Goal: Task Accomplishment & Management: Complete application form

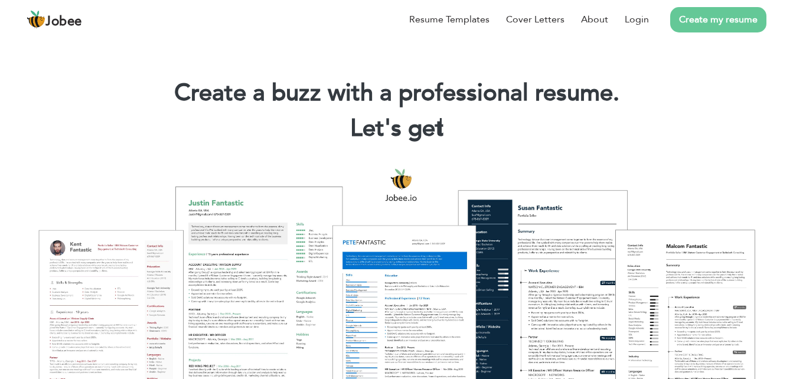
click at [712, 21] on link "Create my resume" at bounding box center [718, 19] width 96 height 25
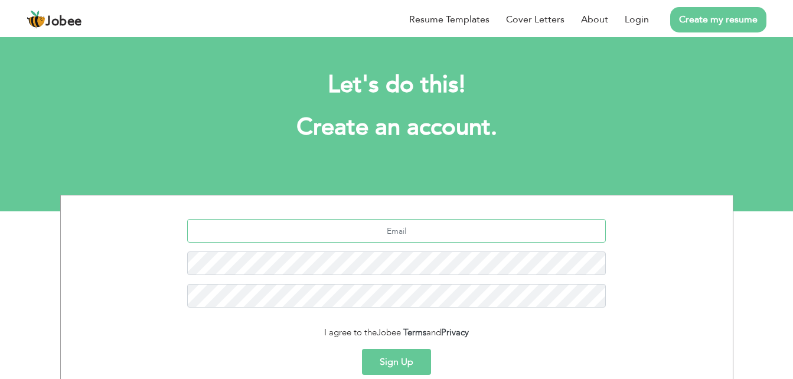
click at [472, 238] on input "text" at bounding box center [396, 231] width 419 height 24
type input "[EMAIL_ADDRESS][DOMAIN_NAME]"
click at [409, 361] on button "Sign Up" at bounding box center [396, 362] width 69 height 26
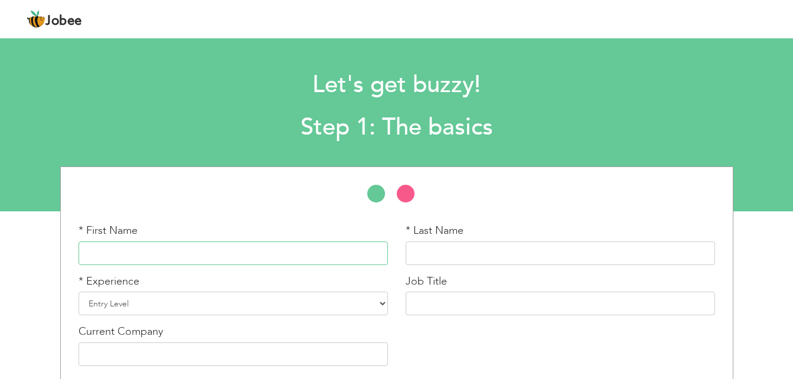
click at [244, 260] on input "text" at bounding box center [233, 253] width 309 height 24
type input "[PERSON_NAME]"
click at [117, 305] on select "Entry Level Less than 1 Year 1 Year 2 Years 3 Years 4 Years 5 Years 6 Years 7 Y…" at bounding box center [233, 304] width 309 height 24
select select "12"
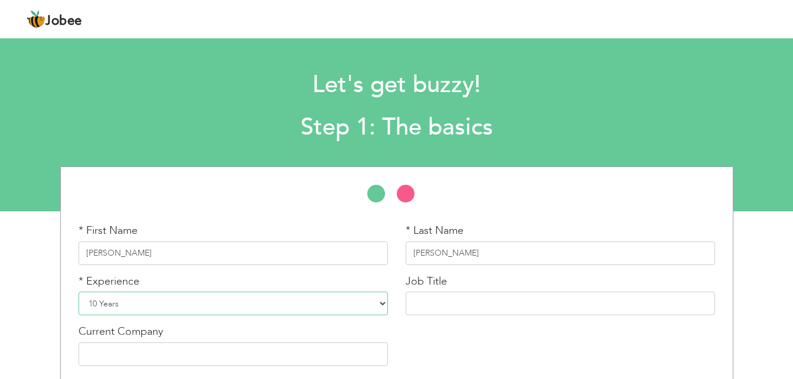
click at [79, 292] on select "Entry Level Less than 1 Year 1 Year 2 Years 3 Years 4 Years 5 Years 6 Years 7 Y…" at bounding box center [233, 304] width 309 height 24
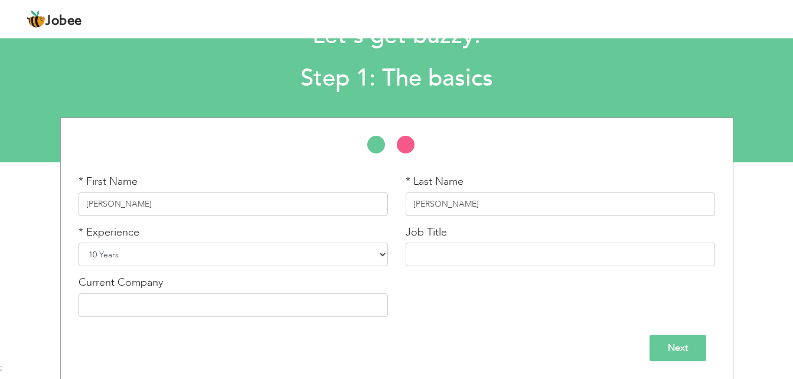
scroll to position [50, 0]
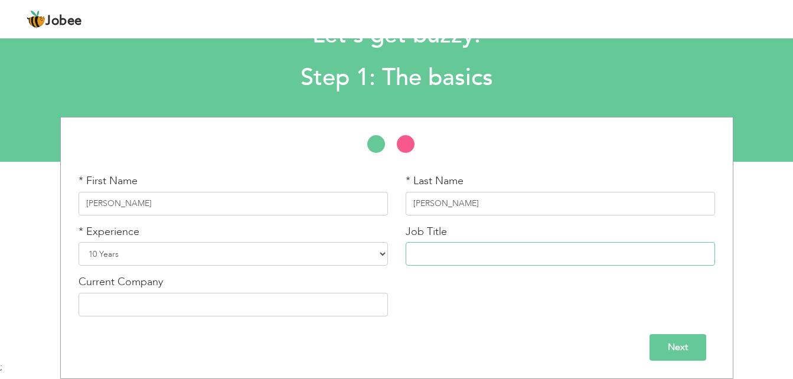
click at [501, 250] on input "text" at bounding box center [560, 254] width 309 height 24
type input "Chief Accountant"
click at [130, 301] on input "text" at bounding box center [233, 305] width 309 height 24
type input "Provident Real Estate Brokerage LLC"
click at [670, 344] on input "Next" at bounding box center [678, 347] width 57 height 27
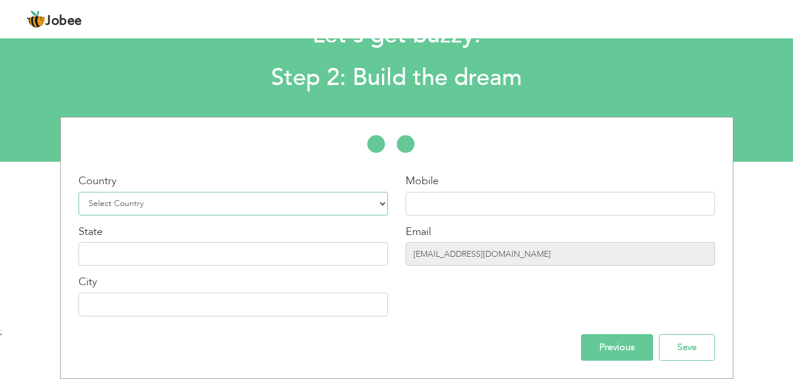
click at [166, 212] on select "Select Country Afghanistan Albania Algeria American Samoa Andorra Angola Anguil…" at bounding box center [233, 204] width 309 height 24
select select "228"
click at [79, 192] on select "Select Country Afghanistan Albania Algeria American Samoa Andorra Angola Anguil…" at bounding box center [233, 204] width 309 height 24
click at [420, 203] on input "text" at bounding box center [560, 204] width 309 height 24
type input "00971585120087"
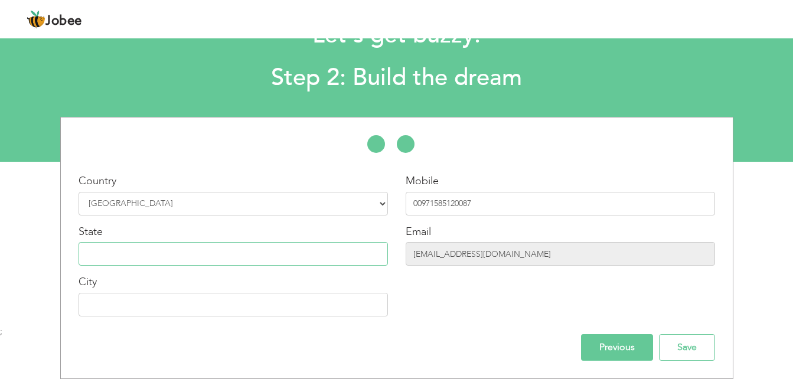
click at [184, 255] on input "text" at bounding box center [233, 254] width 309 height 24
type input "Dubai"
click at [134, 300] on input "text" at bounding box center [233, 305] width 309 height 24
type input "Dubai"
click at [426, 329] on div "Country Select Country Afghanistan Albania Algeria American Samoa Andorra Angol…" at bounding box center [397, 248] width 654 height 226
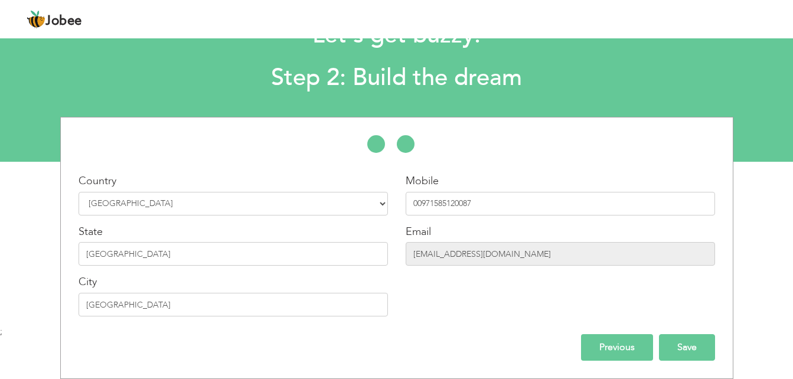
click at [686, 347] on input "Save" at bounding box center [687, 347] width 56 height 27
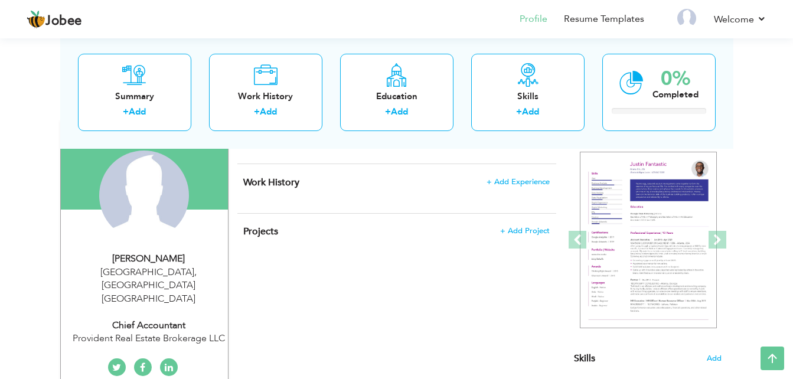
scroll to position [99, 0]
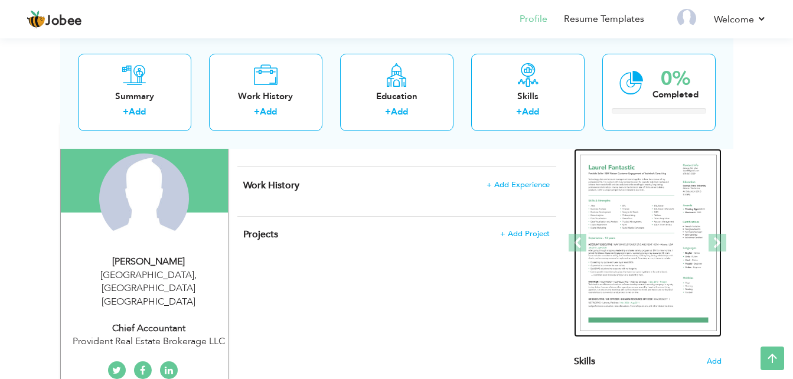
click at [668, 241] on img at bounding box center [648, 243] width 137 height 177
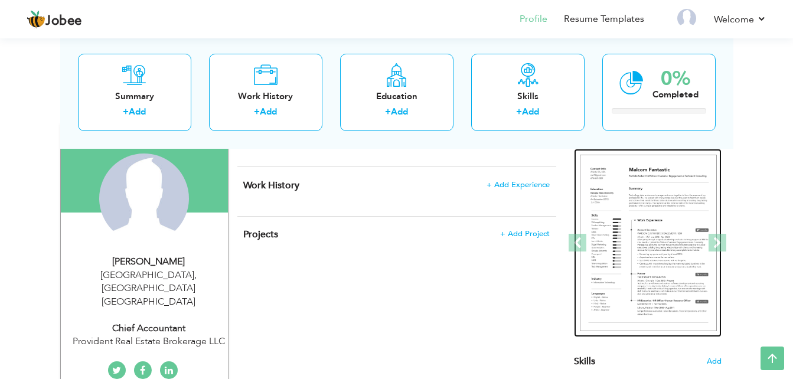
click at [668, 241] on img at bounding box center [648, 243] width 137 height 177
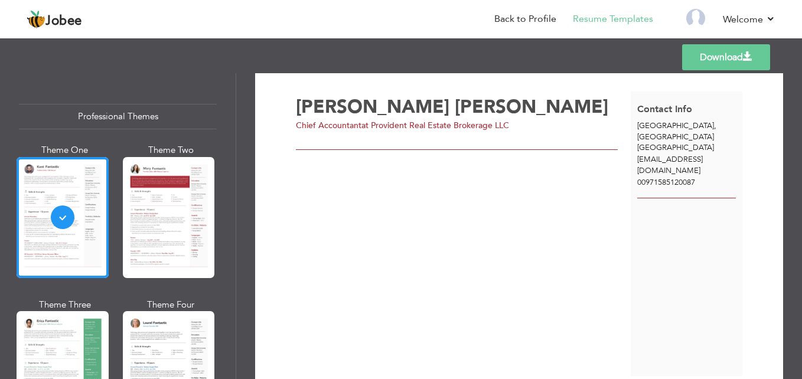
scroll to position [12, 0]
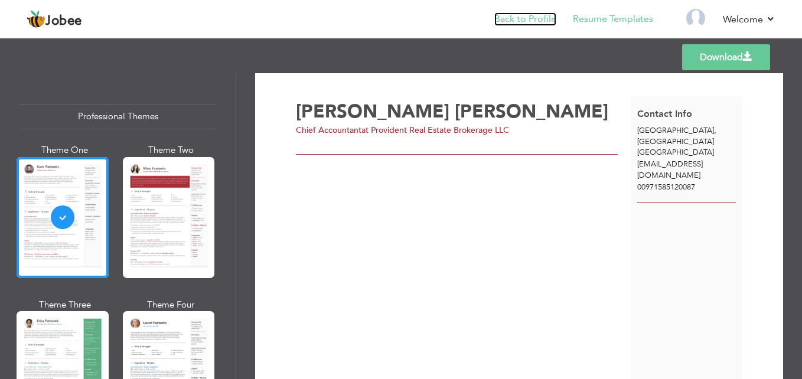
click at [524, 17] on link "Back to Profile" at bounding box center [525, 19] width 62 height 14
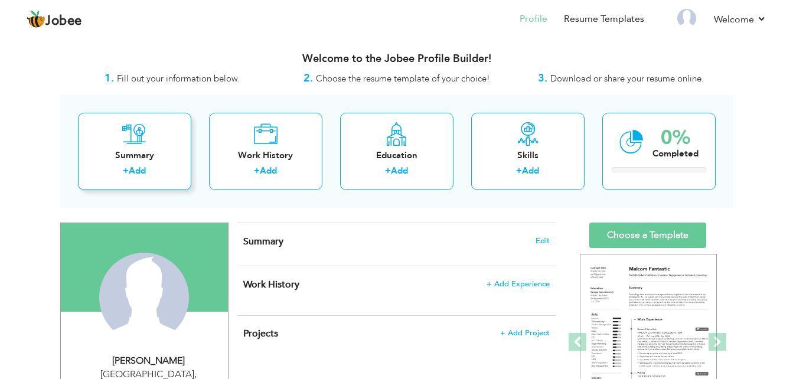
click at [151, 154] on div "Summary" at bounding box center [134, 155] width 94 height 12
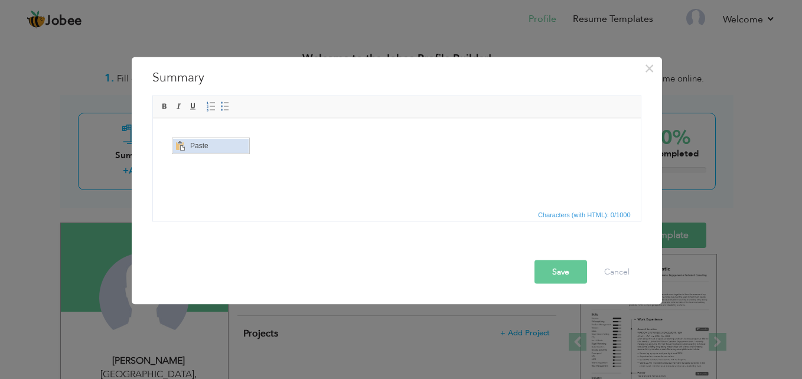
click at [191, 147] on span "Paste" at bounding box center [217, 145] width 61 height 14
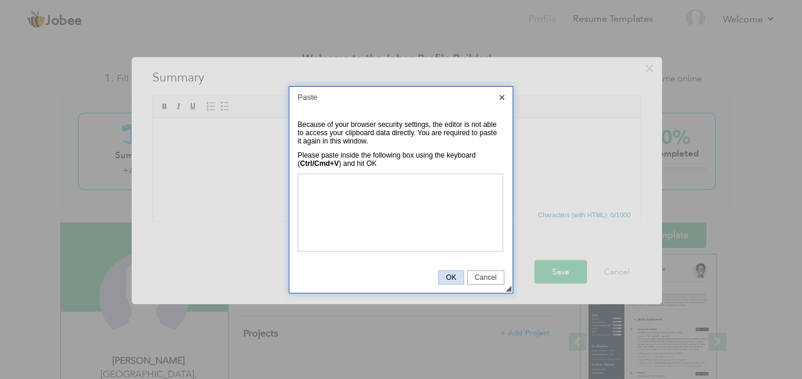
click at [452, 276] on span "OK" at bounding box center [451, 277] width 24 height 8
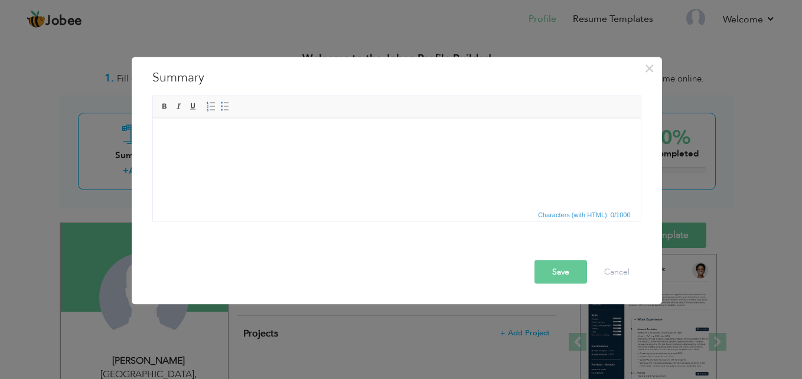
click at [254, 154] on html at bounding box center [396, 136] width 488 height 36
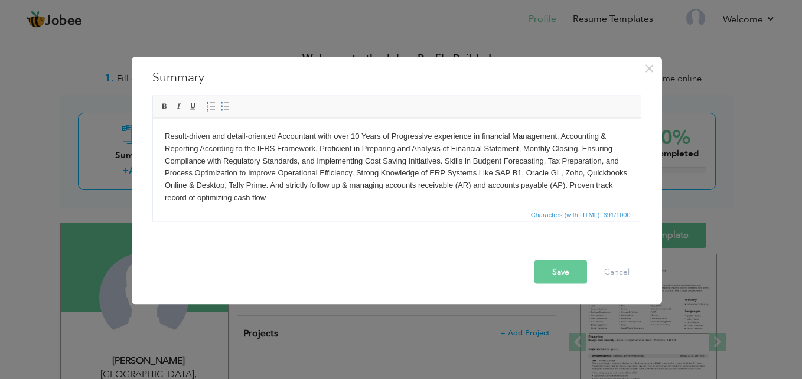
click at [552, 273] on button "Save" at bounding box center [560, 272] width 53 height 24
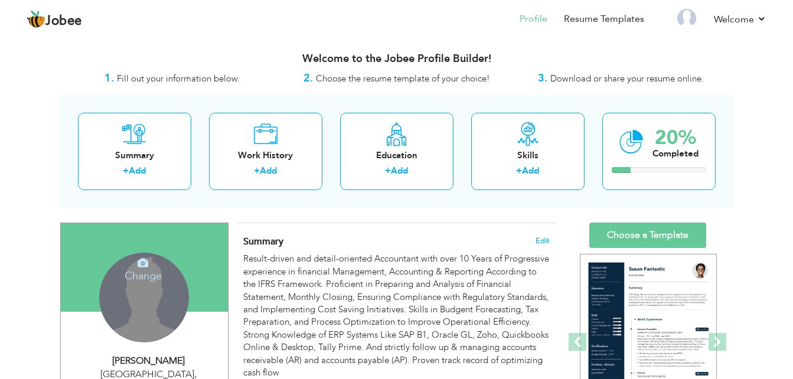
click at [146, 303] on div "Change Remove" at bounding box center [144, 298] width 90 height 90
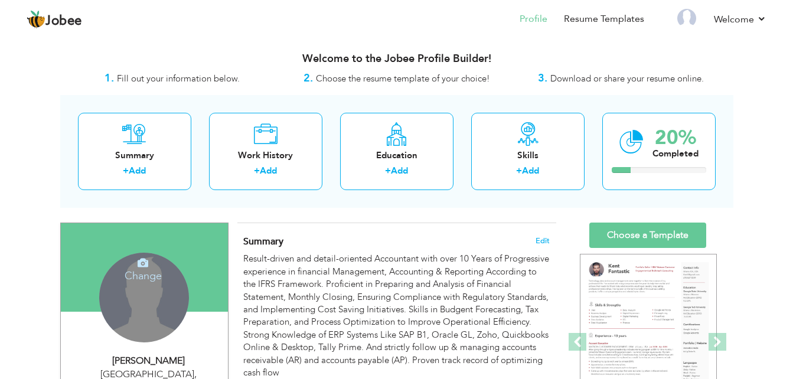
click at [142, 268] on icon at bounding box center [143, 262] width 11 height 11
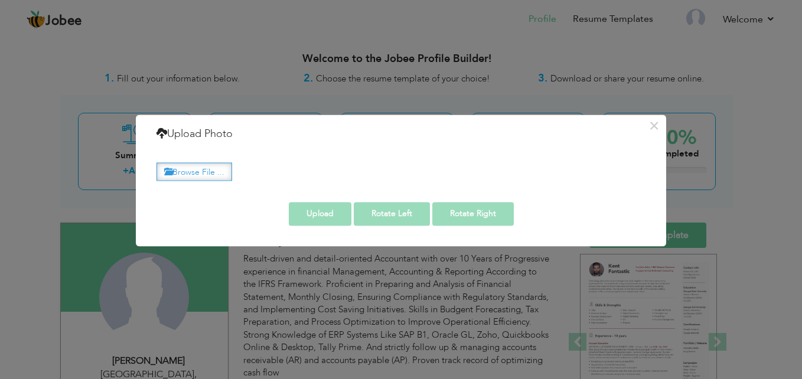
click at [195, 171] on label "Browse File ..." at bounding box center [194, 171] width 76 height 18
click at [0, 0] on input "Browse File ..." at bounding box center [0, 0] width 0 height 0
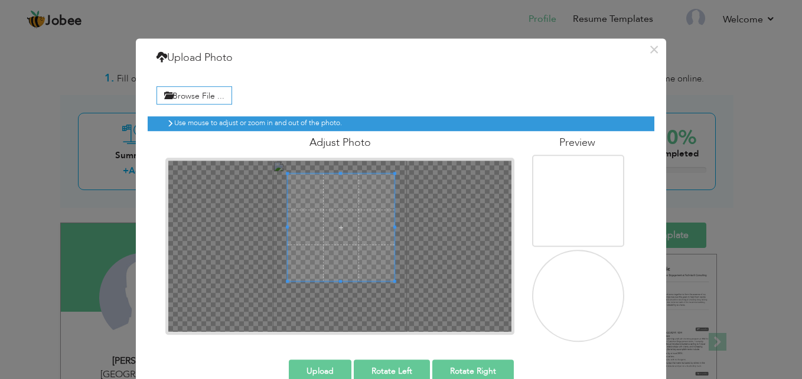
click at [370, 270] on span at bounding box center [341, 227] width 107 height 107
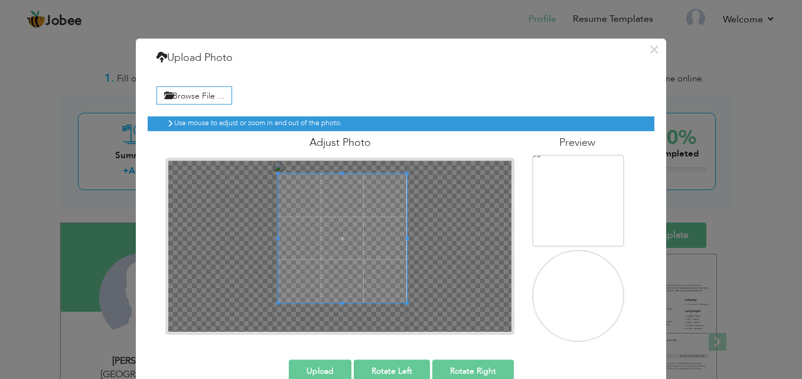
click at [410, 358] on div "× Upload Photo Browse File ... Adjust Photo Preview Upload Rotate Left" at bounding box center [401, 220] width 530 height 365
click at [319, 369] on button "Upload" at bounding box center [320, 372] width 63 height 24
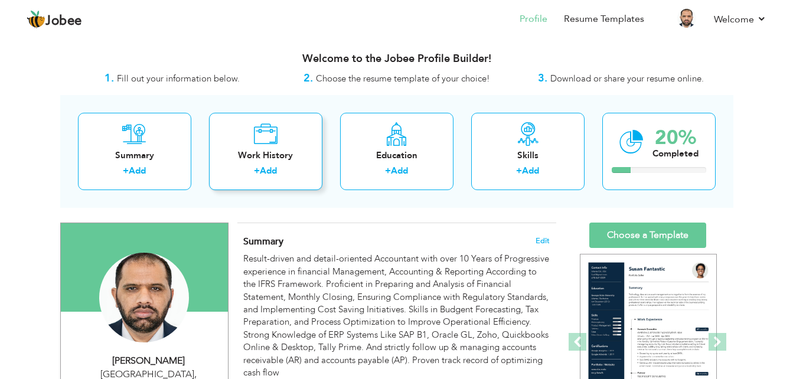
click at [262, 171] on link "Add" at bounding box center [268, 171] width 17 height 12
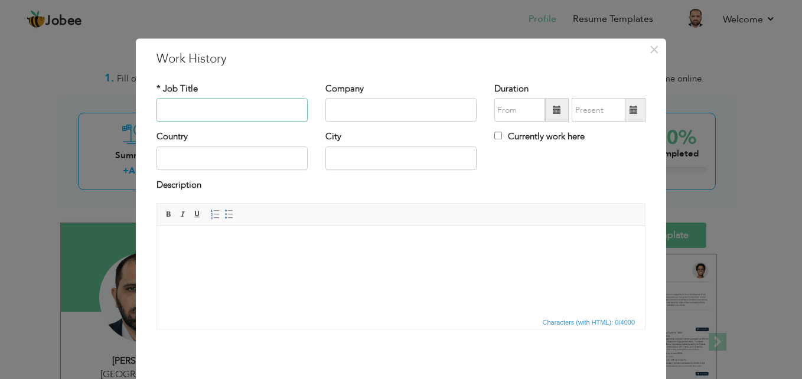
click at [221, 109] on input "text" at bounding box center [231, 111] width 151 height 24
type input "Chief Accountant"
click at [439, 112] on input "text" at bounding box center [400, 111] width 151 height 24
type input "Prov"
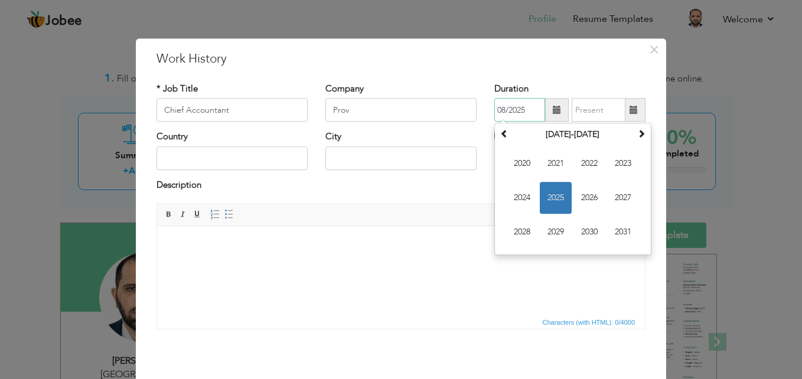
click at [508, 112] on input "08/2025" at bounding box center [519, 111] width 51 height 24
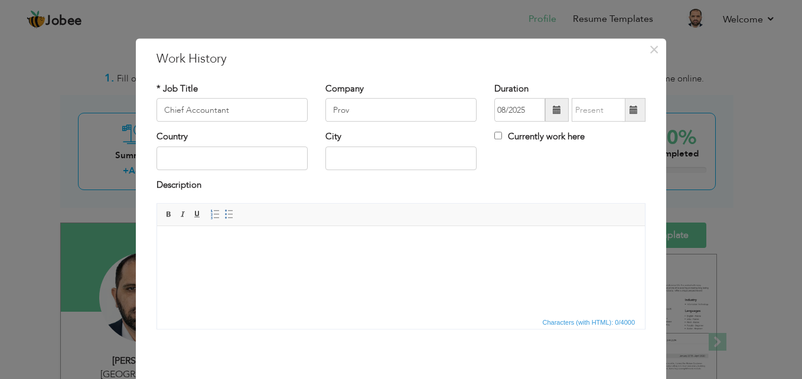
click at [553, 109] on span at bounding box center [557, 110] width 8 height 8
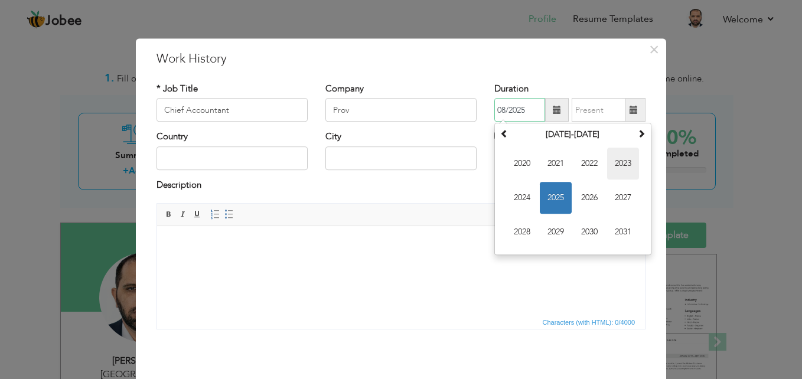
click at [607, 163] on span "2023" at bounding box center [623, 164] width 32 height 32
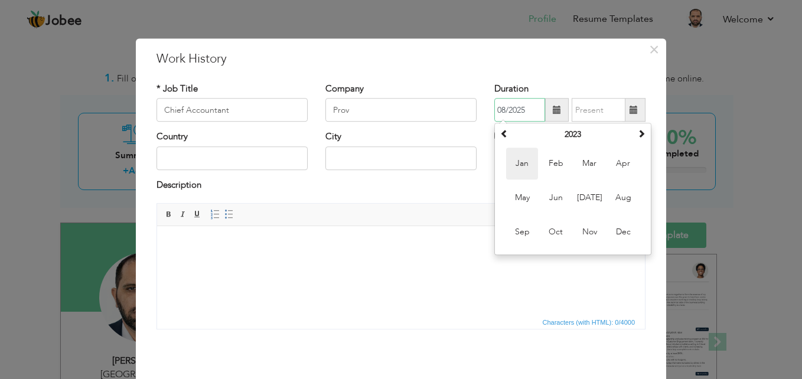
click at [521, 165] on span "Jan" at bounding box center [522, 164] width 32 height 32
type input "01/2023"
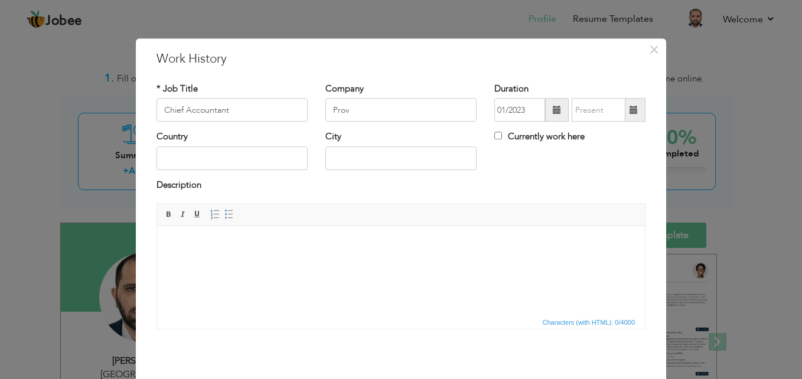
click at [521, 165] on div "Country City Currently work here" at bounding box center [401, 155] width 507 height 48
click at [205, 165] on input "text" at bounding box center [231, 158] width 151 height 24
type input "Uni"
click at [340, 163] on input "text" at bounding box center [400, 158] width 151 height 24
type input "[GEOGRAPHIC_DATA]"
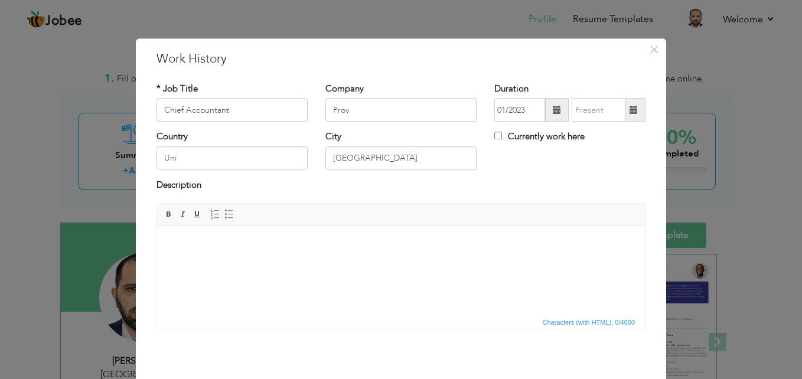
click at [519, 161] on div "Country Uni City Dubai Currently work here" at bounding box center [401, 155] width 507 height 48
click at [494, 135] on input "Currently work here" at bounding box center [498, 136] width 8 height 8
checkbox input "true"
click at [179, 241] on body at bounding box center [401, 244] width 464 height 12
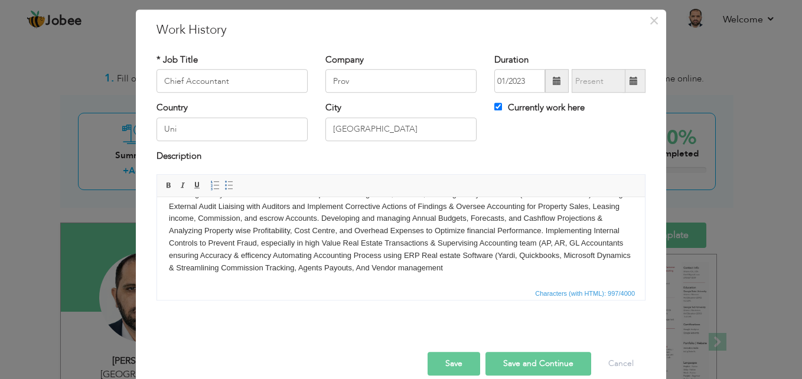
scroll to position [46, 0]
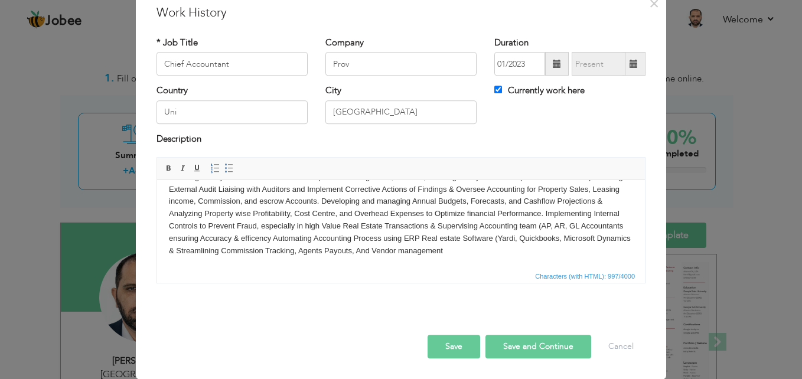
click at [515, 343] on button "Save and Continue" at bounding box center [538, 347] width 106 height 24
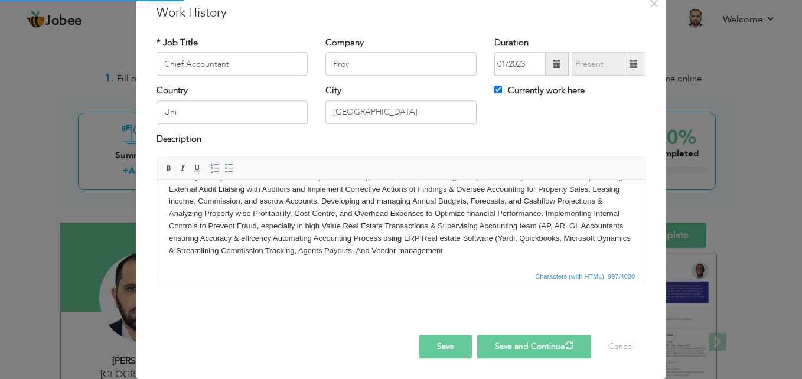
checkbox input "false"
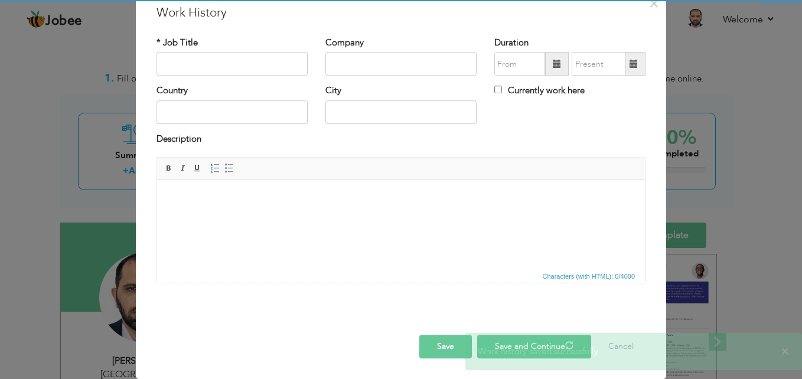
scroll to position [0, 0]
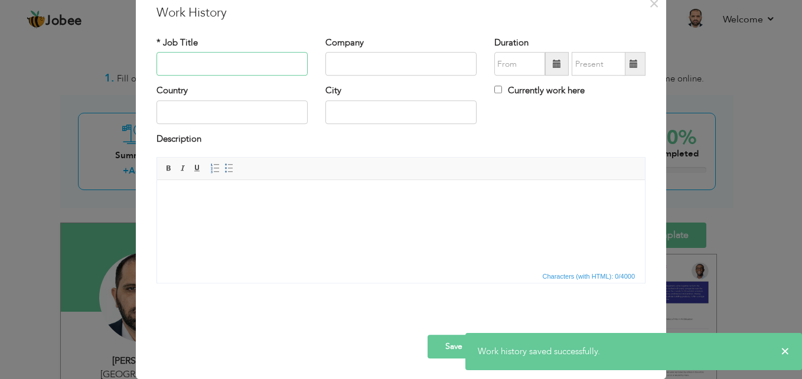
click at [201, 59] on input "text" at bounding box center [231, 65] width 151 height 24
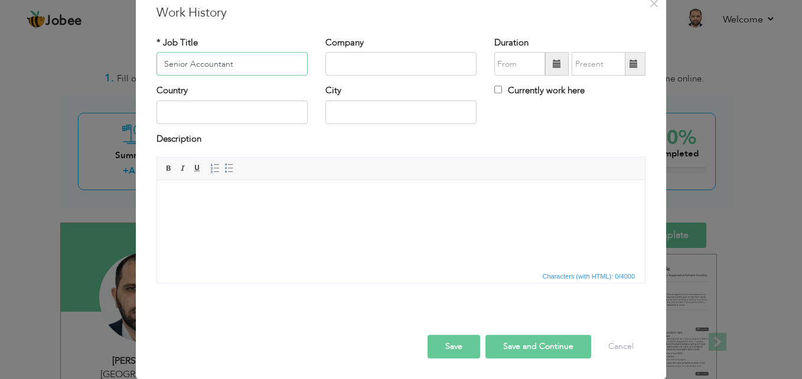
type input "Senior Accountant"
click at [350, 60] on input "text" at bounding box center [400, 65] width 151 height 24
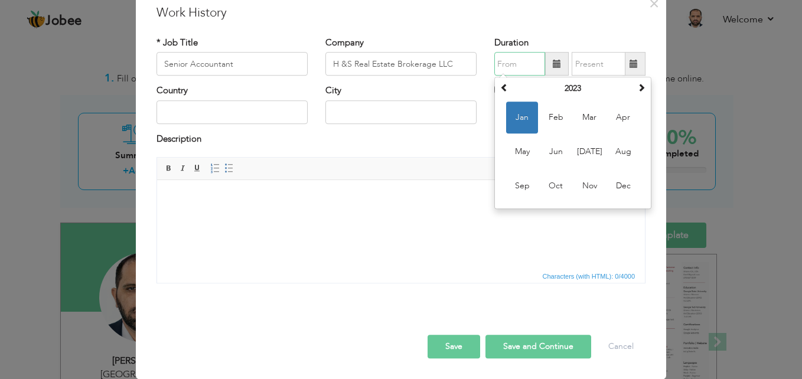
click at [518, 69] on input "text" at bounding box center [519, 65] width 51 height 24
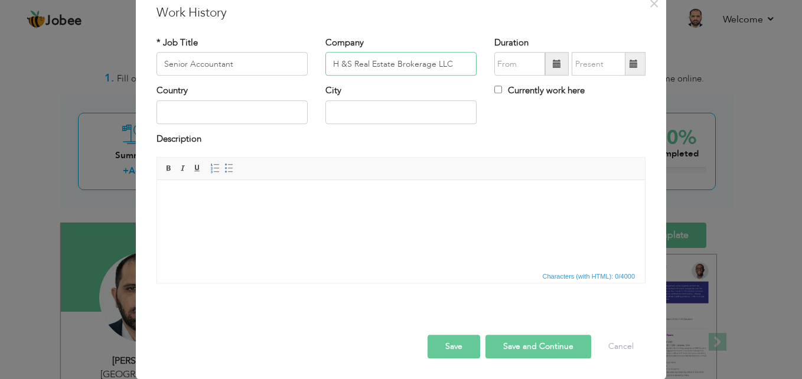
click at [430, 65] on input "H &S Real Estate Brokerage LLC" at bounding box center [400, 65] width 151 height 24
type input "H &S Real Estate Brokerage & Development LLC"
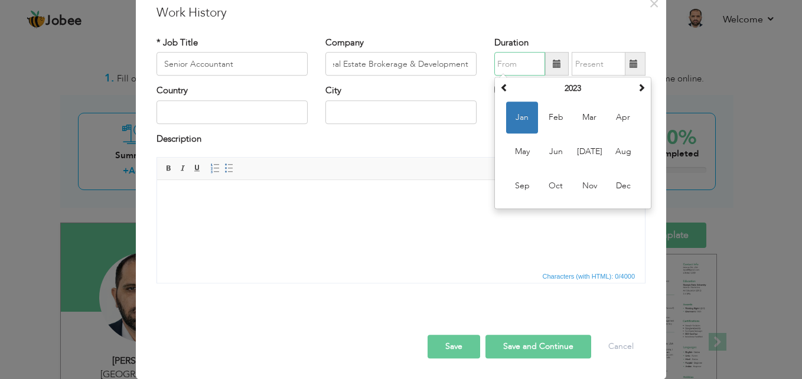
scroll to position [0, 0]
click at [510, 65] on input "text" at bounding box center [519, 65] width 51 height 24
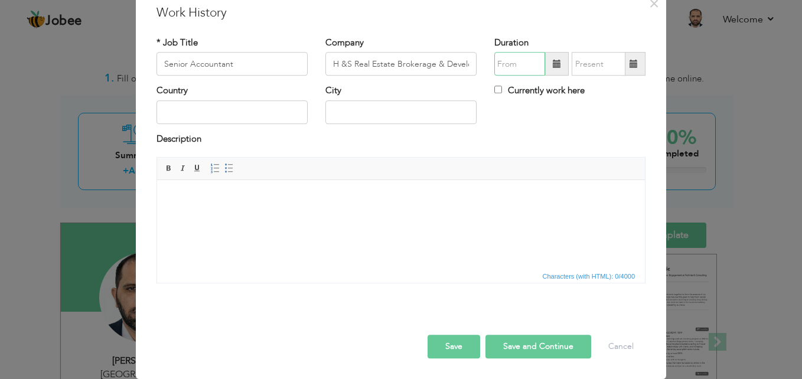
click at [495, 60] on input "text" at bounding box center [519, 65] width 51 height 24
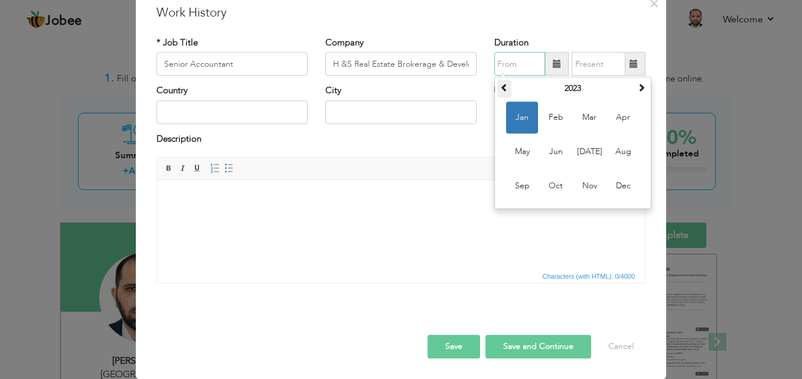
click at [502, 87] on span at bounding box center [504, 88] width 8 height 8
click at [521, 117] on span "Jan" at bounding box center [522, 118] width 32 height 32
type input "01/2020"
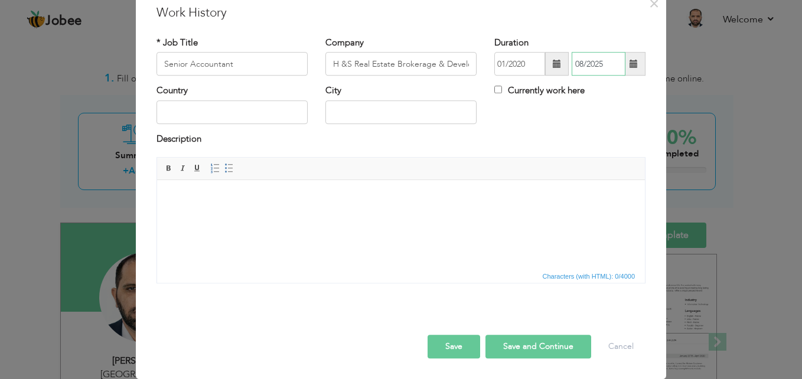
click at [588, 61] on input "08/2025" at bounding box center [599, 65] width 54 height 24
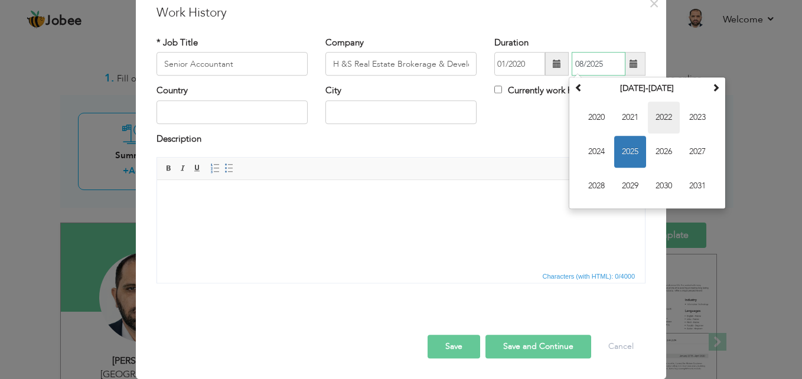
click at [655, 112] on span "2022" at bounding box center [664, 118] width 32 height 32
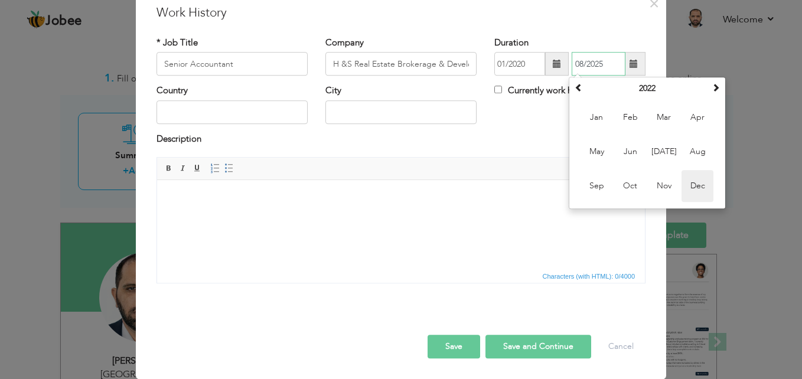
click at [692, 181] on span "Dec" at bounding box center [697, 187] width 32 height 32
type input "12/2022"
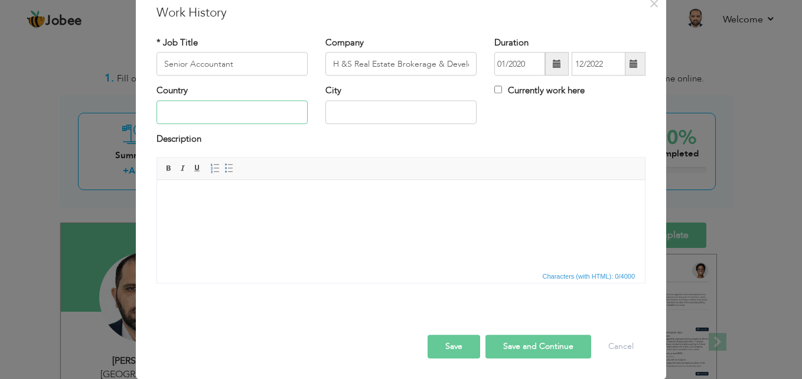
click at [266, 115] on input "text" at bounding box center [231, 112] width 151 height 24
type input "[GEOGRAPHIC_DATA]"
click at [249, 216] on html at bounding box center [401, 198] width 488 height 36
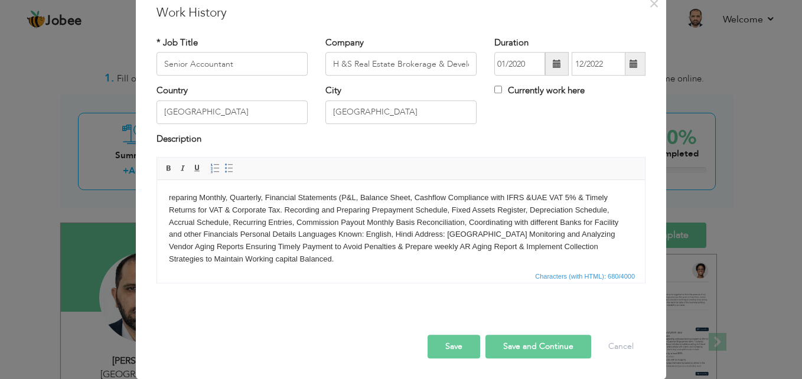
click at [165, 195] on html "reparing Monthly, Quarterly, Financial Statements (P&L, Balance Sheet, Cashflow…" at bounding box center [401, 228] width 488 height 97
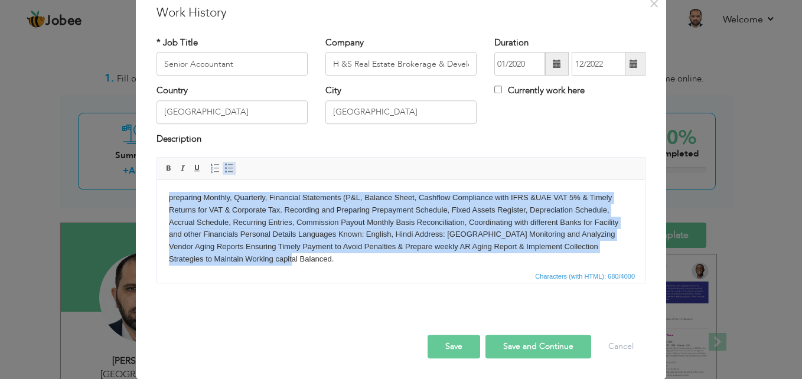
click at [223, 171] on link "Insert/Remove Bulleted List" at bounding box center [229, 168] width 13 height 13
click at [303, 263] on body "preparing Monthly, Quarterly, Financial Statements (P&L, Balance Sheet, Cashflo…" at bounding box center [401, 229] width 464 height 74
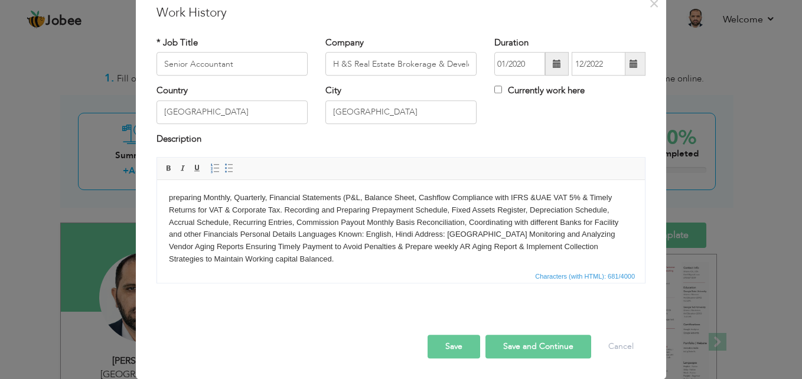
click at [508, 346] on button "Save and Continue" at bounding box center [538, 347] width 106 height 24
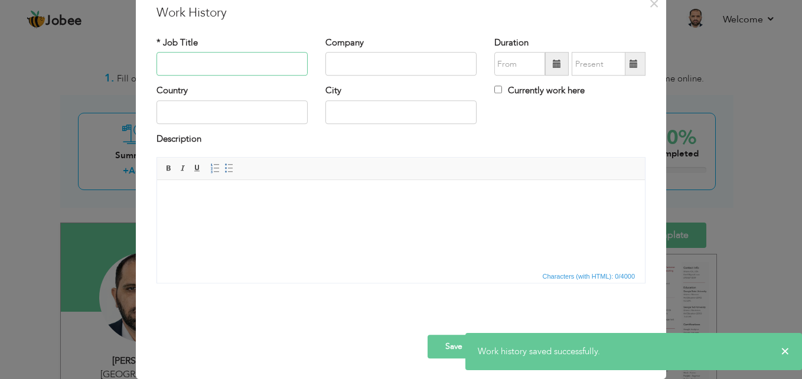
click at [213, 68] on input "text" at bounding box center [231, 65] width 151 height 24
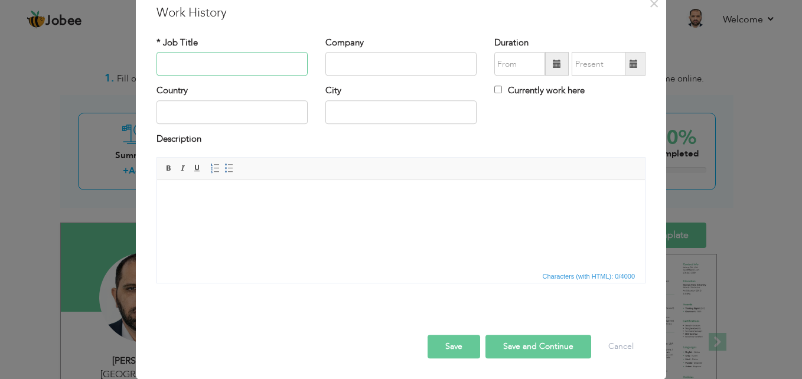
click at [227, 67] on input "text" at bounding box center [231, 65] width 151 height 24
type input "Accounts Payable Supervisor"
click at [367, 66] on input "text" at bounding box center [400, 65] width 151 height 24
type input "Mada, in Properties PJSC"
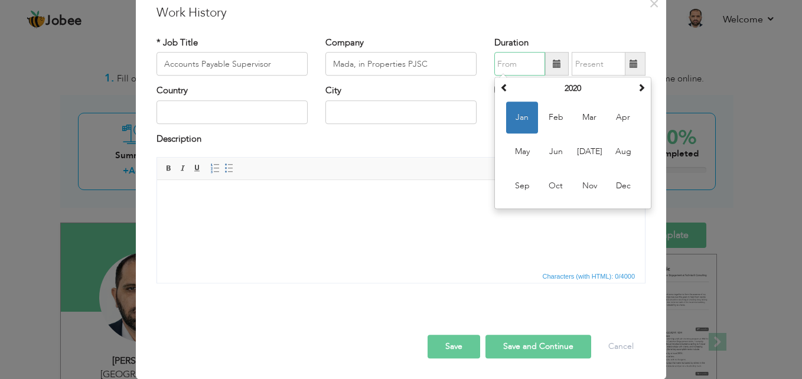
click at [502, 71] on input "text" at bounding box center [519, 65] width 51 height 24
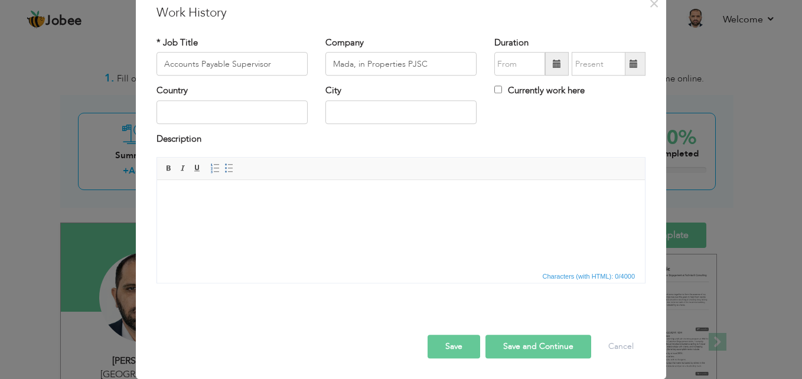
click at [550, 58] on span at bounding box center [557, 65] width 24 height 24
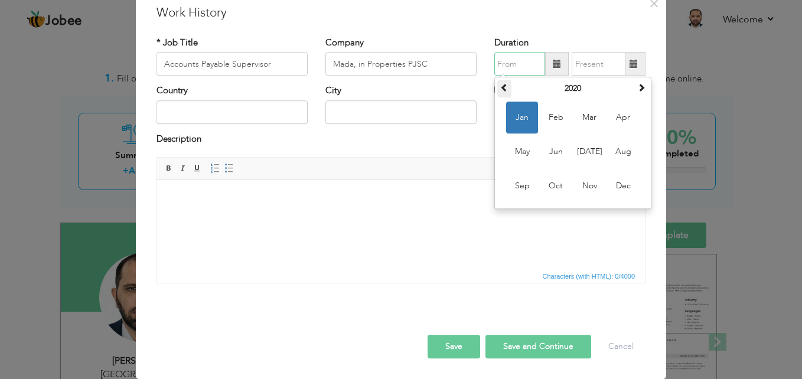
click at [500, 86] on span at bounding box center [504, 88] width 8 height 8
click at [549, 152] on span "Jun" at bounding box center [556, 152] width 32 height 32
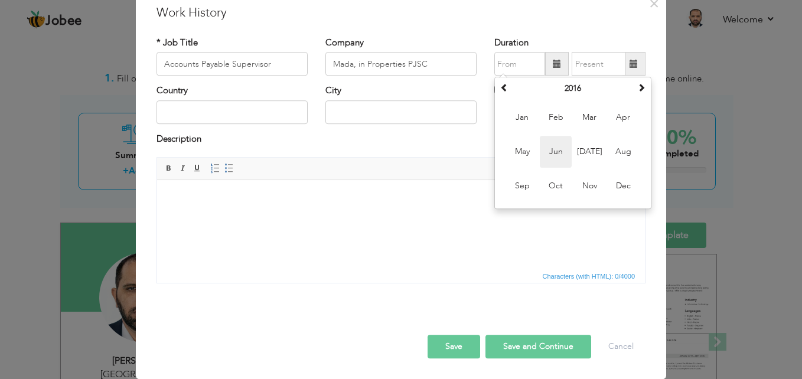
type input "06/2016"
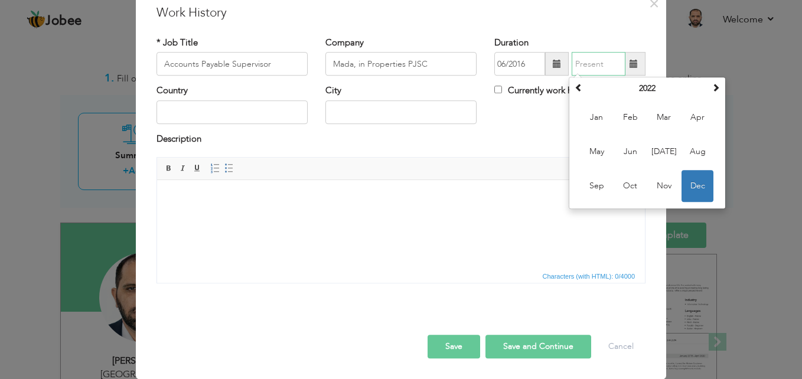
click at [587, 67] on input "text" at bounding box center [599, 65] width 54 height 24
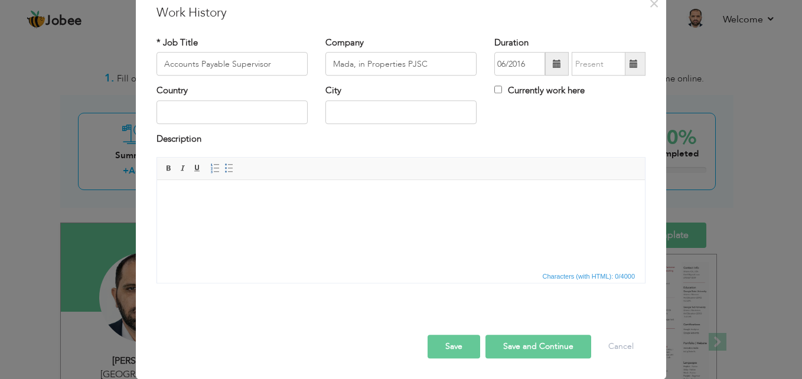
click at [629, 65] on span at bounding box center [633, 64] width 8 height 8
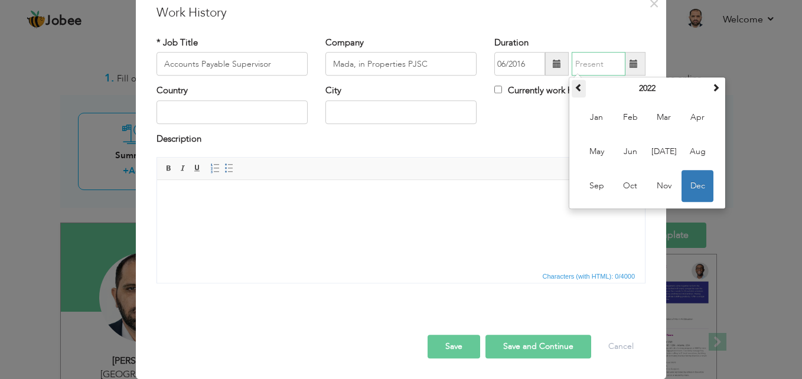
click at [575, 89] on span at bounding box center [579, 88] width 8 height 8
click at [655, 185] on span "Nov" at bounding box center [664, 187] width 32 height 32
type input "11/2019"
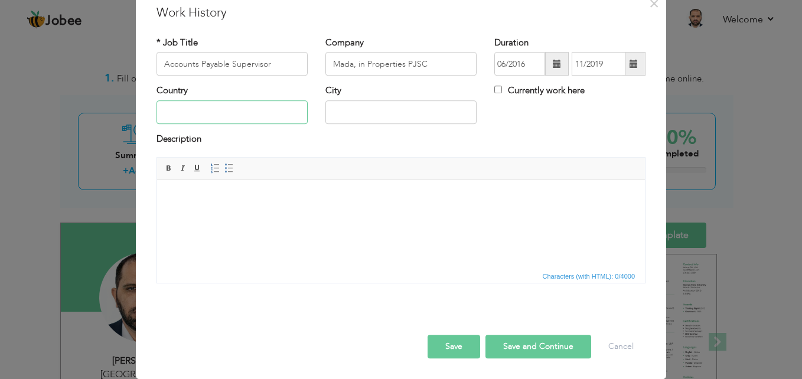
click at [240, 107] on input "text" at bounding box center [231, 112] width 151 height 24
type input "[GEOGRAPHIC_DATA]"
click at [201, 206] on html at bounding box center [401, 198] width 488 height 36
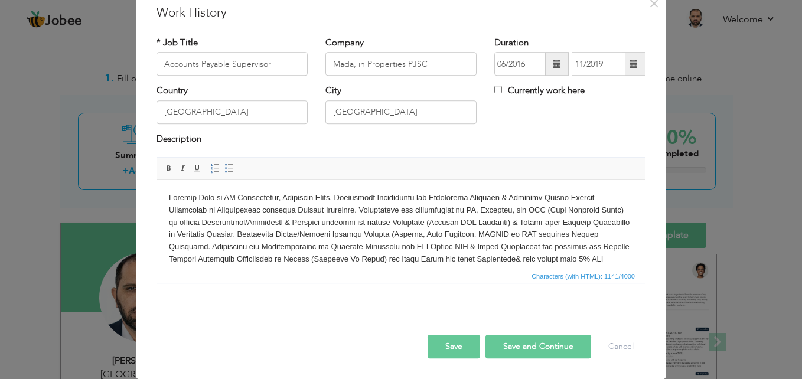
click at [515, 346] on button "Save and Continue" at bounding box center [538, 347] width 106 height 24
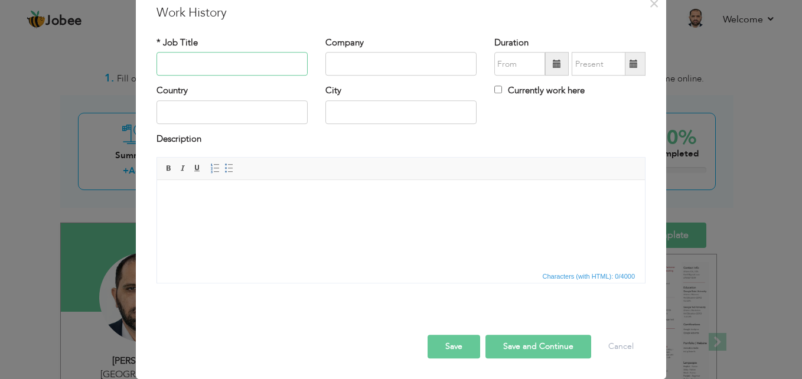
click at [244, 68] on input "text" at bounding box center [231, 65] width 151 height 24
type input "Account Receivable Specialist"
click at [425, 58] on input "text" at bounding box center [400, 65] width 151 height 24
click at [241, 199] on body at bounding box center [401, 198] width 464 height 12
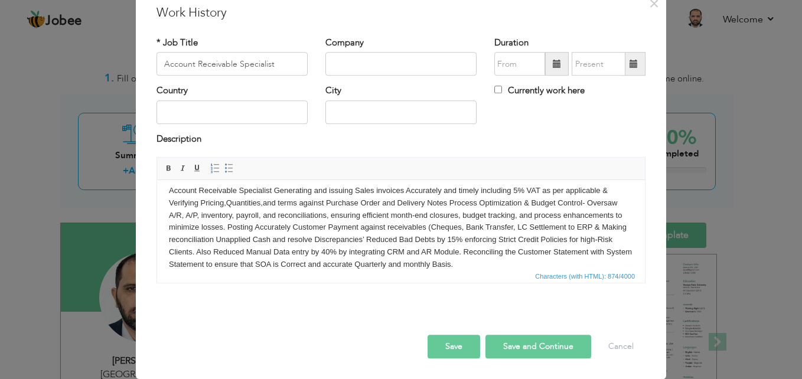
click at [273, 190] on body "Account Receivable Specialist Generating and issuing Sales invoices Accurately …" at bounding box center [401, 228] width 464 height 86
click at [373, 61] on input "text" at bounding box center [400, 65] width 151 height 24
type input "Emirates National Sack Co"
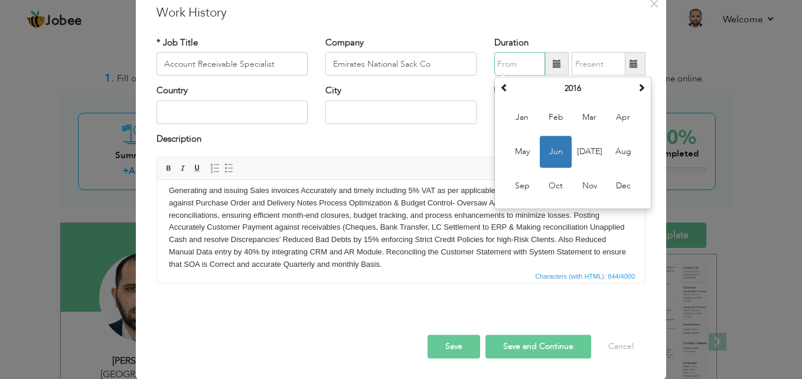
click at [501, 67] on input "text" at bounding box center [519, 65] width 51 height 24
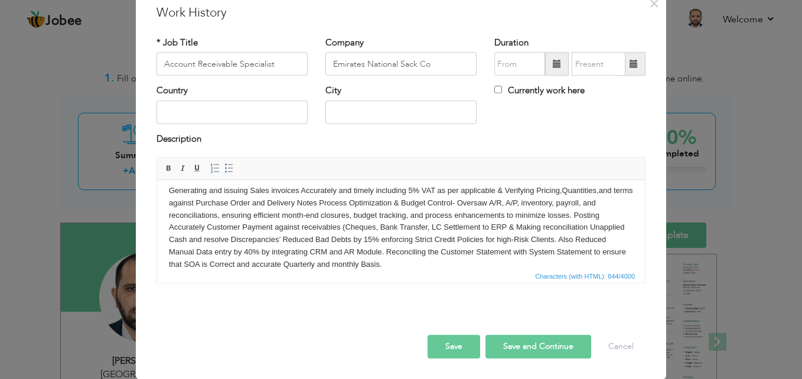
click at [553, 65] on span at bounding box center [557, 64] width 8 height 8
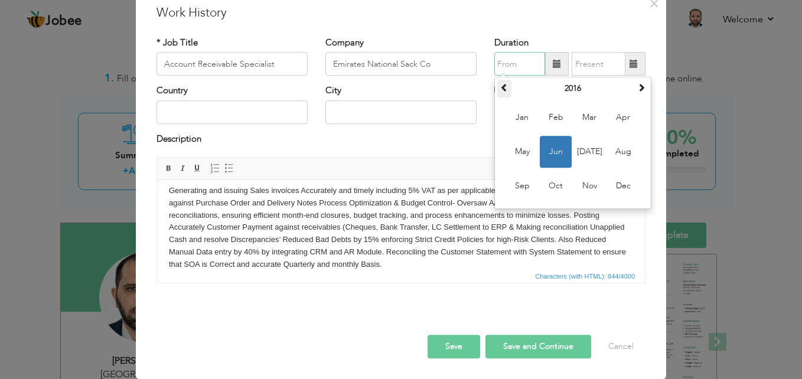
click at [501, 90] on span at bounding box center [504, 88] width 8 height 8
click at [557, 156] on span "Jun" at bounding box center [556, 152] width 32 height 32
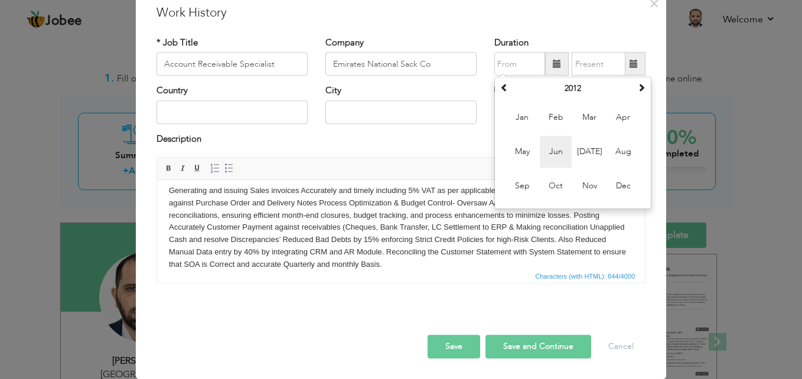
type input "06/2012"
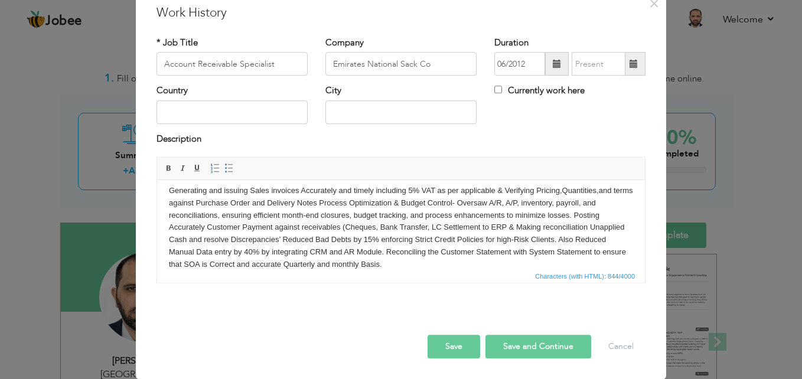
click at [632, 61] on span at bounding box center [633, 64] width 8 height 8
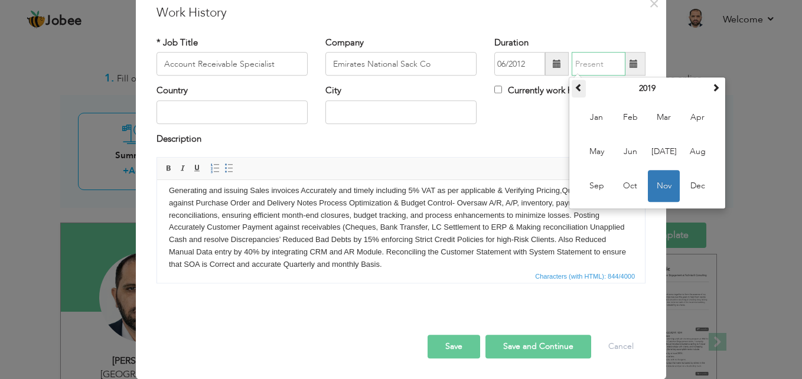
click at [576, 85] on span at bounding box center [579, 88] width 8 height 8
click at [596, 151] on span "May" at bounding box center [596, 152] width 32 height 32
type input "05/2016"
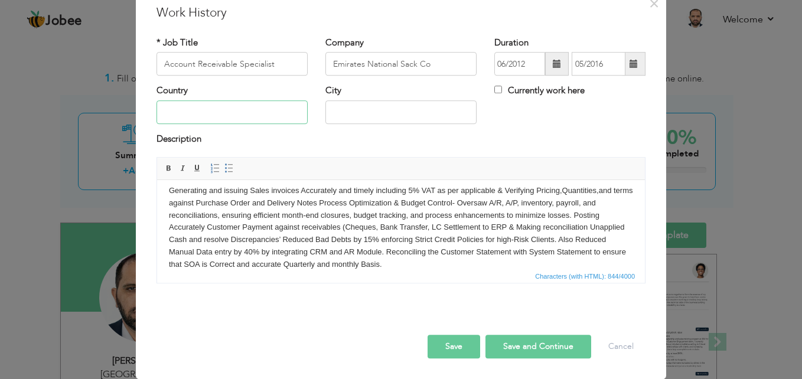
click at [256, 115] on input "text" at bounding box center [231, 112] width 151 height 24
type input "[GEOGRAPHIC_DATA]"
click at [523, 345] on button "Save and Continue" at bounding box center [538, 347] width 106 height 24
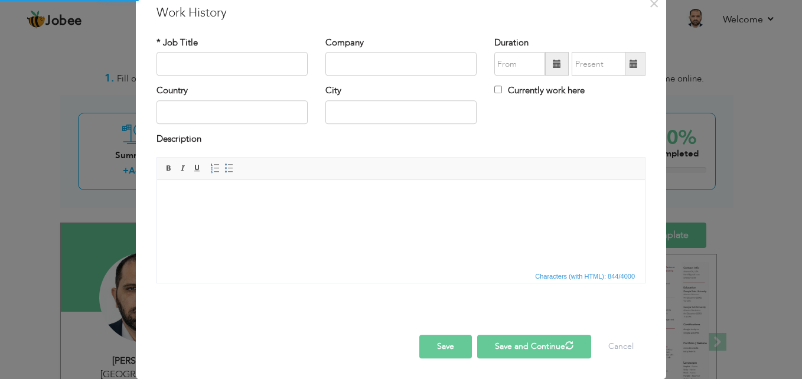
scroll to position [0, 0]
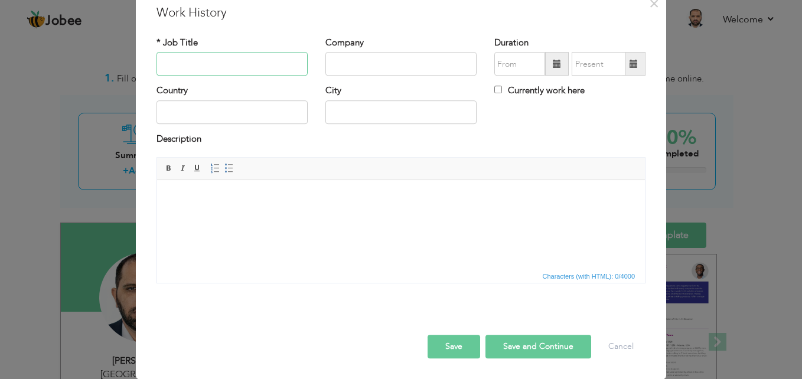
click at [220, 64] on input "text" at bounding box center [231, 65] width 151 height 24
type input "F"
type input "GL Accountant"
click at [326, 63] on input "text" at bounding box center [400, 65] width 151 height 24
type input "Fresh Bite Catering LLC"
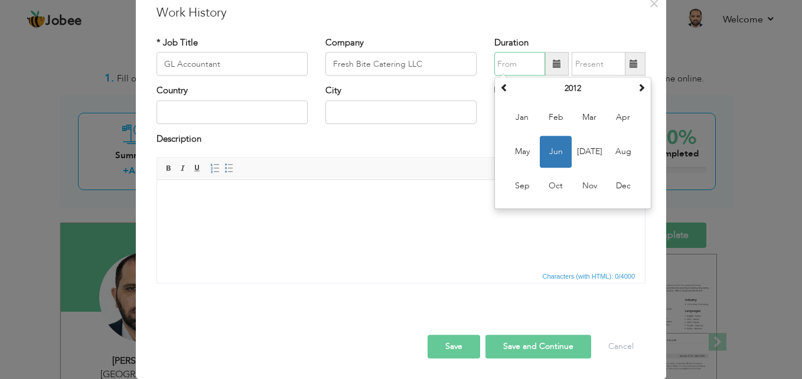
click at [524, 63] on input "text" at bounding box center [519, 65] width 51 height 24
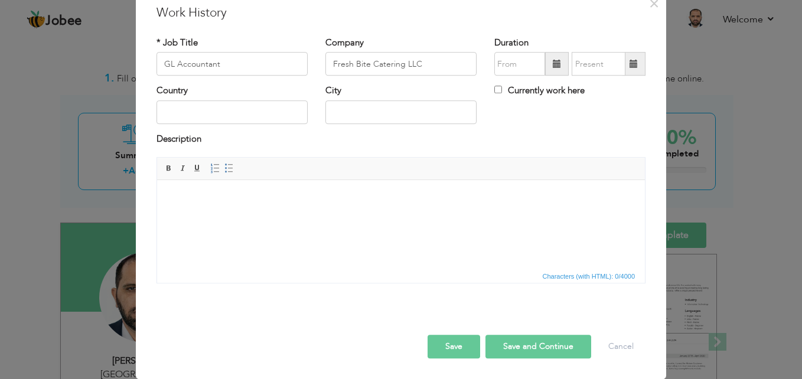
click at [553, 60] on span at bounding box center [557, 64] width 8 height 8
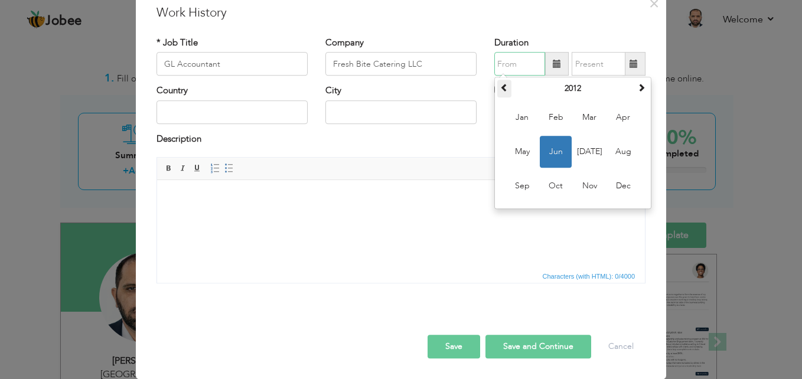
click at [501, 89] on span at bounding box center [504, 88] width 8 height 8
click at [515, 121] on span "Jan" at bounding box center [522, 118] width 32 height 32
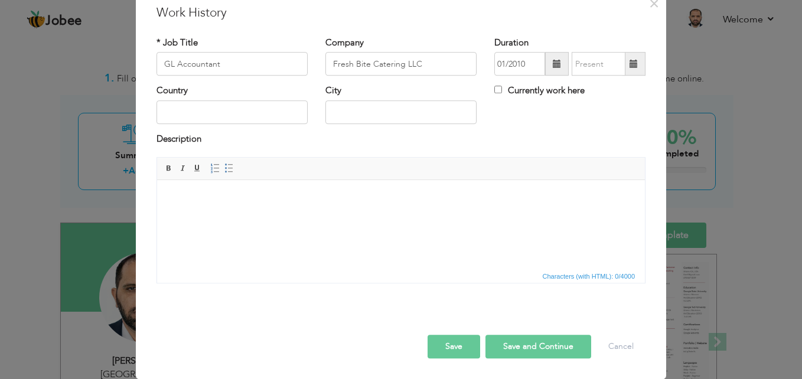
click at [553, 62] on span at bounding box center [557, 64] width 8 height 8
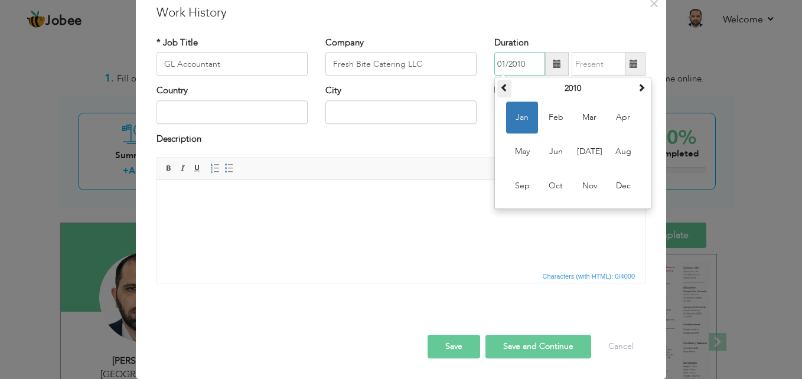
click at [502, 84] on span at bounding box center [504, 88] width 8 height 8
click at [519, 108] on span "Jan" at bounding box center [522, 118] width 32 height 32
type input "01/2009"
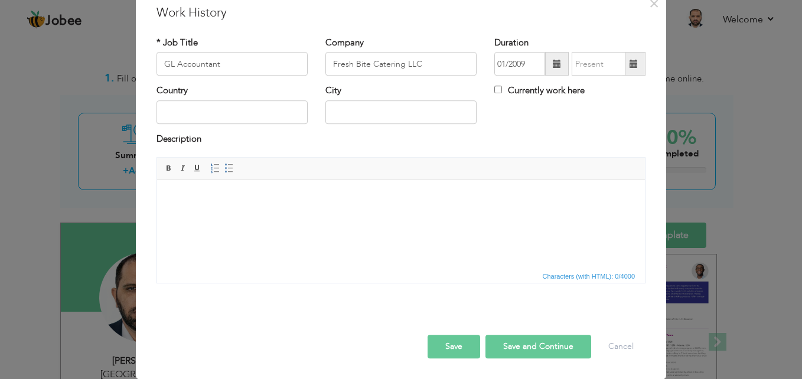
click at [629, 63] on span at bounding box center [633, 64] width 8 height 8
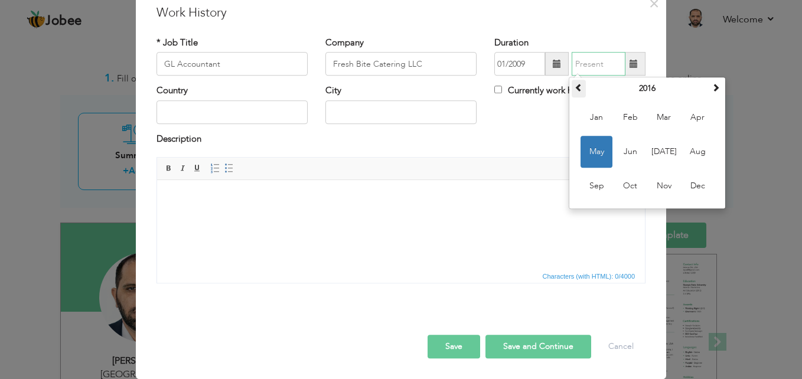
click at [575, 89] on span at bounding box center [579, 88] width 8 height 8
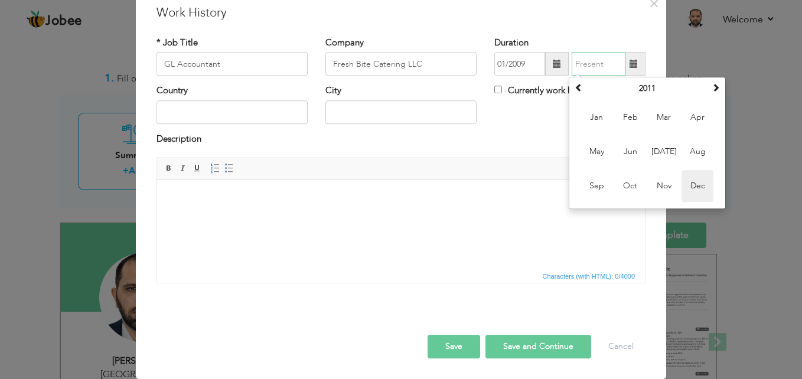
click at [689, 184] on span "Dec" at bounding box center [697, 187] width 32 height 32
type input "12/2011"
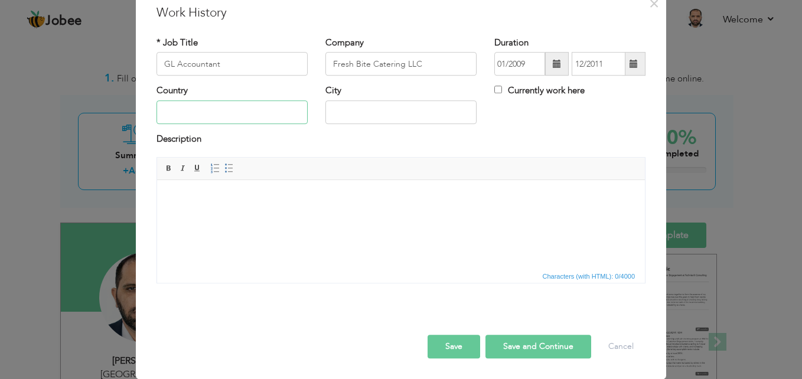
click at [223, 118] on input "text" at bounding box center [231, 112] width 151 height 24
type input "[GEOGRAPHIC_DATA]"
click at [167, 201] on html at bounding box center [401, 198] width 488 height 36
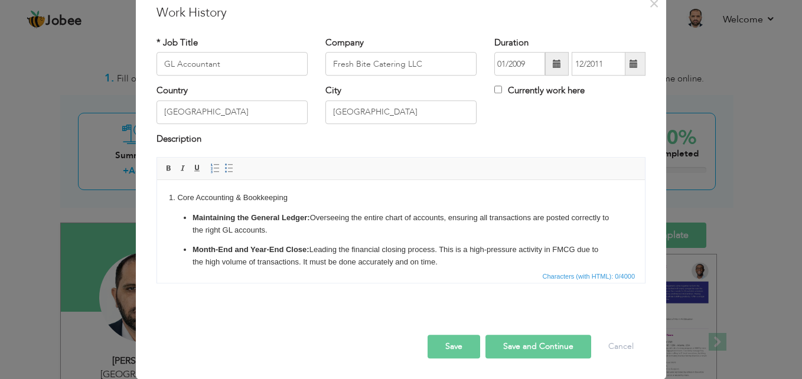
scroll to position [82, 0]
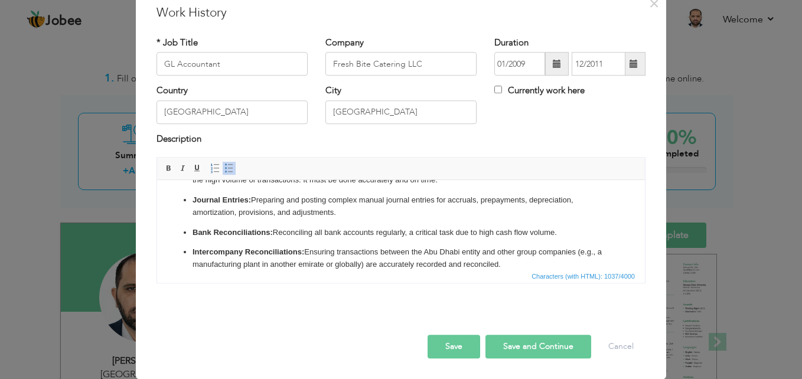
click at [354, 253] on p "Intercompany Reconciliations: Ensuring transactions between the Abu Dhabi entit…" at bounding box center [400, 258] width 417 height 25
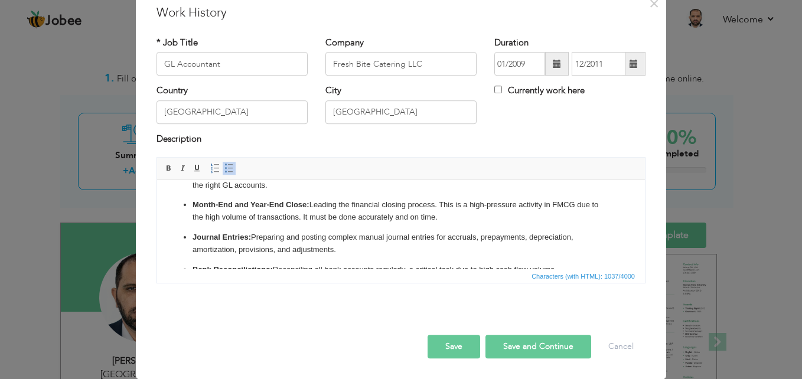
scroll to position [13, 0]
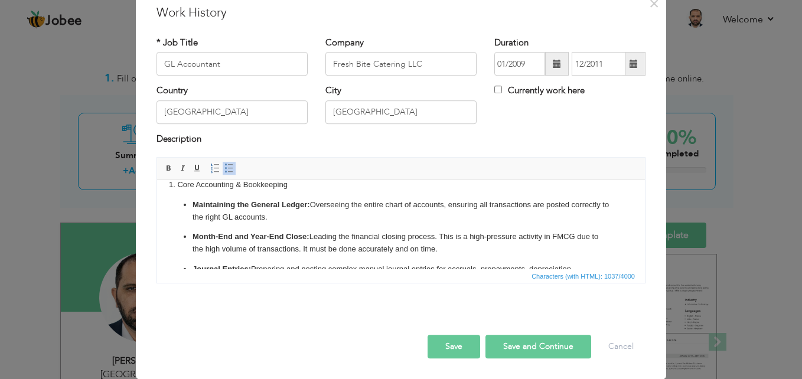
click at [509, 345] on button "Save and Continue" at bounding box center [538, 347] width 106 height 24
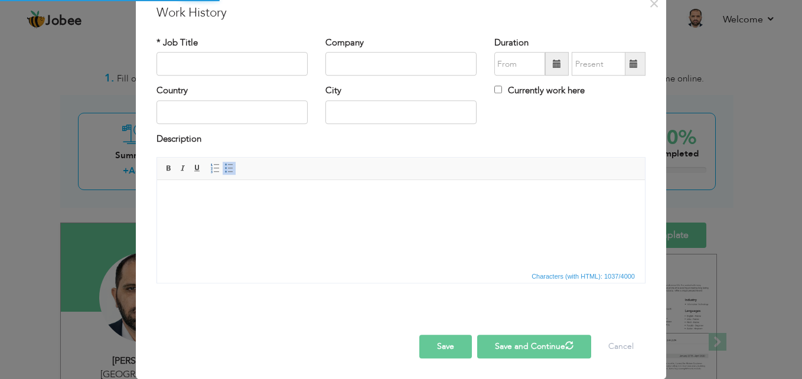
scroll to position [0, 0]
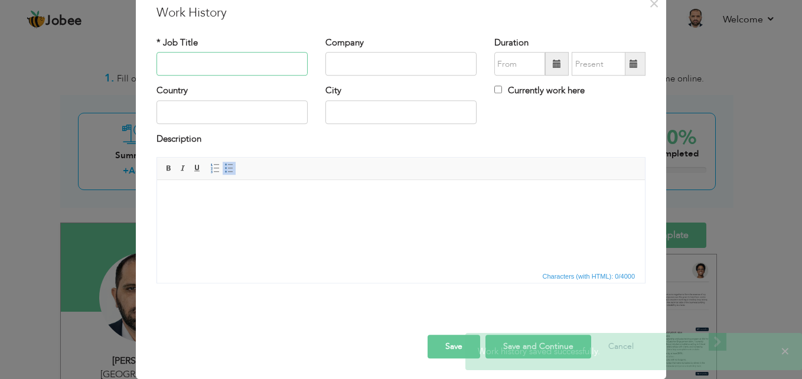
click at [215, 64] on input "text" at bounding box center [231, 65] width 151 height 24
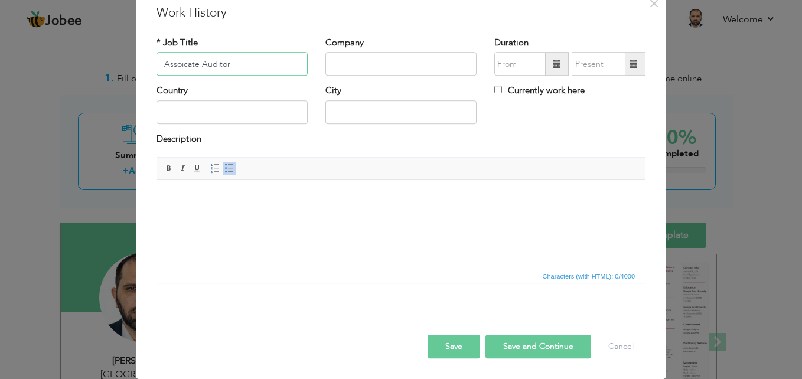
type input "Assoicate Auditor"
click at [334, 61] on input "text" at bounding box center [400, 65] width 151 height 24
type input "Deloitte Pakistan"
click at [547, 61] on span at bounding box center [557, 65] width 24 height 24
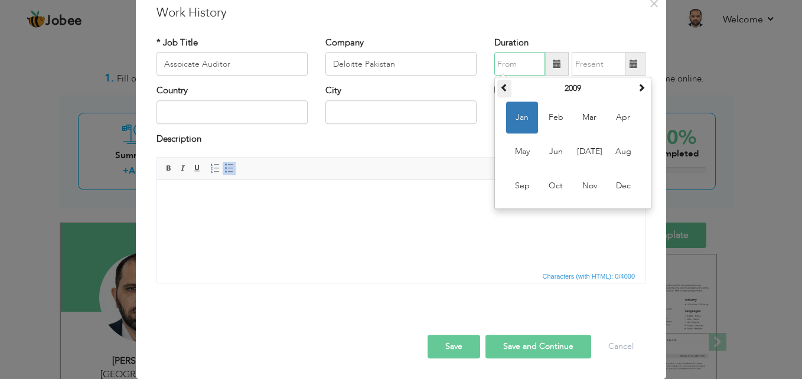
click at [501, 86] on span at bounding box center [504, 88] width 8 height 8
click at [520, 112] on span "Jan" at bounding box center [522, 118] width 32 height 32
type input "01/2008"
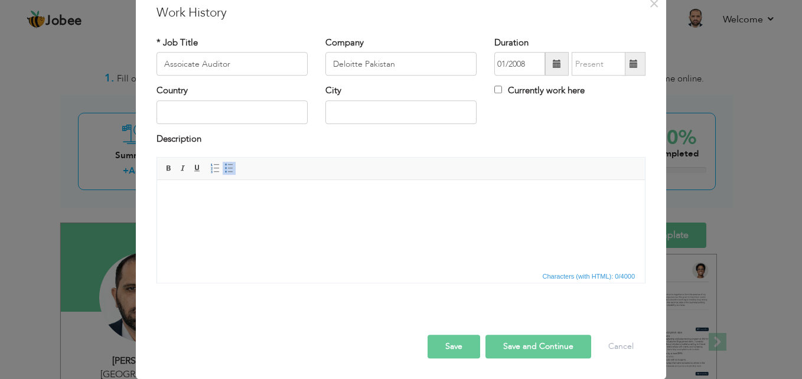
click at [622, 61] on span at bounding box center [633, 65] width 23 height 24
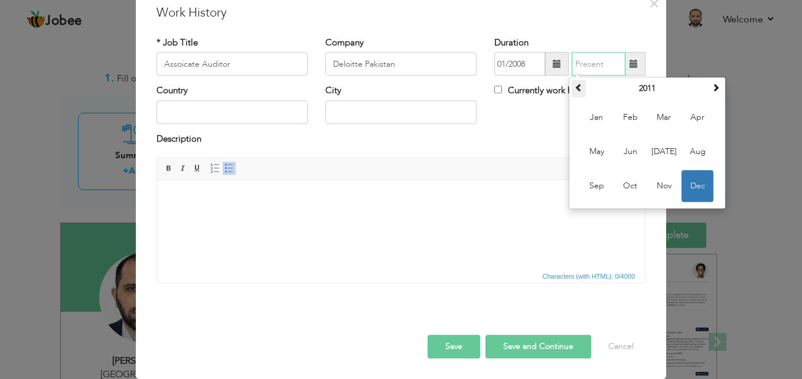
click at [576, 90] on span at bounding box center [579, 88] width 8 height 8
click at [685, 179] on span "Dec" at bounding box center [697, 187] width 32 height 32
type input "12/2009"
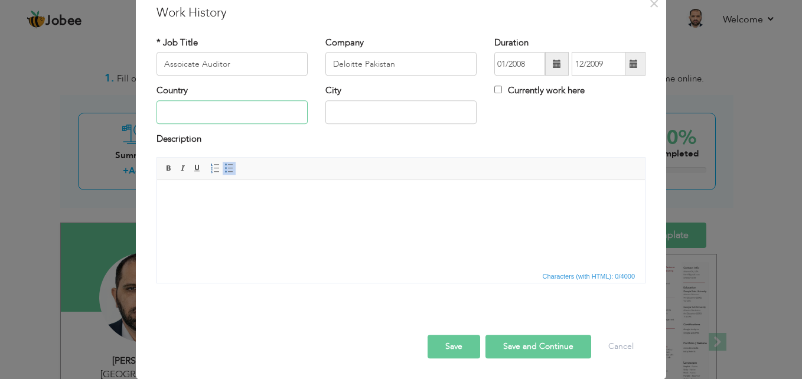
click at [250, 110] on input "text" at bounding box center [231, 112] width 151 height 24
type input "[GEOGRAPHIC_DATA]"
click at [198, 192] on body at bounding box center [401, 198] width 464 height 12
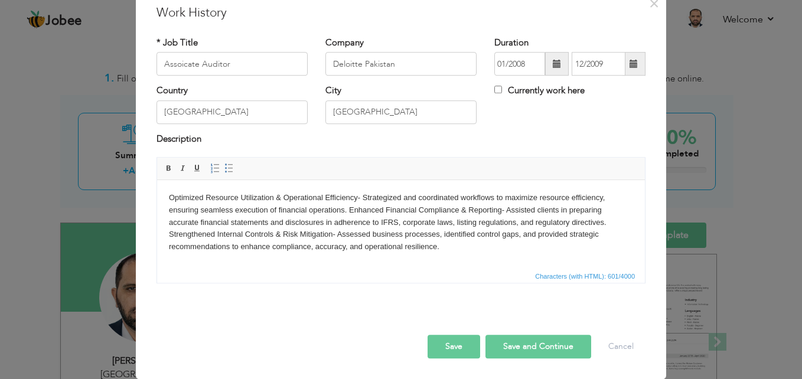
click at [517, 345] on button "Save and Continue" at bounding box center [538, 347] width 106 height 24
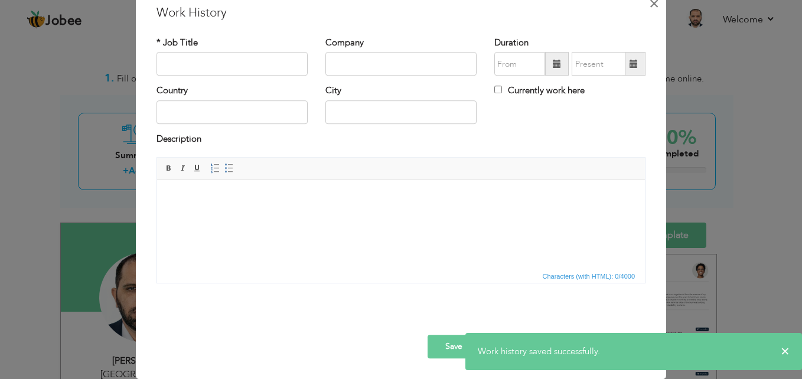
click at [650, 1] on span "×" at bounding box center [654, 3] width 10 height 21
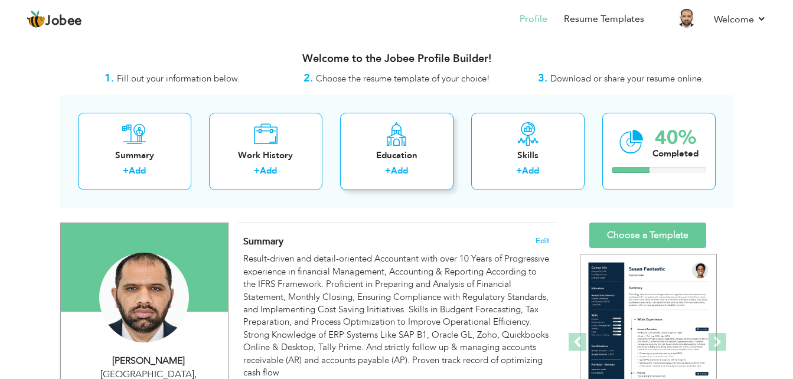
click at [394, 159] on div "Education" at bounding box center [397, 155] width 94 height 12
radio input "true"
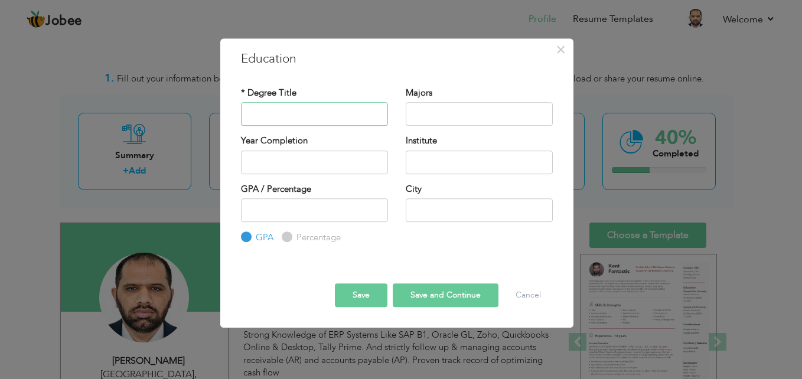
click at [280, 116] on input "text" at bounding box center [314, 114] width 147 height 24
click at [280, 116] on input "ACCA" at bounding box center [314, 114] width 147 height 24
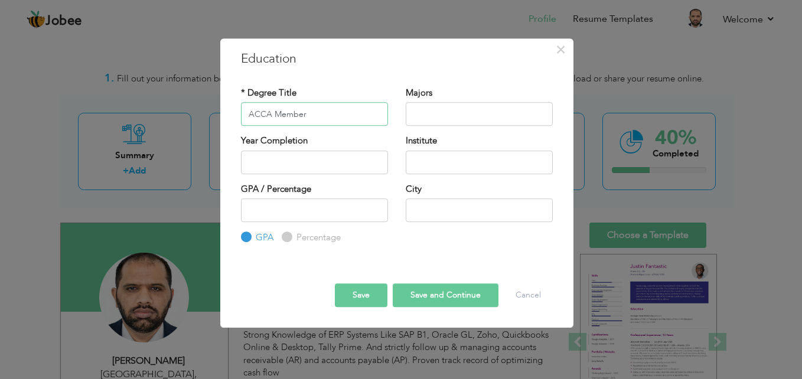
type input "ACCA Member"
click at [413, 115] on input "text" at bounding box center [479, 114] width 147 height 24
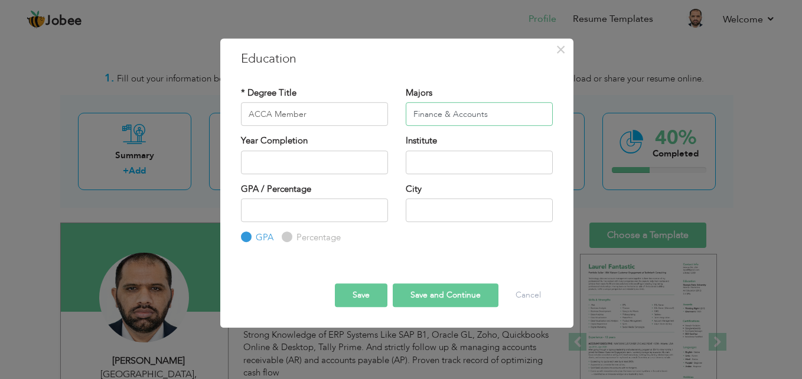
type input "Finance & Accounts"
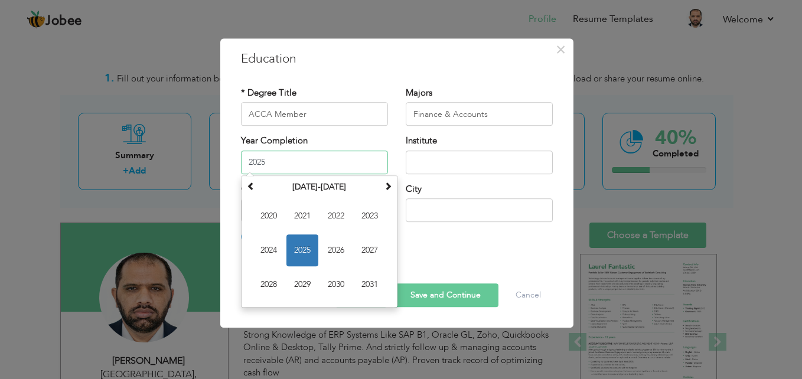
click at [329, 171] on input "2025" at bounding box center [314, 163] width 147 height 24
type input "2020"
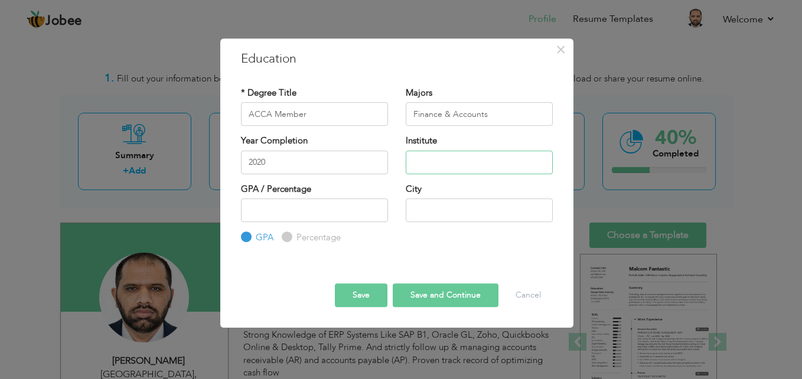
click at [425, 169] on input "text" at bounding box center [479, 163] width 147 height 24
type input "ACCA UK"
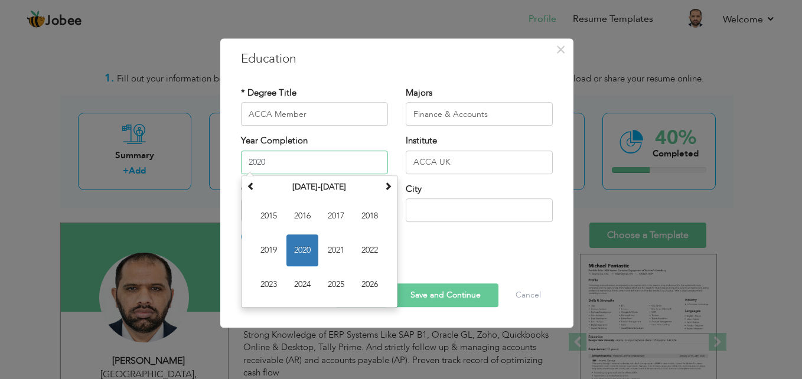
click at [292, 158] on input "2020" at bounding box center [314, 163] width 147 height 24
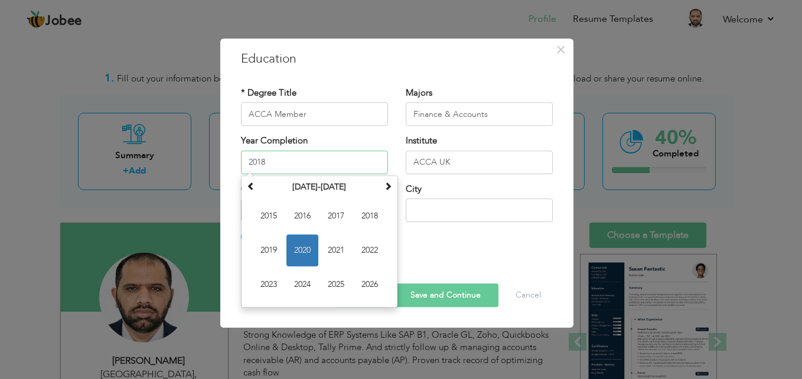
type input "2018"
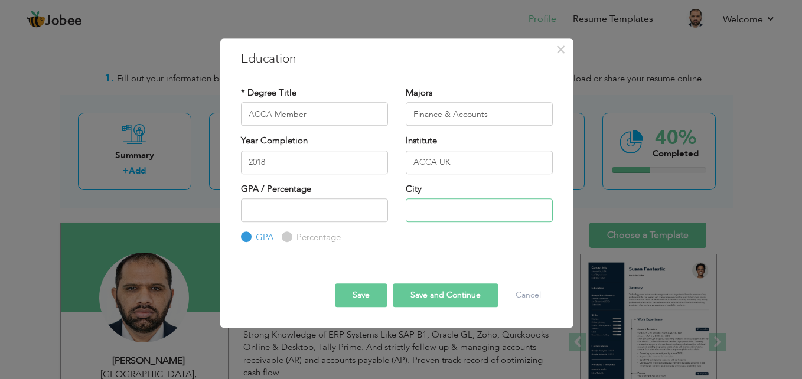
click at [451, 215] on input "text" at bounding box center [479, 210] width 147 height 24
click at [298, 214] on input "number" at bounding box center [314, 210] width 147 height 24
click at [436, 215] on input "text" at bounding box center [479, 210] width 147 height 24
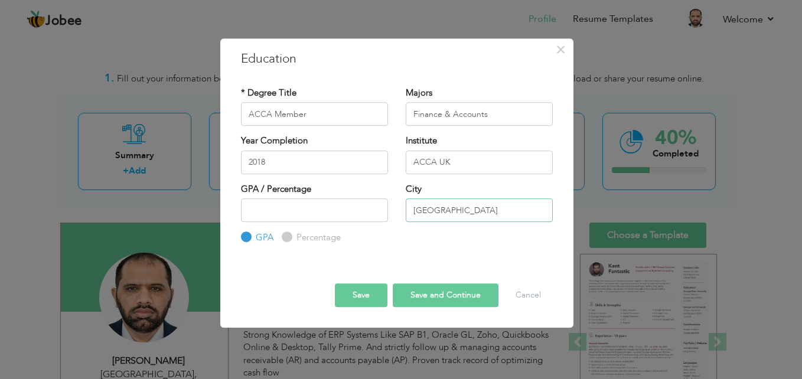
type input "[GEOGRAPHIC_DATA]"
click at [425, 294] on button "Save and Continue" at bounding box center [446, 295] width 106 height 24
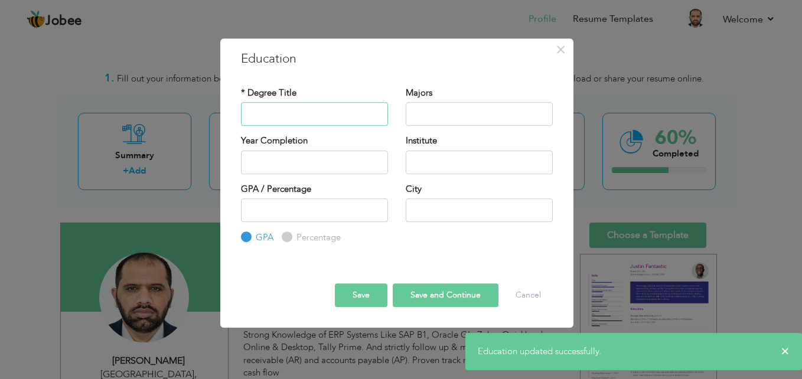
click at [288, 119] on input "text" at bounding box center [314, 114] width 147 height 24
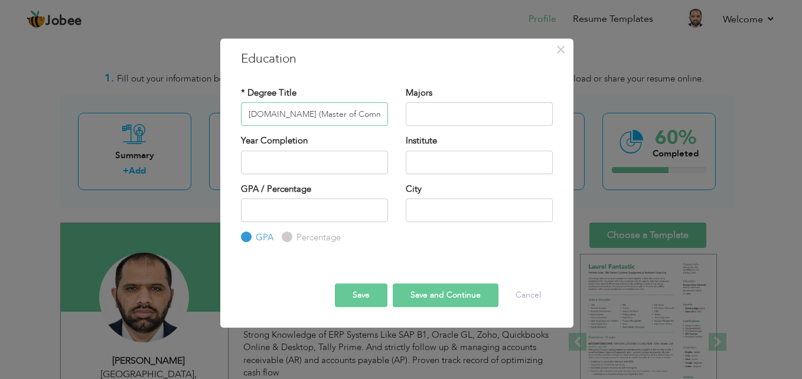
type input "[DOMAIN_NAME] (Master of Commerce)"
click at [413, 112] on input "text" at bounding box center [479, 114] width 147 height 24
type input "Finance & Accounts"
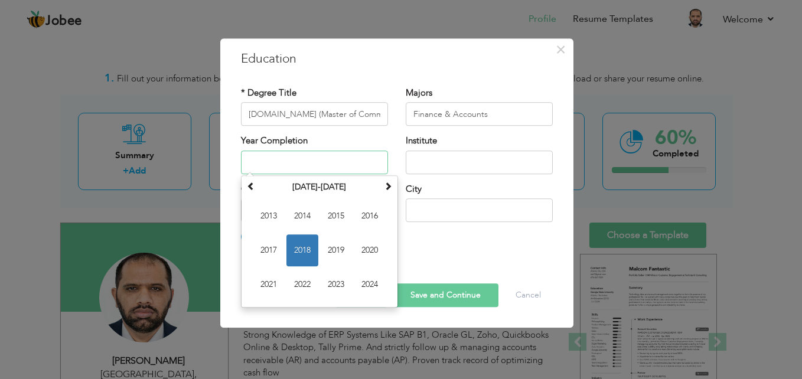
click at [324, 157] on input "text" at bounding box center [314, 163] width 147 height 24
type input "1"
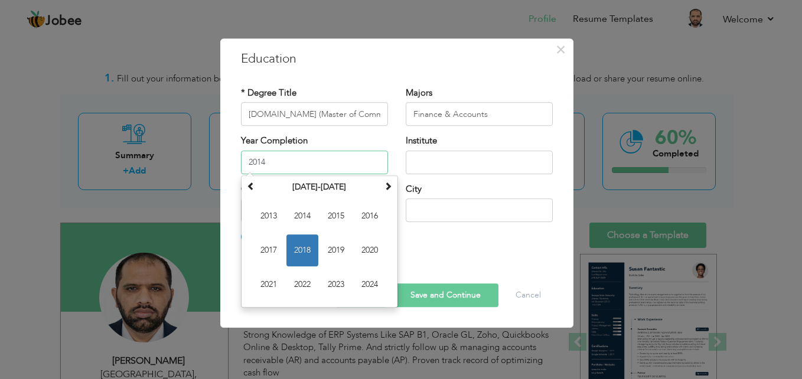
type input "2014"
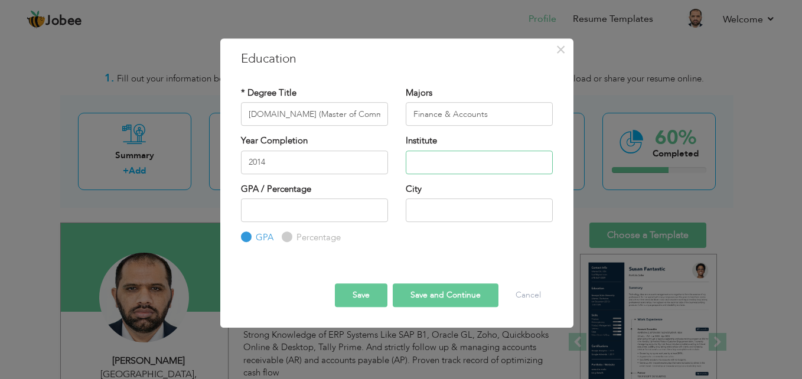
click at [429, 161] on input "text" at bounding box center [479, 163] width 147 height 24
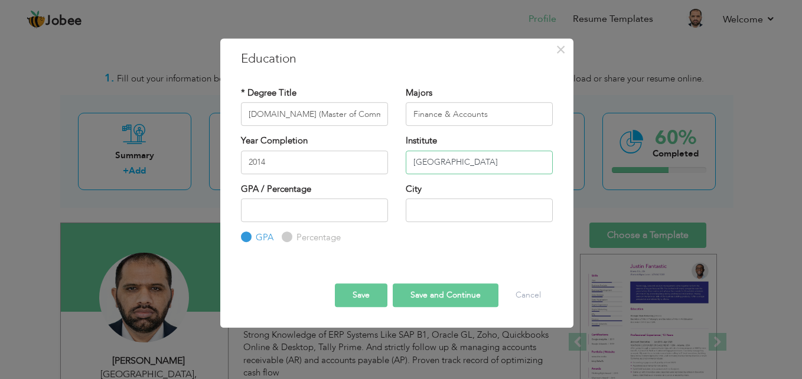
type input "[GEOGRAPHIC_DATA]"
click at [416, 210] on input "text" at bounding box center [479, 210] width 147 height 24
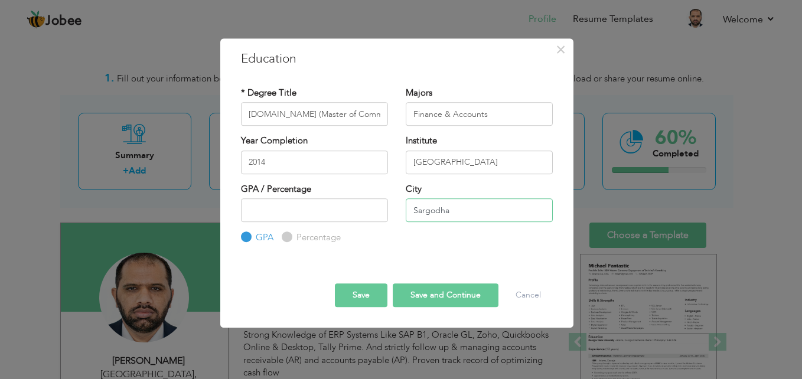
type input "Sargodha"
click at [422, 295] on button "Save and Continue" at bounding box center [446, 295] width 106 height 24
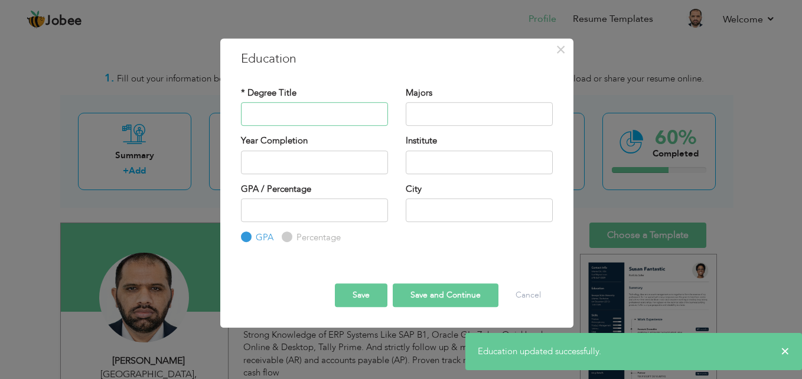
click at [292, 116] on input "text" at bounding box center [314, 114] width 147 height 24
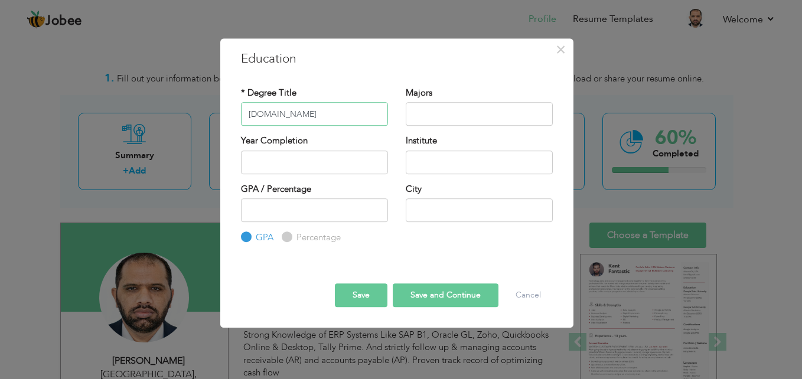
type input "[DOMAIN_NAME]"
click at [429, 112] on input "text" at bounding box center [479, 114] width 147 height 24
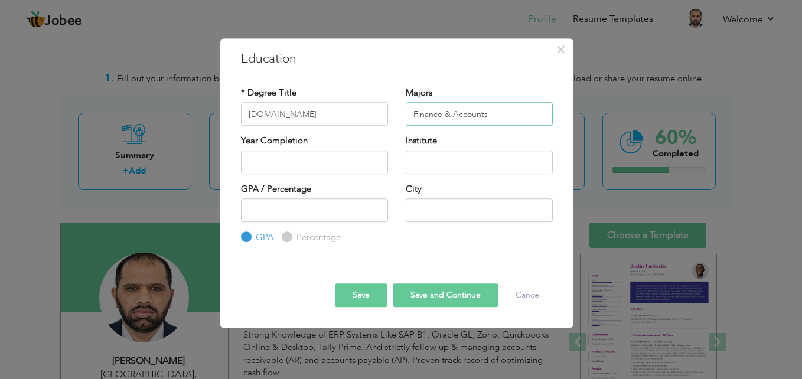
type input "Finance & Accounts"
click at [344, 161] on input "text" at bounding box center [314, 163] width 147 height 24
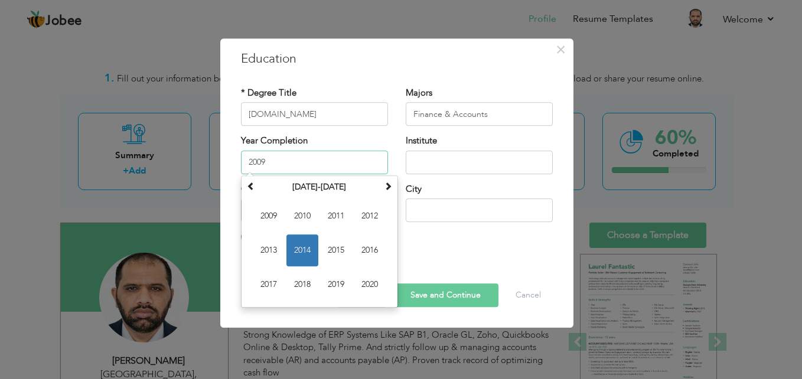
type input "2009"
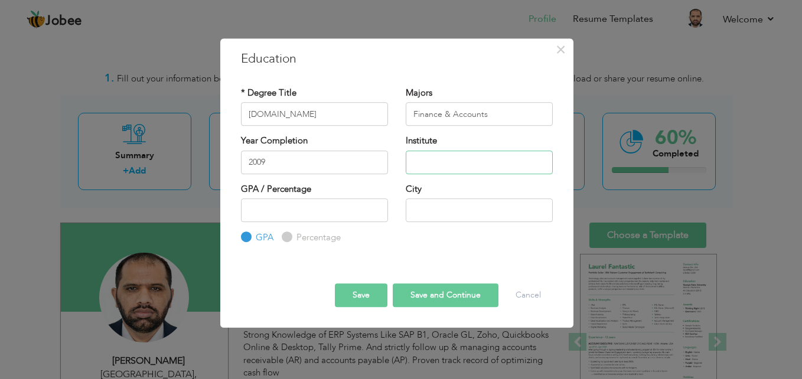
click at [443, 159] on input "text" at bounding box center [479, 163] width 147 height 24
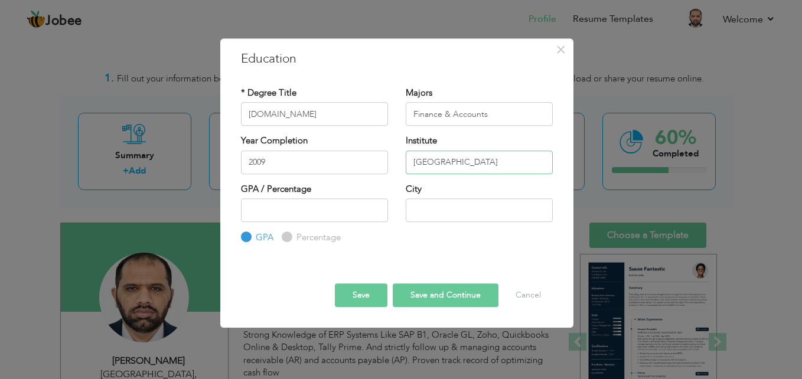
type input "[GEOGRAPHIC_DATA]"
click at [431, 204] on input "text" at bounding box center [479, 210] width 147 height 24
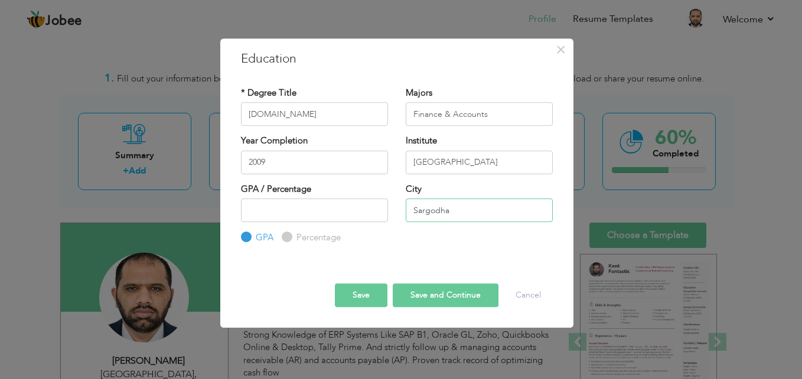
type input "Sargodha"
click at [423, 289] on button "Save and Continue" at bounding box center [446, 295] width 106 height 24
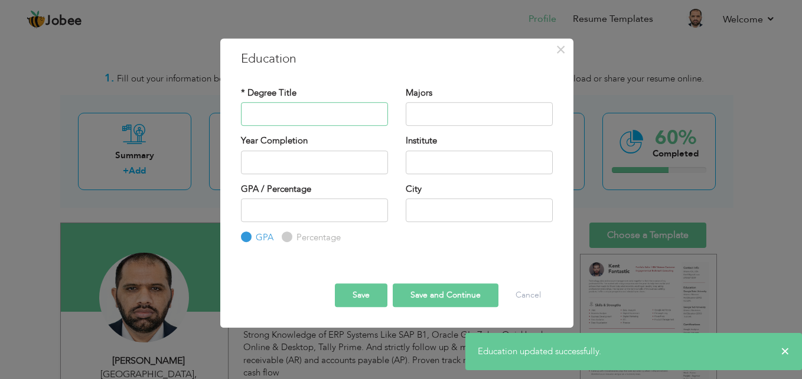
click at [289, 122] on input "text" at bounding box center [314, 114] width 147 height 24
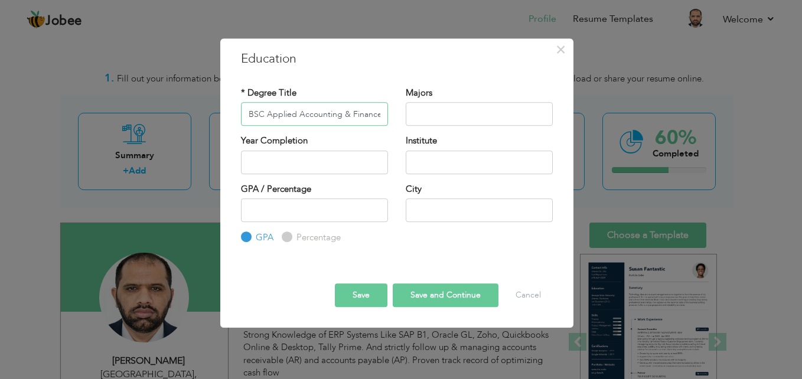
type input "BSC Applied Accounting & Finance"
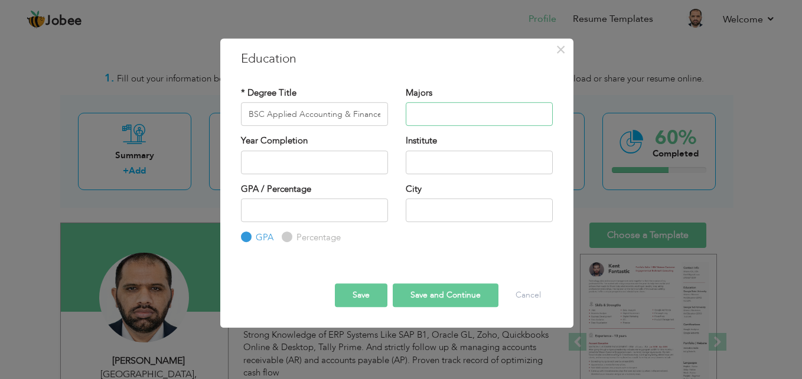
click at [468, 116] on input "text" at bounding box center [479, 114] width 147 height 24
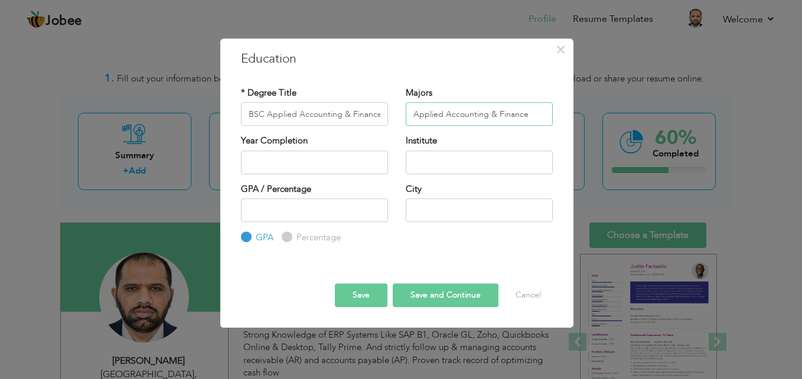
type input "Applied Accounting & Finance"
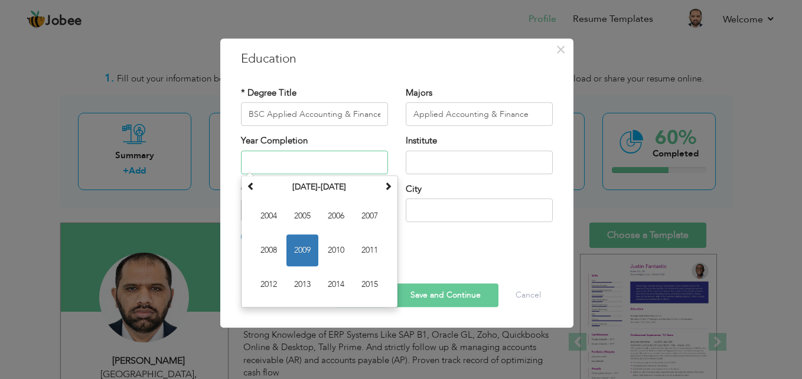
click at [342, 167] on input "text" at bounding box center [314, 163] width 147 height 24
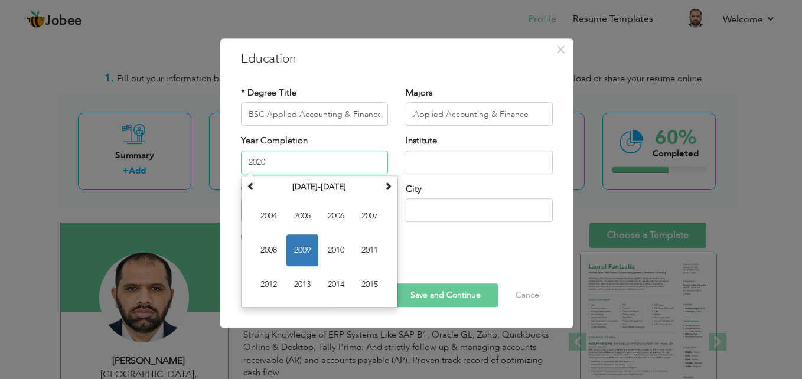
type input "2020"
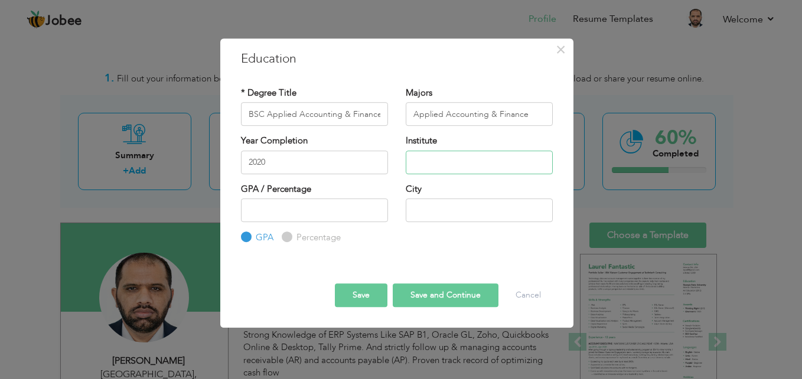
click at [453, 154] on input "text" at bounding box center [479, 163] width 147 height 24
type input "[GEOGRAPHIC_DATA][PERSON_NAME] [GEOGRAPHIC_DATA]"
click at [433, 218] on input "text" at bounding box center [479, 210] width 147 height 24
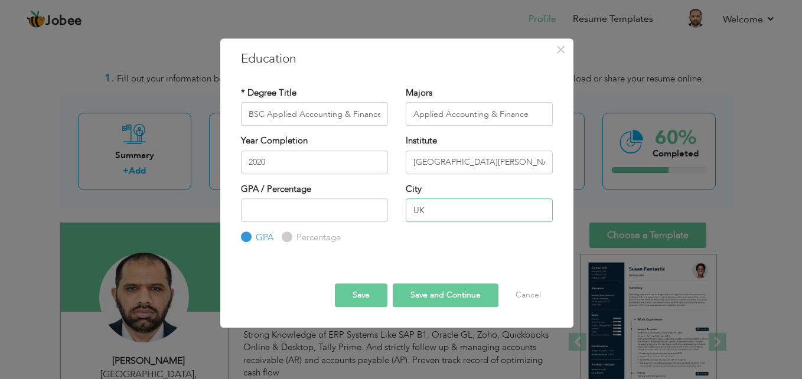
type input "UK"
click at [425, 293] on button "Save and Continue" at bounding box center [446, 295] width 106 height 24
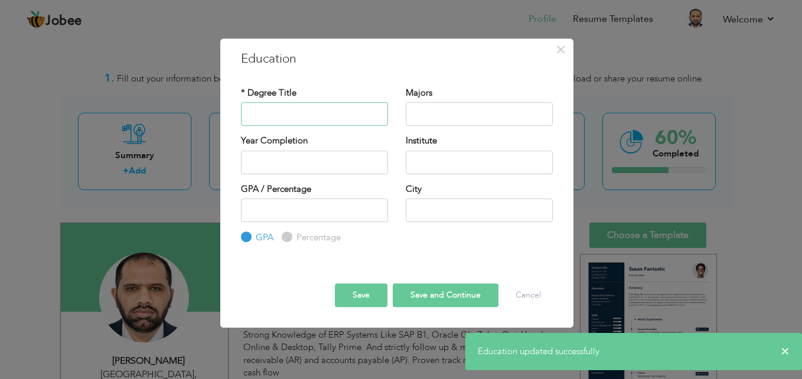
click at [285, 112] on input "text" at bounding box center [314, 114] width 147 height 24
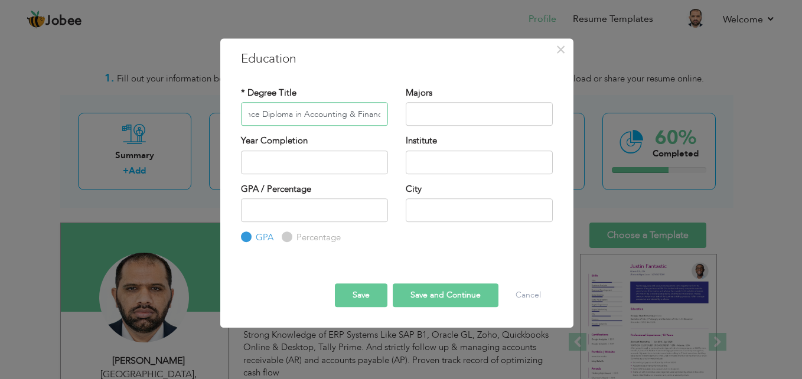
scroll to position [0, 28]
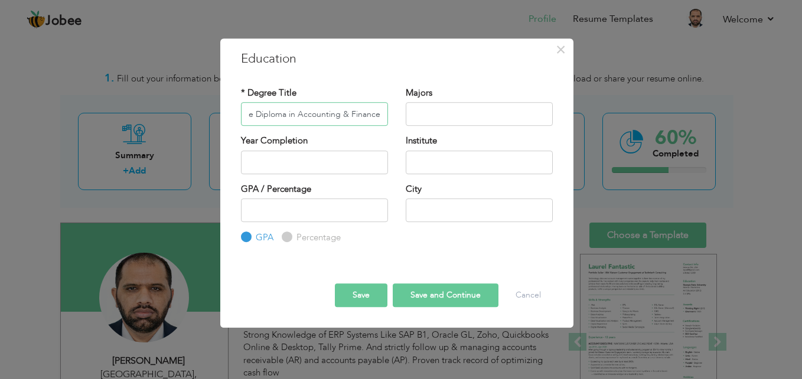
type input "Advance Diploma in Accounting & Finance"
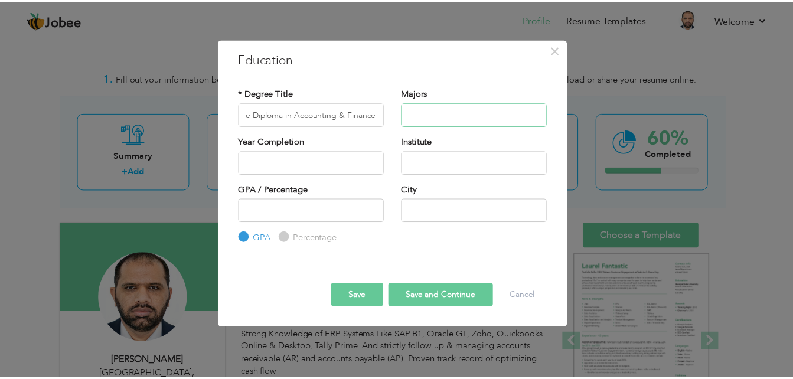
scroll to position [0, 0]
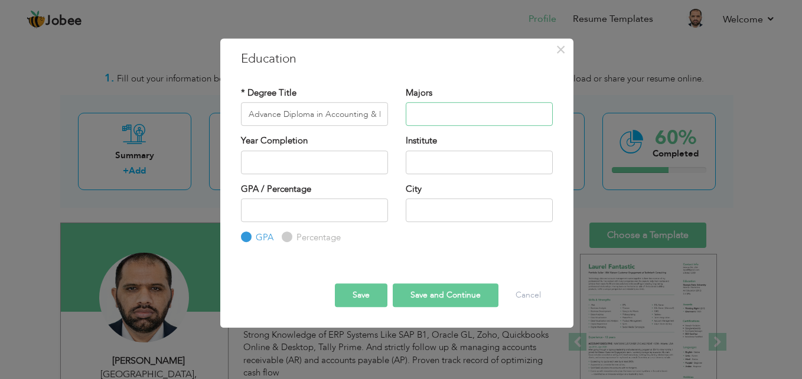
click at [445, 116] on input "text" at bounding box center [479, 114] width 147 height 24
type input "Accounting & Finance"
click at [329, 163] on input "text" at bounding box center [314, 163] width 147 height 24
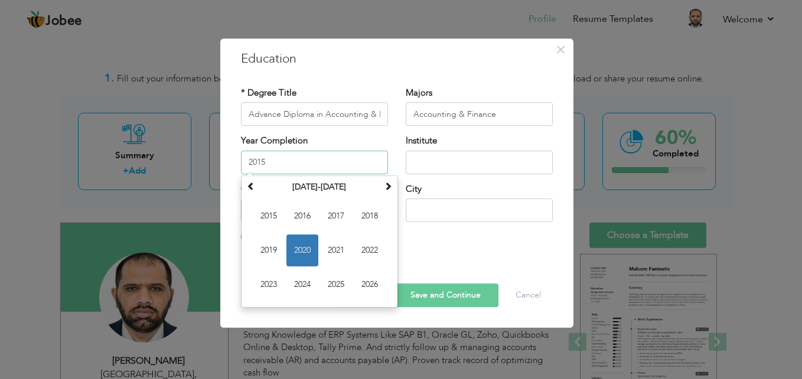
type input "2015"
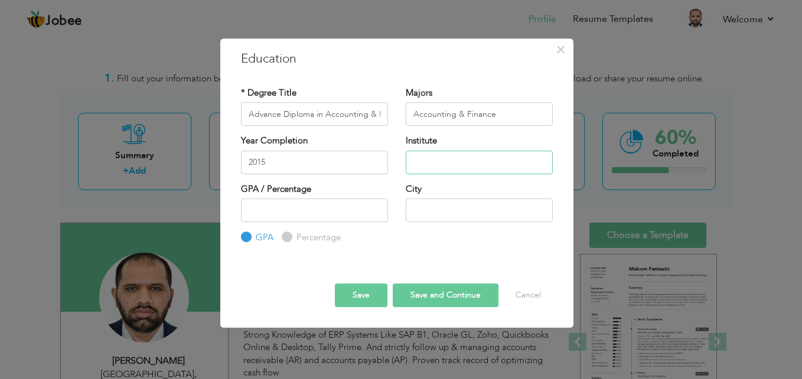
click at [434, 168] on input "text" at bounding box center [479, 163] width 147 height 24
type input "ACCA UK"
click at [417, 203] on input "text" at bounding box center [479, 210] width 147 height 24
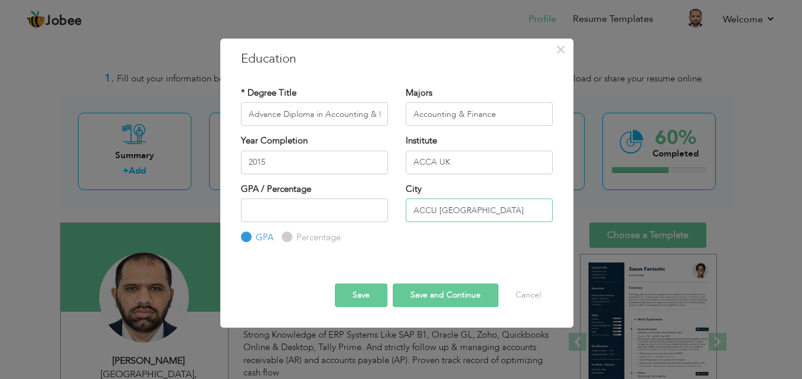
type input "ACCU [GEOGRAPHIC_DATA]"
click at [420, 292] on button "Save and Continue" at bounding box center [446, 295] width 106 height 24
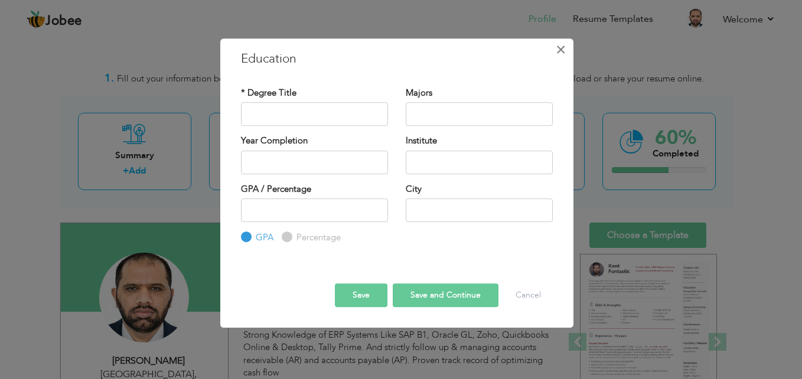
click at [561, 48] on span "×" at bounding box center [561, 49] width 10 height 21
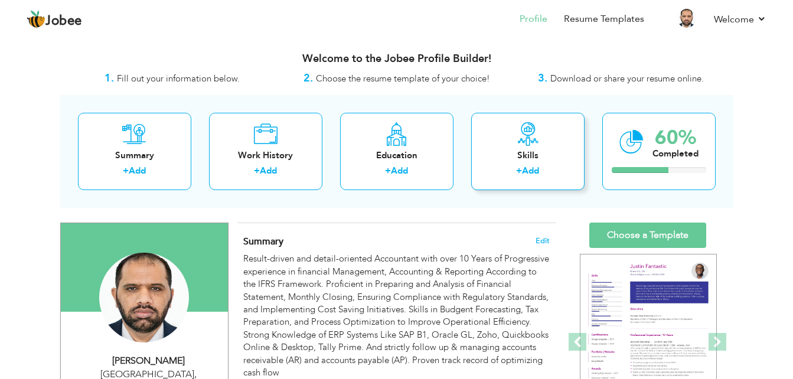
click at [525, 164] on div "Skills + Add" at bounding box center [527, 151] width 113 height 77
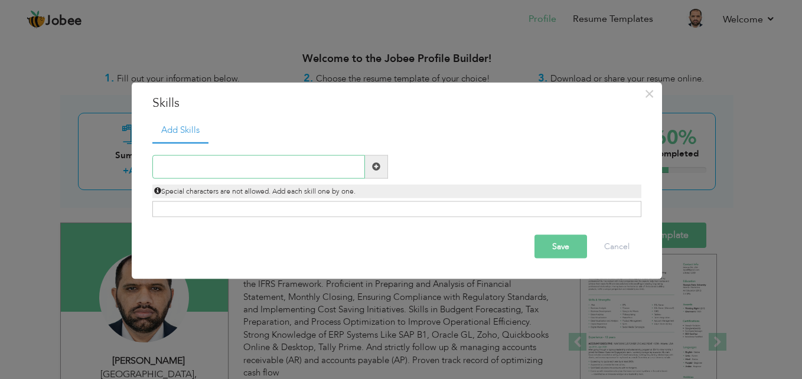
click at [184, 172] on input "text" at bounding box center [258, 167] width 213 height 24
click at [645, 96] on span "×" at bounding box center [649, 93] width 10 height 21
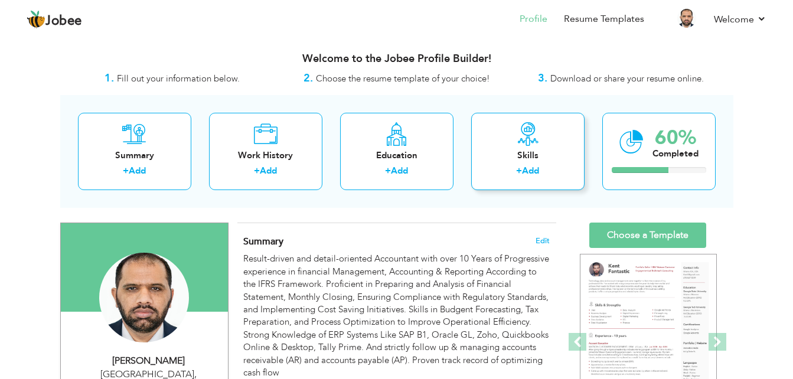
click at [526, 169] on link "Add" at bounding box center [530, 171] width 17 height 12
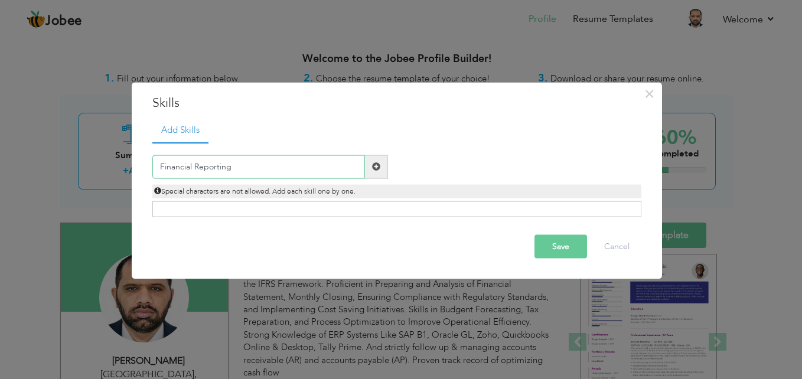
type input "Financial Reporting"
click at [378, 164] on span at bounding box center [376, 166] width 8 height 8
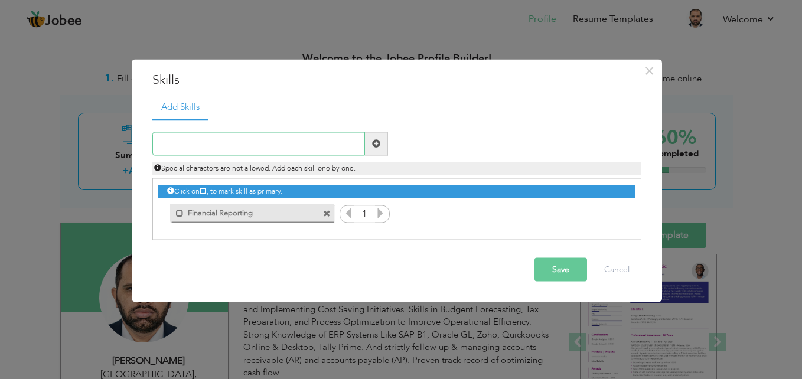
click at [279, 139] on input "text" at bounding box center [258, 144] width 213 height 24
type input "I"
type input "P"
type input "Income Statement"
click at [378, 146] on span at bounding box center [376, 143] width 8 height 8
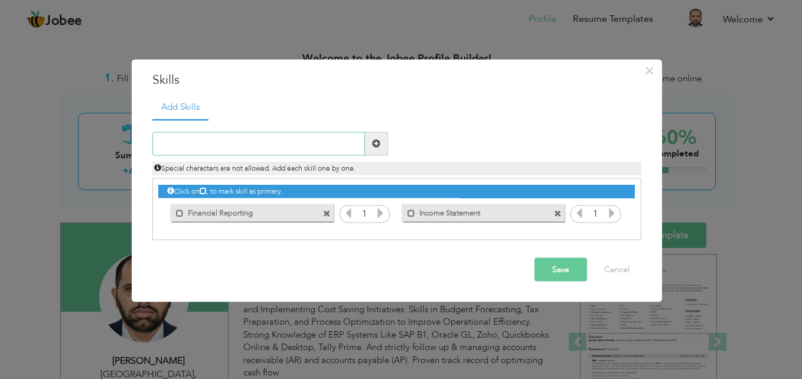
click at [281, 148] on input "text" at bounding box center [258, 144] width 213 height 24
type input "Accounts Closing"
click at [373, 144] on span at bounding box center [376, 143] width 8 height 8
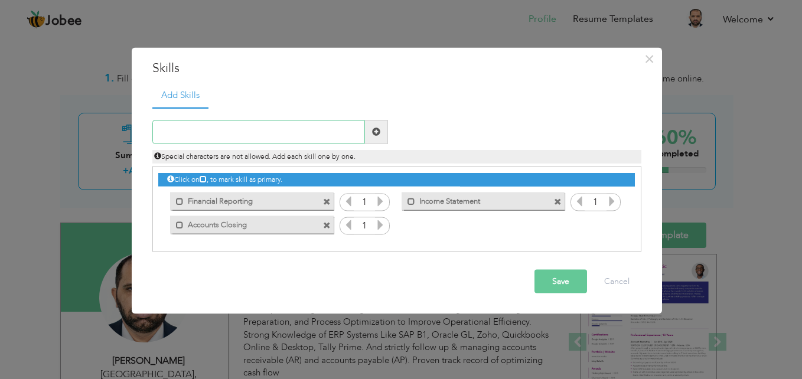
click at [328, 135] on input "text" at bounding box center [258, 132] width 213 height 24
type input "IFRS-16-Leases"
click at [376, 135] on span at bounding box center [376, 132] width 8 height 8
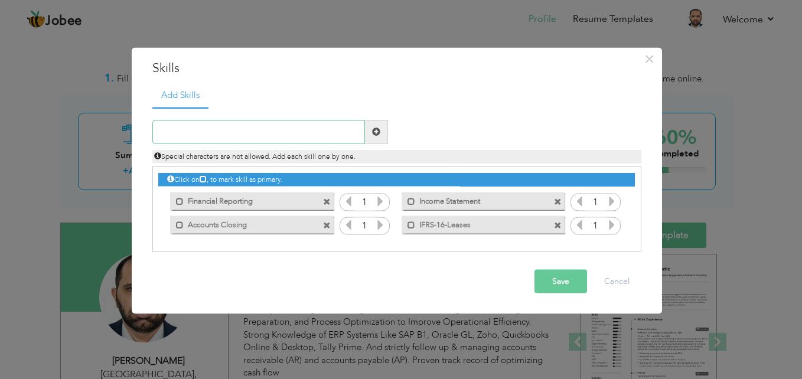
click at [325, 133] on input "text" at bounding box center [258, 132] width 213 height 24
type input "Accounts Reconciliation"
click at [374, 133] on span at bounding box center [376, 132] width 8 height 8
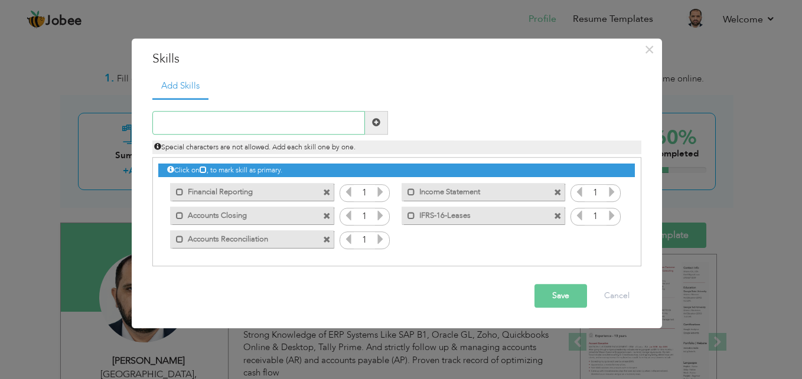
click at [304, 127] on input "text" at bounding box center [258, 123] width 213 height 24
type input "Forecasting"
click at [376, 121] on span at bounding box center [376, 123] width 8 height 8
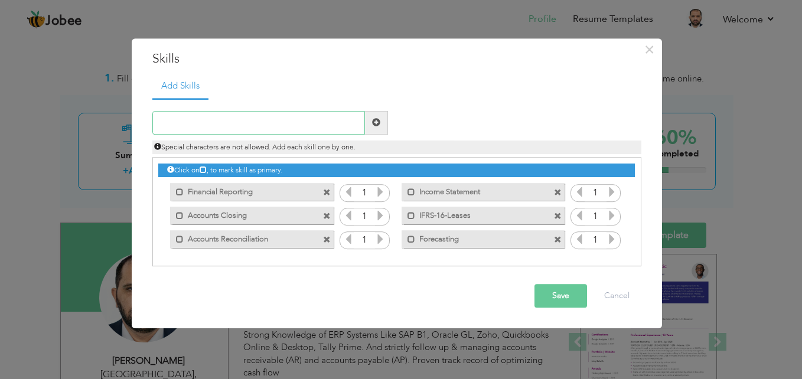
click at [280, 121] on input "text" at bounding box center [258, 123] width 213 height 24
type input "Cashflow"
click at [375, 122] on span at bounding box center [376, 123] width 8 height 8
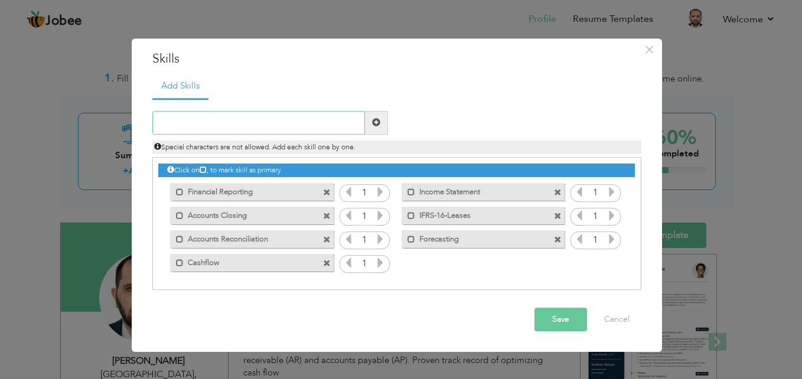
click at [337, 124] on input "text" at bounding box center [258, 123] width 213 height 24
type input "Oracle Fusion ERP"
click at [376, 123] on span at bounding box center [376, 123] width 8 height 8
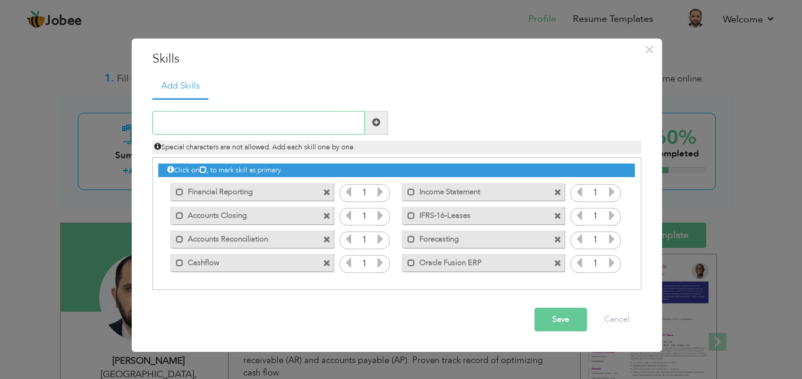
click at [282, 124] on input "text" at bounding box center [258, 123] width 213 height 24
type input "Power BI"
click at [376, 125] on span at bounding box center [376, 123] width 8 height 8
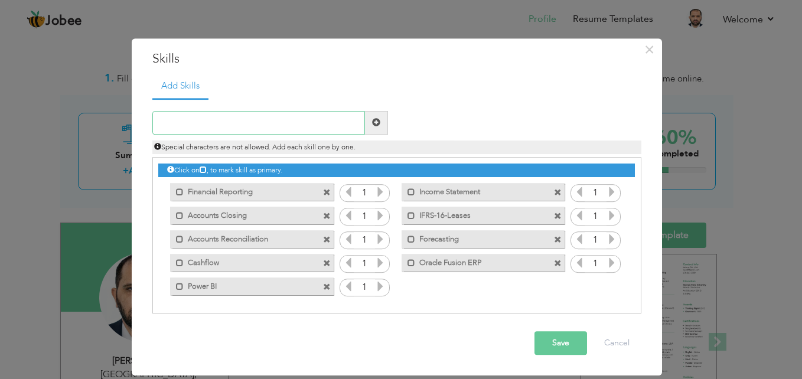
click at [322, 118] on input "text" at bounding box center [258, 123] width 213 height 24
type input "Financial Statement"
click at [377, 124] on span at bounding box center [376, 123] width 8 height 8
click at [291, 128] on input "text" at bounding box center [258, 123] width 213 height 24
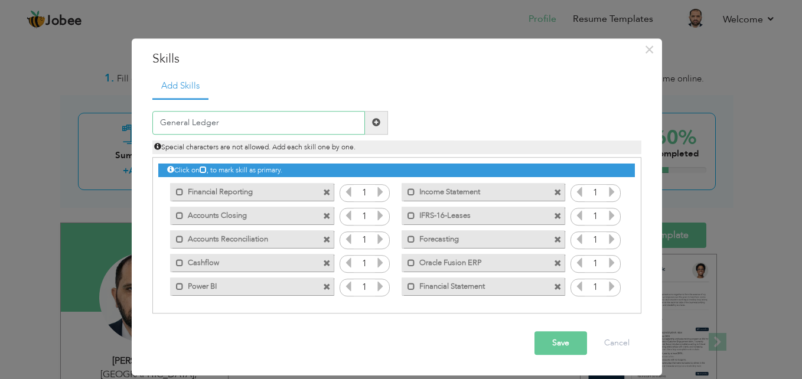
type input "General Ledger"
click at [371, 120] on span at bounding box center [376, 123] width 23 height 24
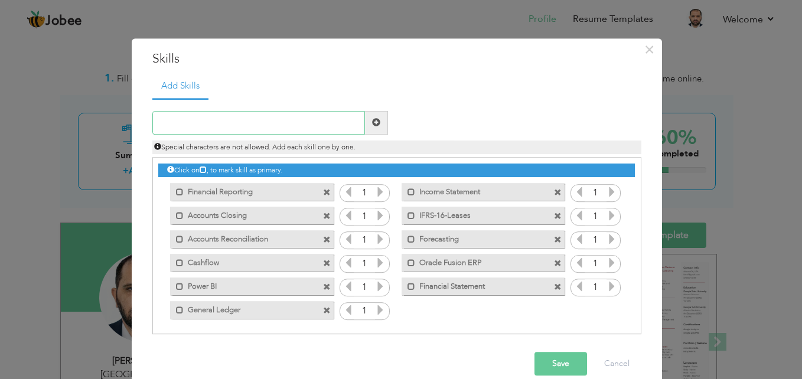
click at [328, 119] on input "text" at bounding box center [258, 123] width 213 height 24
type input "IFRS-15-Revenue"
click at [375, 121] on span at bounding box center [376, 123] width 8 height 8
click at [244, 116] on input "text" at bounding box center [258, 123] width 213 height 24
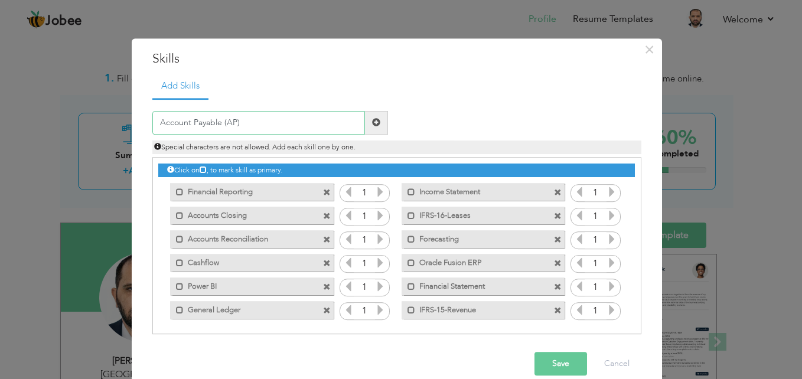
type input "Account Payable (AP)"
click at [372, 120] on span at bounding box center [376, 123] width 8 height 8
click at [324, 122] on input "text" at bounding box center [258, 123] width 213 height 24
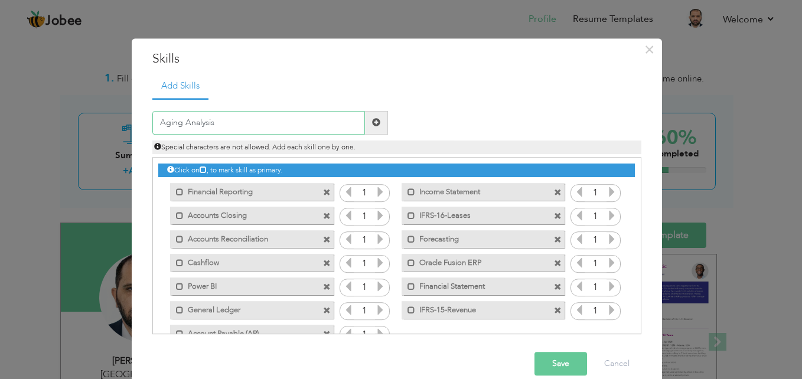
type input "Aging Analysis"
click at [372, 120] on span at bounding box center [376, 123] width 8 height 8
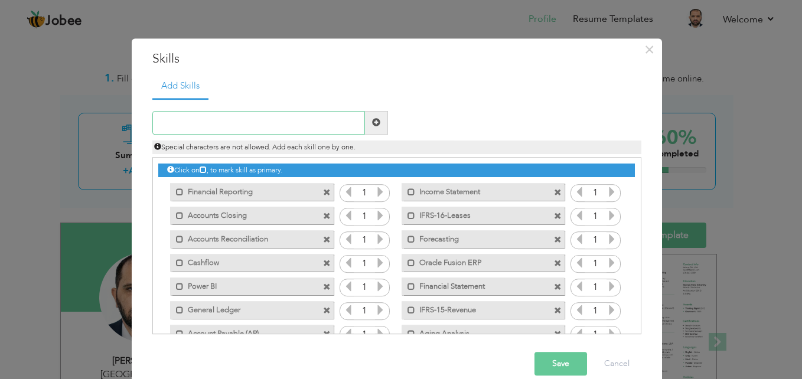
click at [314, 126] on input "text" at bounding box center [258, 123] width 213 height 24
type input "Financial Planning"
click at [372, 119] on span at bounding box center [376, 123] width 8 height 8
click at [272, 126] on input "text" at bounding box center [258, 123] width 213 height 24
type input "Corporate Tax"
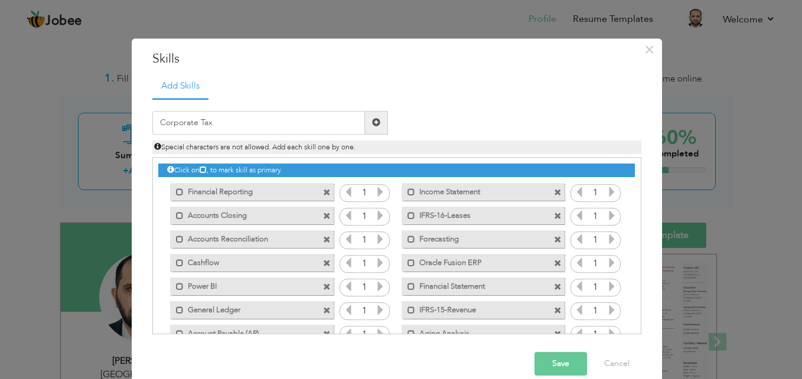
click at [372, 121] on span at bounding box center [376, 123] width 8 height 8
click at [247, 123] on input "text" at bounding box center [258, 123] width 213 height 24
type input "SAP Business One"
click at [374, 123] on span at bounding box center [376, 123] width 8 height 8
click at [292, 121] on input "text" at bounding box center [258, 123] width 213 height 24
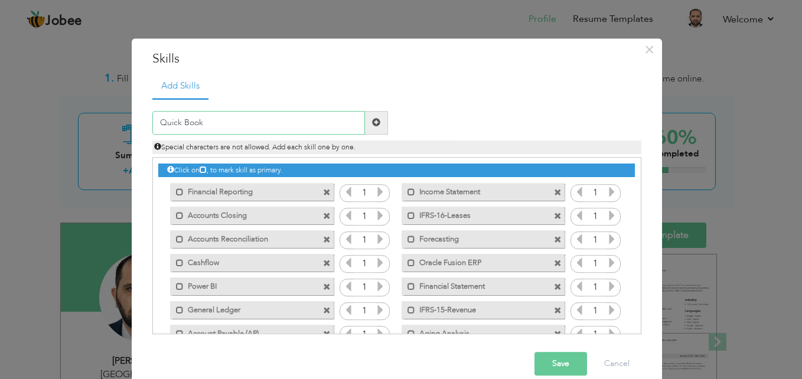
type input "Quick Book"
click at [372, 123] on span at bounding box center [376, 123] width 8 height 8
click at [236, 125] on input "text" at bounding box center [258, 123] width 213 height 24
type input "Automation of Reports"
drag, startPoint x: 429, startPoint y: 128, endPoint x: 371, endPoint y: 124, distance: 58.0
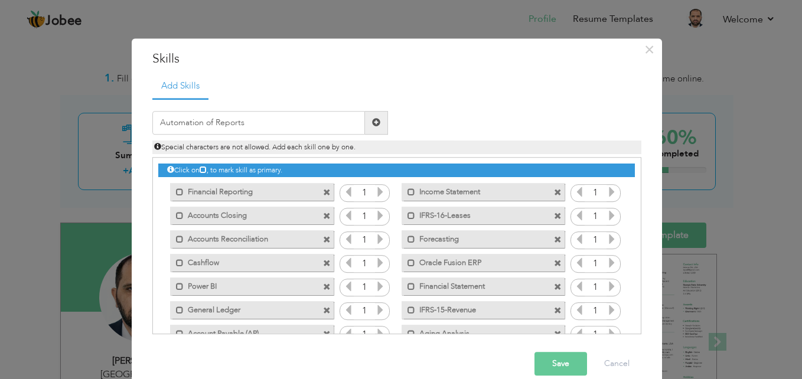
click at [371, 124] on div "Automation of Reports Duplicate entry Special characters are not allowed. Add e…" at bounding box center [396, 132] width 507 height 43
click at [372, 124] on span at bounding box center [376, 123] width 8 height 8
click at [273, 128] on input "text" at bounding box center [258, 123] width 213 height 24
type input "Balance Sheet"
click at [372, 122] on span at bounding box center [376, 123] width 8 height 8
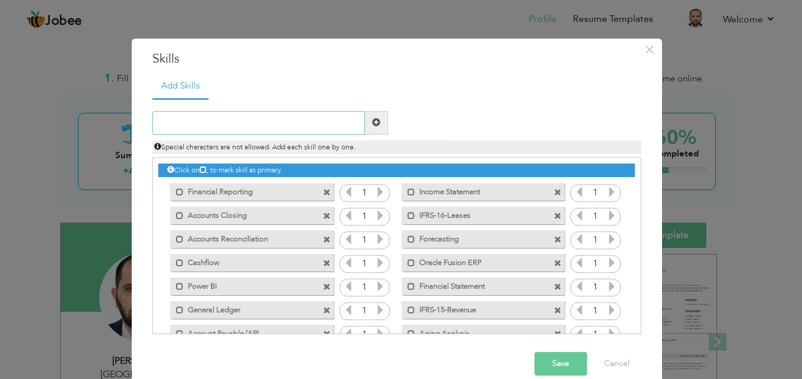
click at [299, 122] on input "text" at bounding box center [258, 123] width 213 height 24
click at [321, 127] on input "Trial Balance Review" at bounding box center [258, 123] width 213 height 24
type input "Trial Balance Reviews"
click at [372, 122] on span at bounding box center [376, 123] width 8 height 8
click at [275, 128] on input "text" at bounding box center [258, 123] width 213 height 24
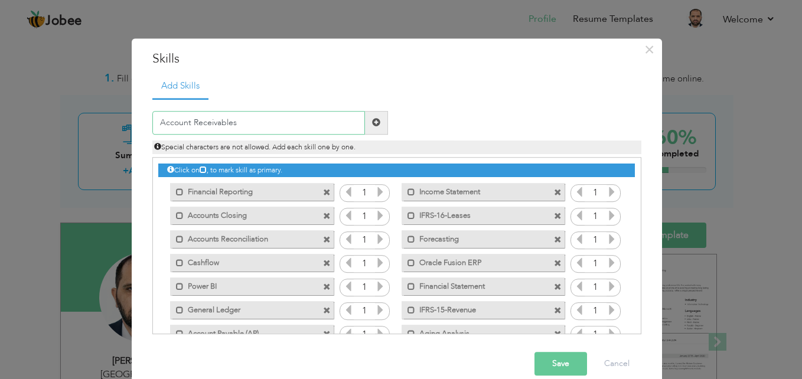
type input "Account Receivables"
click at [367, 122] on span at bounding box center [376, 123] width 23 height 24
click at [280, 126] on input "text" at bounding box center [258, 123] width 213 height 24
type input "Budgeting"
click at [372, 119] on span at bounding box center [376, 123] width 8 height 8
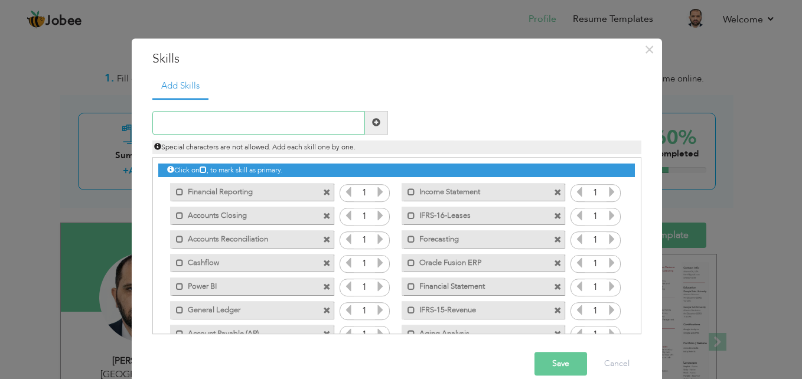
click at [303, 123] on input "text" at bounding box center [258, 123] width 213 height 24
type input "Forecasting"
click at [372, 120] on span at bounding box center [376, 123] width 8 height 8
click at [292, 118] on input "text" at bounding box center [258, 123] width 213 height 24
type input "Variance Analysis"
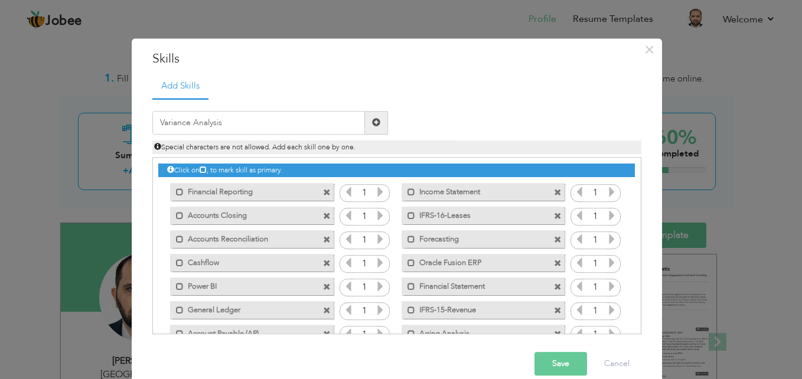
click at [372, 125] on span at bounding box center [376, 123] width 8 height 8
click at [286, 122] on input "text" at bounding box center [258, 123] width 213 height 24
type input "KPI (Key Performance Indicator)"
click at [376, 123] on span at bounding box center [376, 123] width 23 height 24
click at [311, 121] on input "text" at bounding box center [258, 123] width 213 height 24
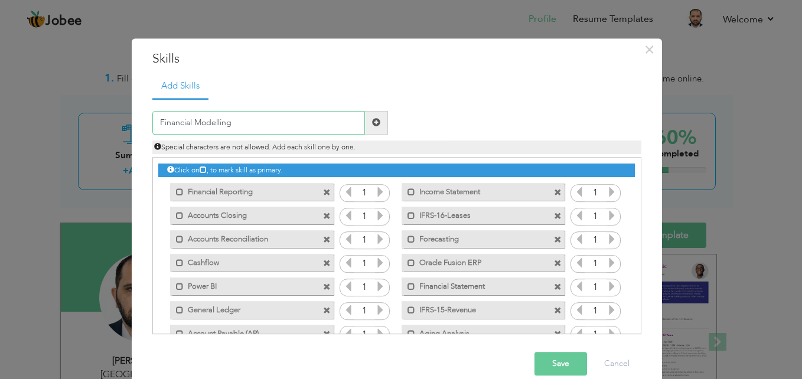
type input "Financial Modelling"
click at [372, 119] on span at bounding box center [376, 123] width 8 height 8
click at [305, 126] on input "text" at bounding box center [258, 123] width 213 height 24
type input "VAT & Corporate Tax Returns"
click at [374, 122] on span at bounding box center [376, 123] width 8 height 8
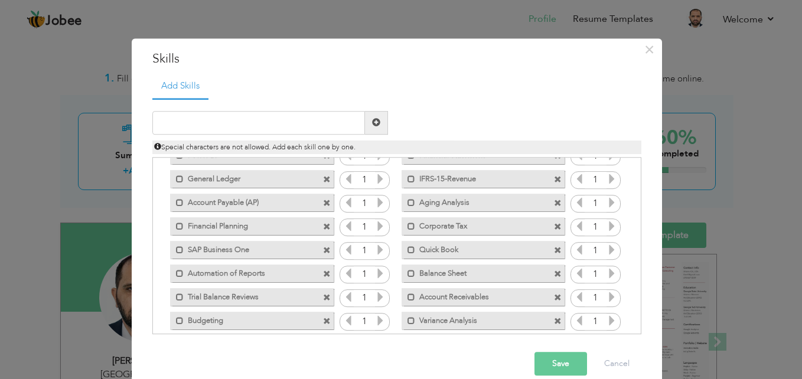
scroll to position [148, 0]
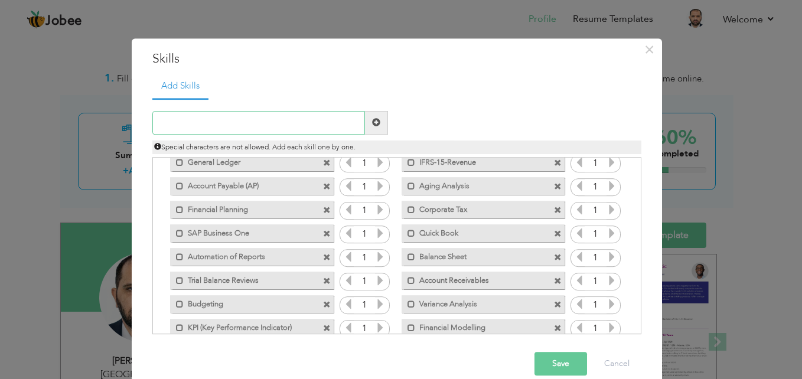
click at [242, 119] on input "text" at bounding box center [258, 123] width 213 height 24
type input "Group Consolidations"
click at [372, 123] on span at bounding box center [376, 123] width 8 height 8
click at [636, 320] on div "Click on , to mark skill as primary." at bounding box center [396, 245] width 489 height 177
click at [550, 363] on button "Save" at bounding box center [560, 364] width 53 height 24
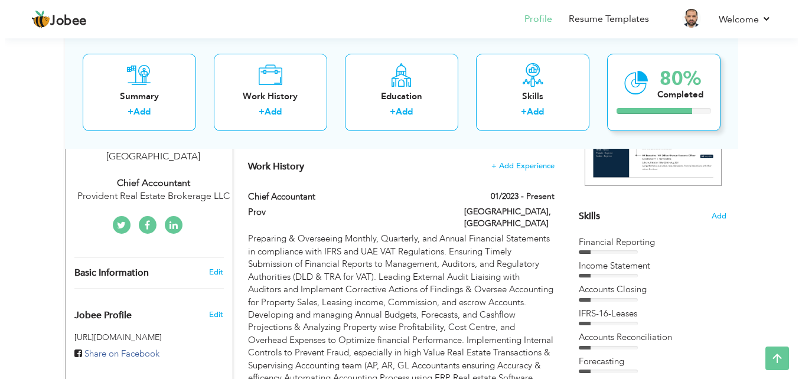
scroll to position [251, 0]
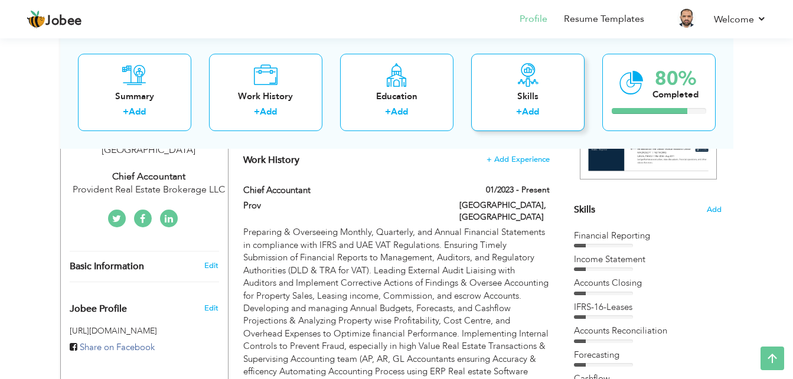
click at [526, 106] on link "Add" at bounding box center [530, 112] width 17 height 12
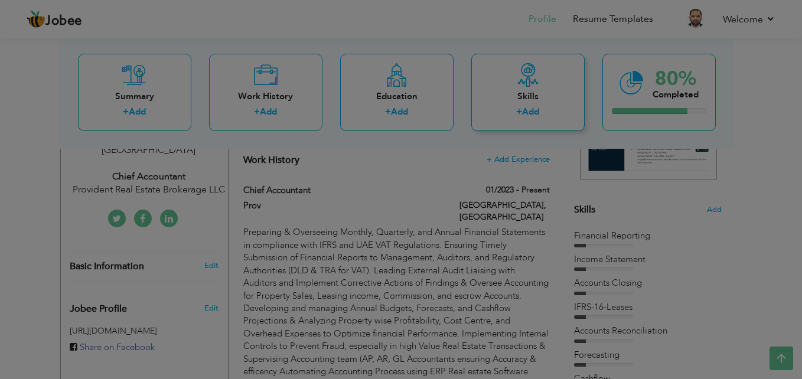
scroll to position [0, 0]
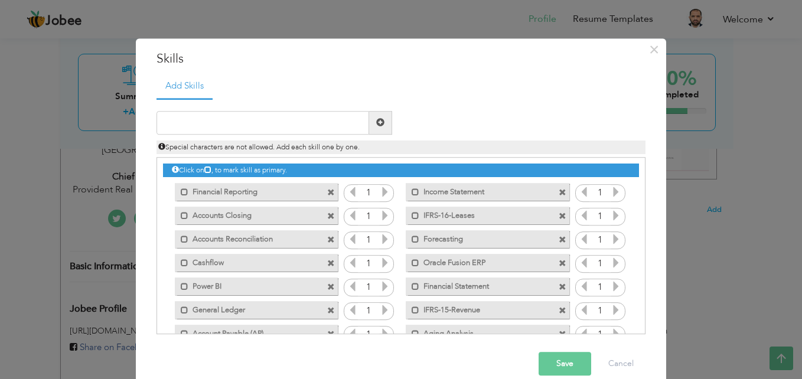
click at [555, 367] on button "Save" at bounding box center [564, 364] width 53 height 24
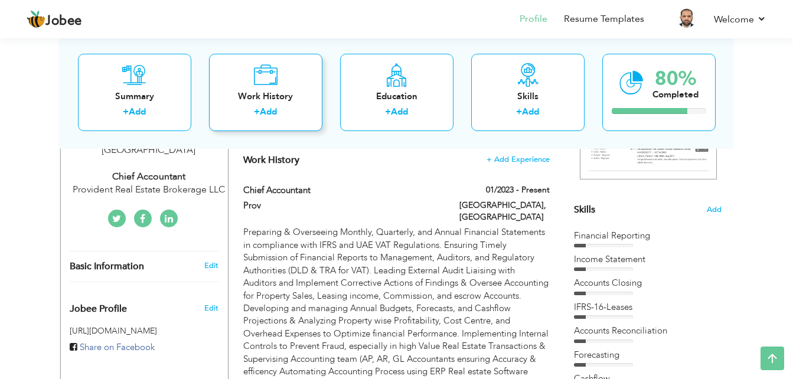
click at [237, 99] on div "Work History" at bounding box center [265, 96] width 94 height 12
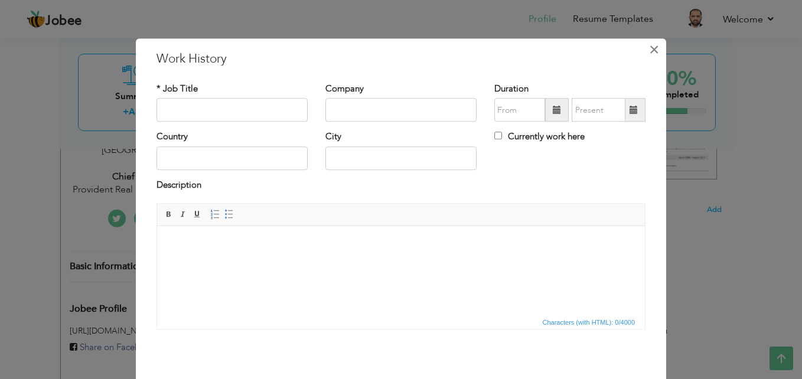
click at [649, 47] on span "×" at bounding box center [654, 49] width 10 height 21
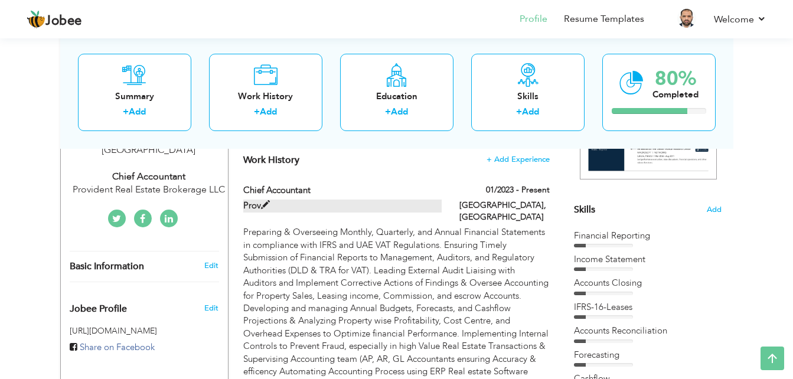
click at [263, 204] on span at bounding box center [265, 205] width 9 height 9
type input "Chief Accountant"
type input "Prov"
type input "01/2023"
type input "Uni"
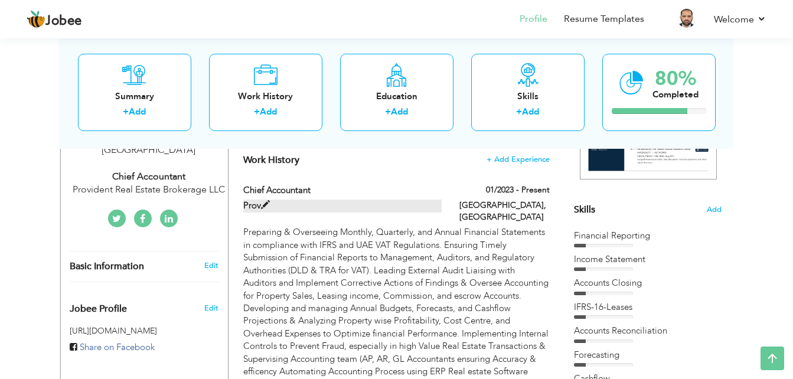
type input "[GEOGRAPHIC_DATA]"
checkbox input "true"
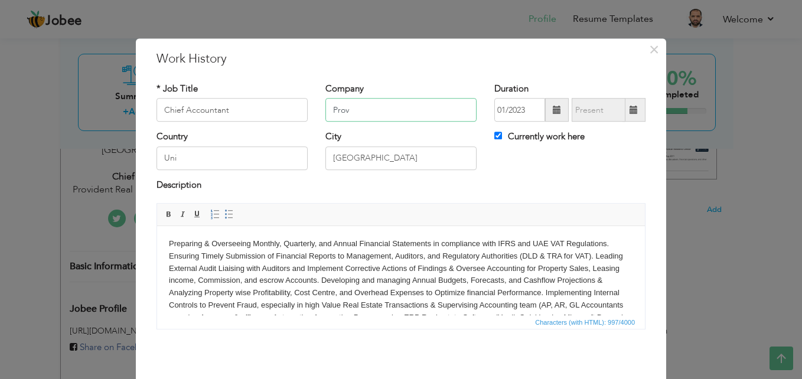
click at [368, 110] on input "Prov" at bounding box center [400, 111] width 151 height 24
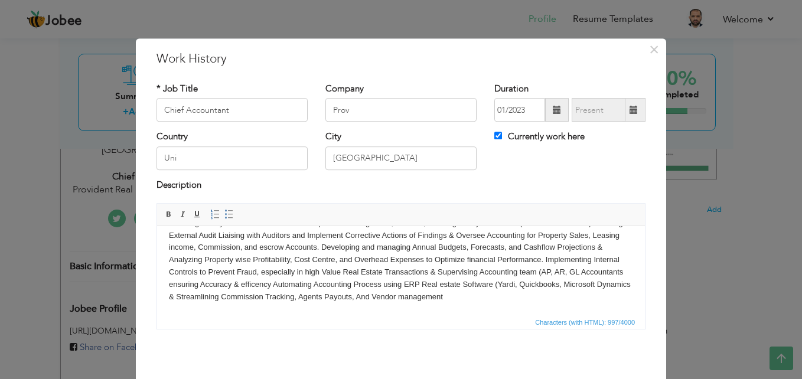
scroll to position [46, 0]
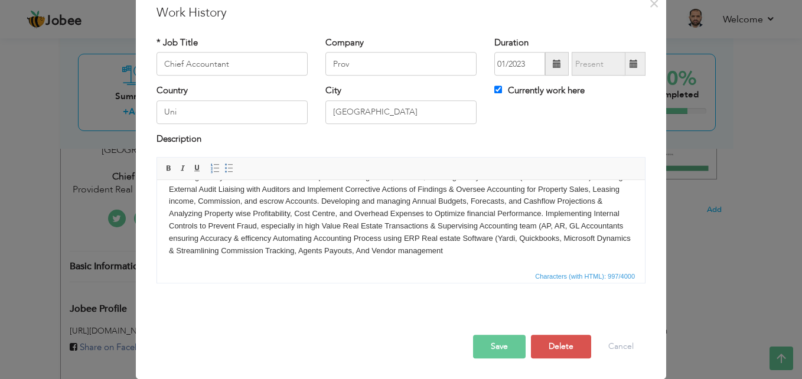
click at [499, 347] on button "Save" at bounding box center [499, 347] width 53 height 24
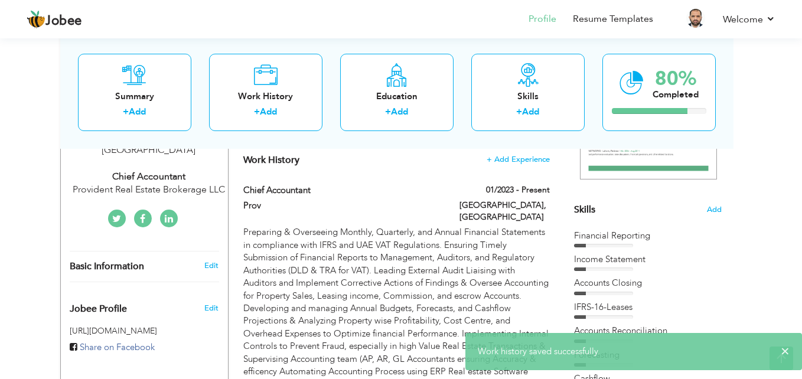
scroll to position [0, 0]
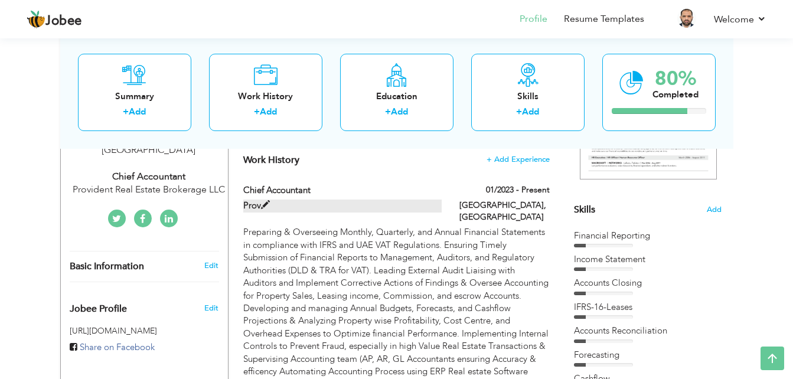
click at [267, 201] on span at bounding box center [265, 205] width 9 height 9
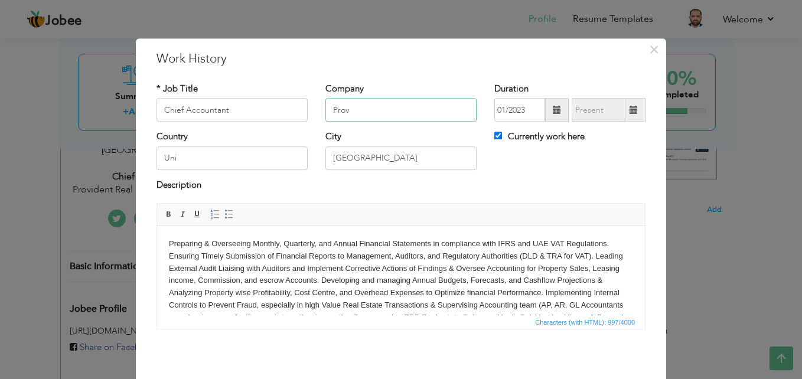
click at [363, 110] on input "Prov" at bounding box center [400, 111] width 151 height 24
click at [436, 111] on input "Prov" at bounding box center [400, 111] width 151 height 24
click at [442, 110] on input "Prov" at bounding box center [400, 111] width 151 height 24
drag, startPoint x: 445, startPoint y: 109, endPoint x: 463, endPoint y: 110, distance: 18.3
click at [463, 110] on input "Prov" at bounding box center [400, 111] width 151 height 24
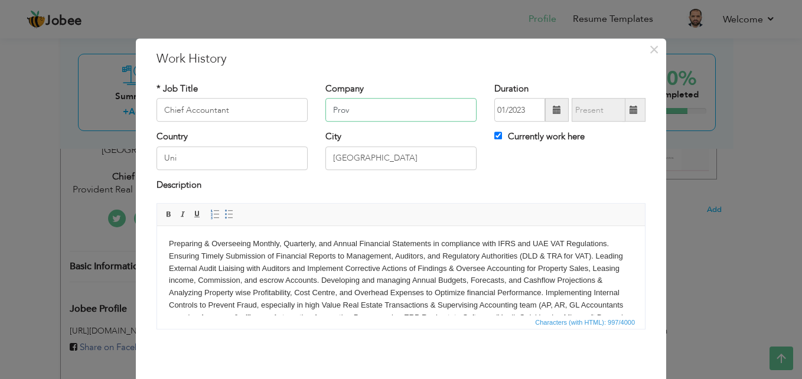
click at [463, 110] on input "Prov" at bounding box center [400, 111] width 151 height 24
type input "Provident Real Estate Brokerage LLC"
click at [407, 134] on div "City Dubai" at bounding box center [400, 150] width 151 height 39
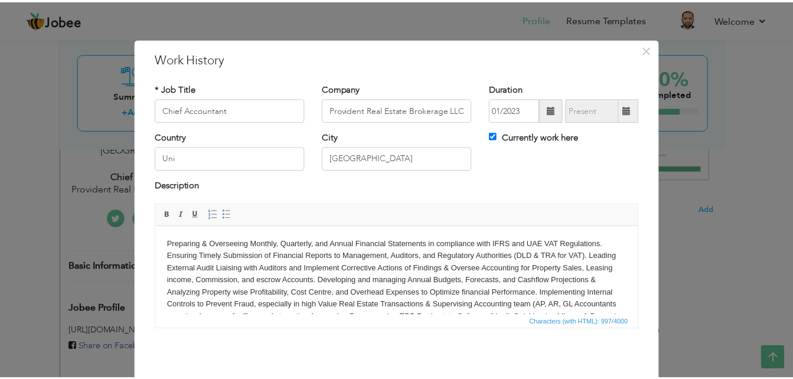
scroll to position [46, 0]
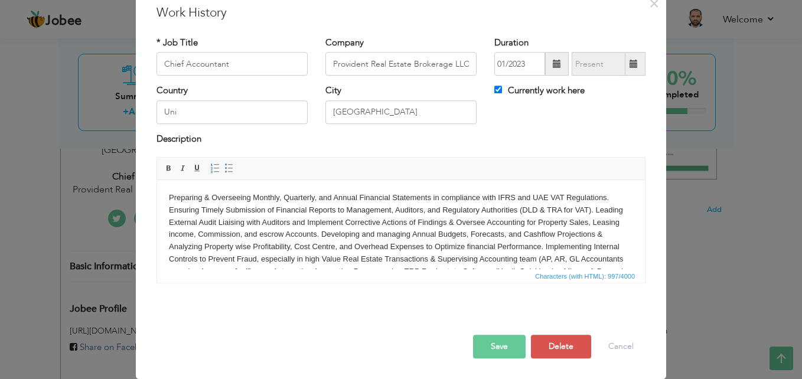
click at [491, 345] on button "Save" at bounding box center [499, 347] width 53 height 24
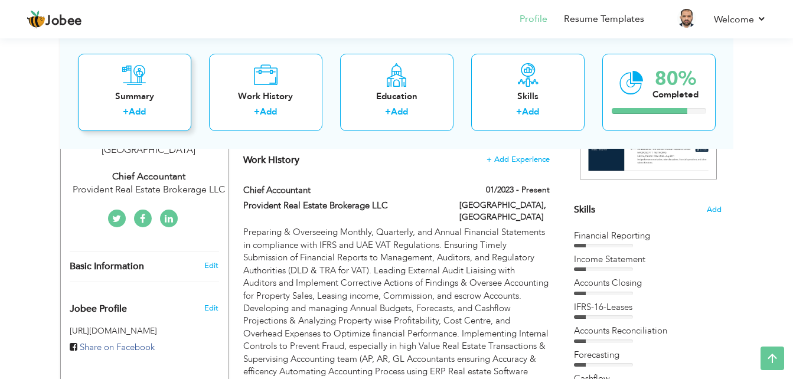
click at [146, 100] on div "Summary" at bounding box center [134, 96] width 94 height 12
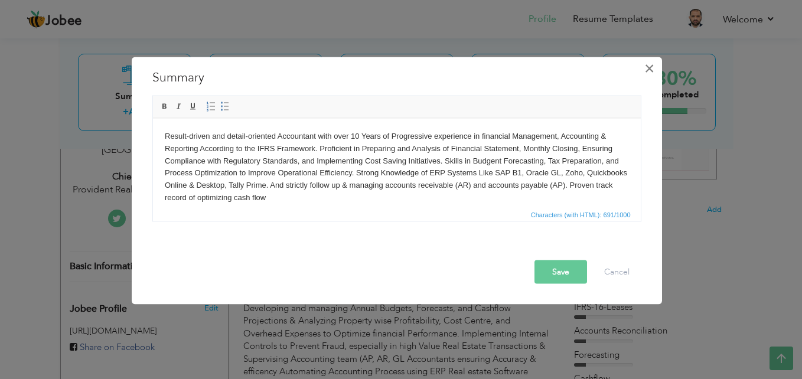
click at [651, 66] on span "×" at bounding box center [649, 68] width 10 height 21
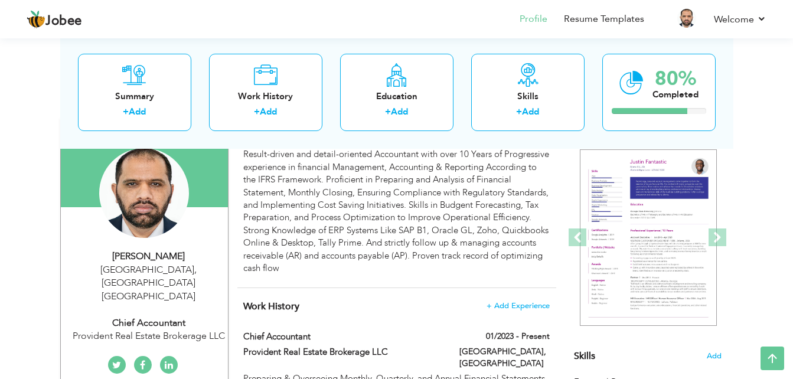
scroll to position [89, 0]
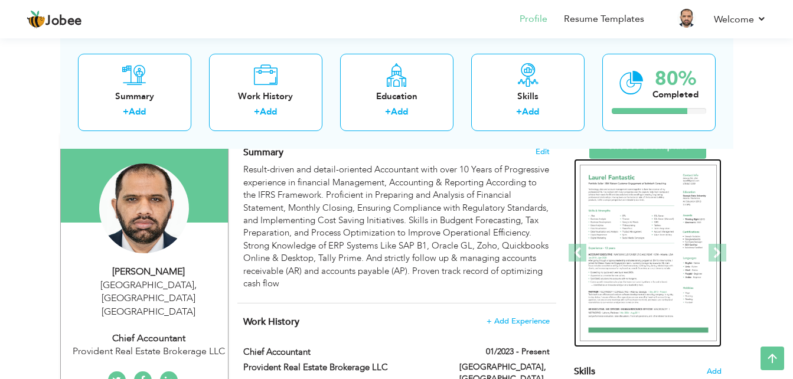
click at [683, 246] on img at bounding box center [648, 253] width 137 height 177
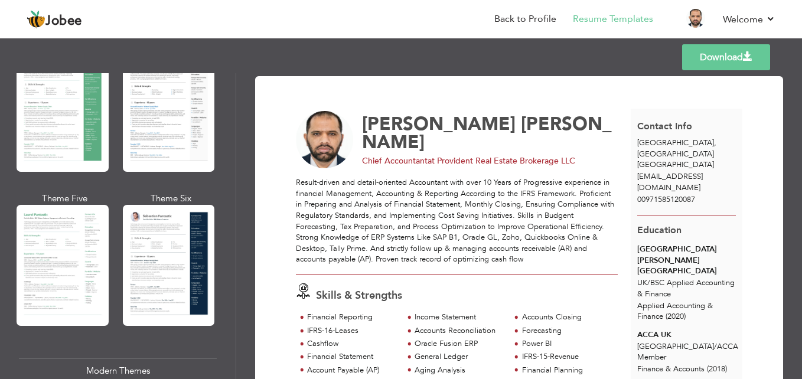
scroll to position [265, 0]
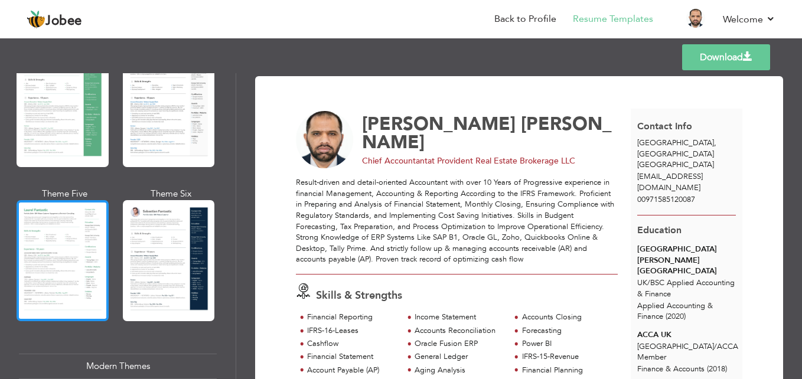
click at [50, 249] on div at bounding box center [63, 260] width 92 height 121
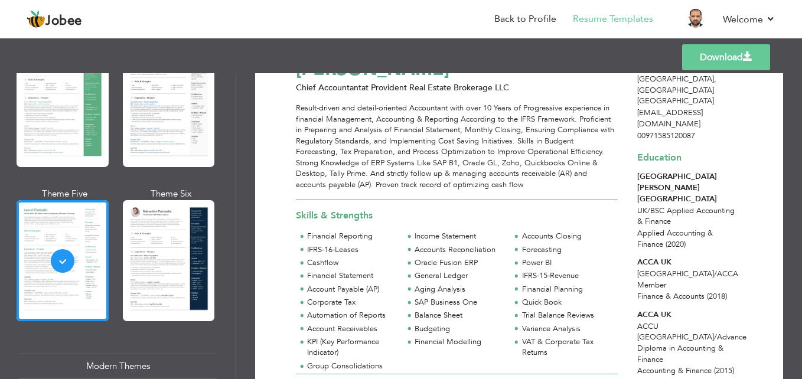
scroll to position [0, 0]
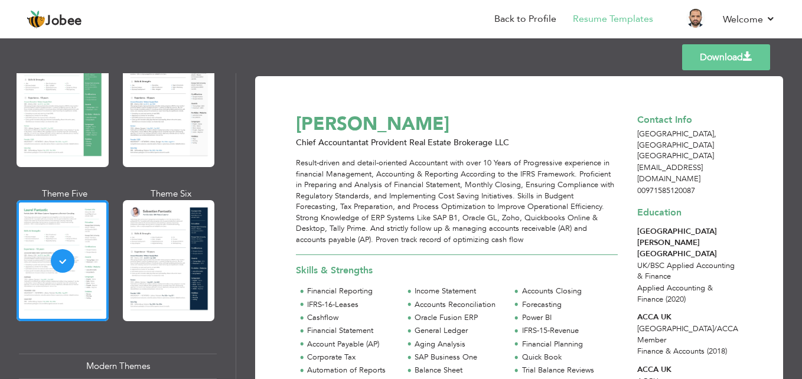
drag, startPoint x: 231, startPoint y: 126, endPoint x: 232, endPoint y: 153, distance: 26.6
click at [232, 153] on div "Professional Themes Theme One Theme Two Theme Three Theme Six" at bounding box center [118, 226] width 236 height 306
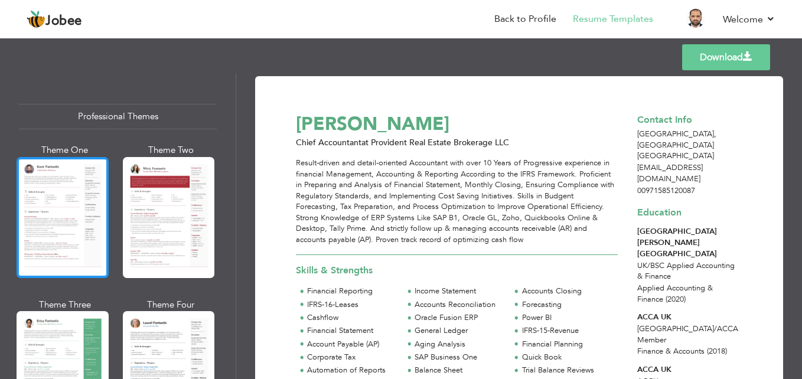
click at [35, 205] on div at bounding box center [63, 217] width 92 height 121
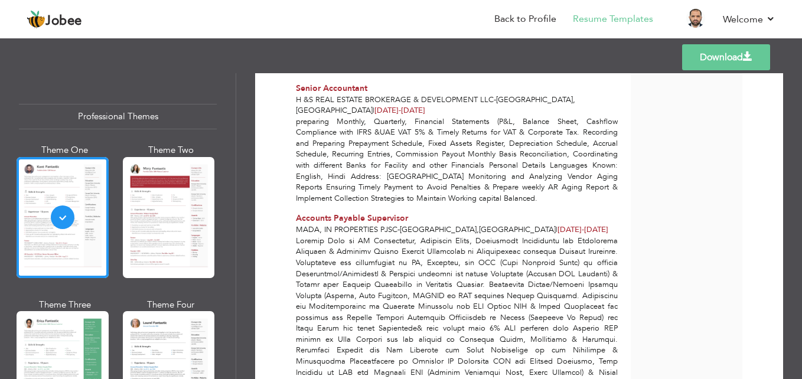
scroll to position [661, 0]
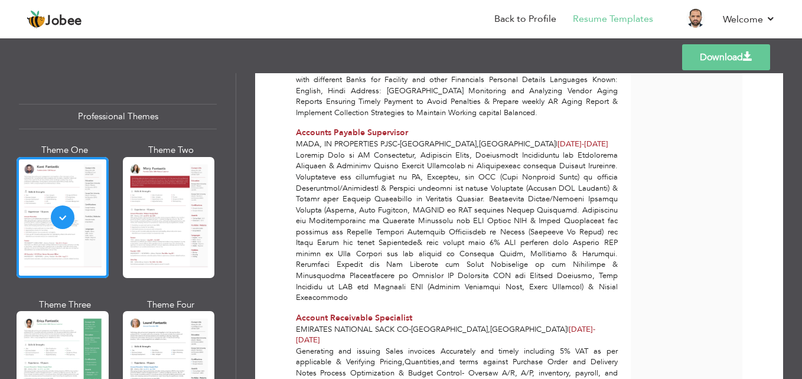
click at [717, 57] on link "Download" at bounding box center [726, 57] width 88 height 26
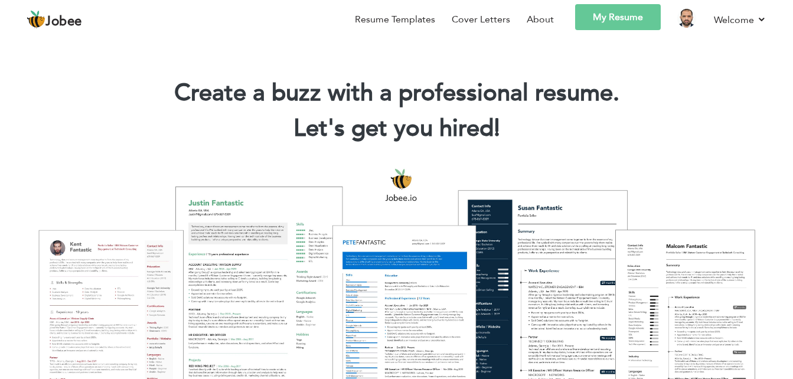
click at [613, 14] on link "My Resume" at bounding box center [618, 17] width 86 height 26
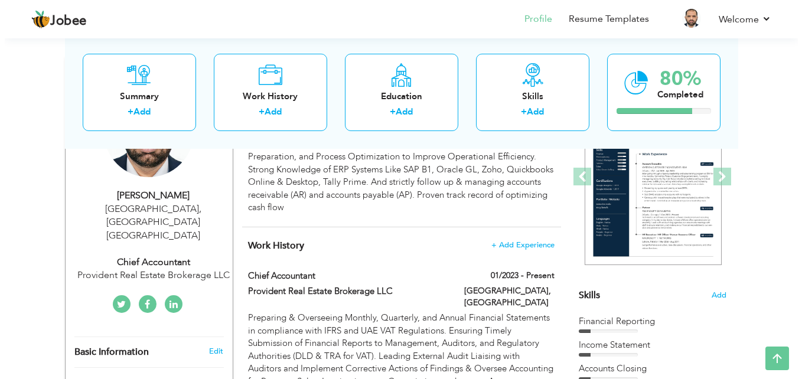
scroll to position [222, 0]
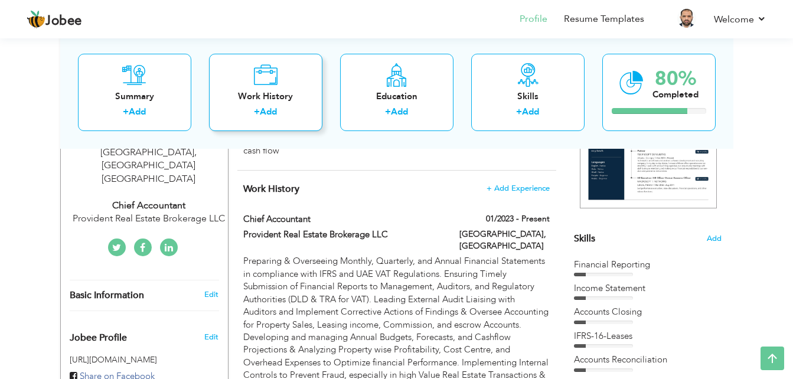
click at [288, 86] on div "Work History + Add" at bounding box center [265, 91] width 113 height 77
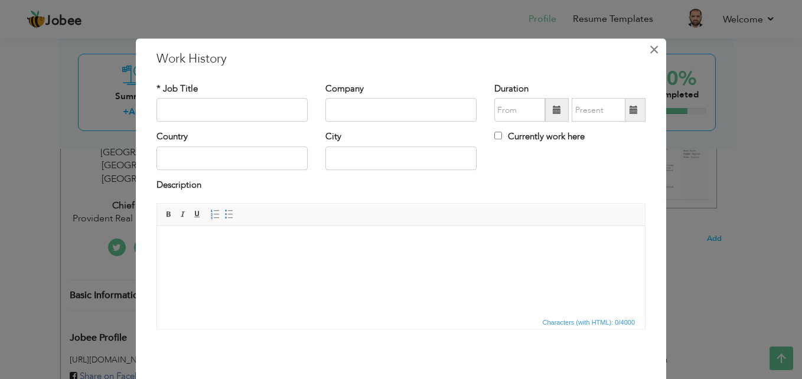
click at [649, 54] on span "×" at bounding box center [654, 49] width 10 height 21
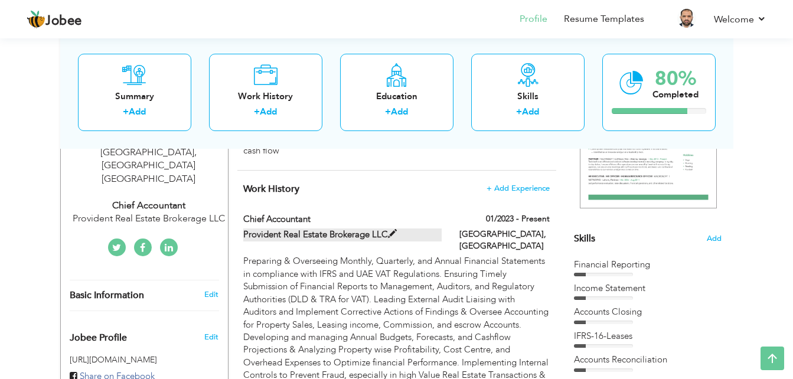
click at [388, 233] on span at bounding box center [392, 234] width 9 height 9
type input "Chief Accountant"
type input "Provident Real Estate Brokerage LLC"
type input "01/2023"
type input "Uni"
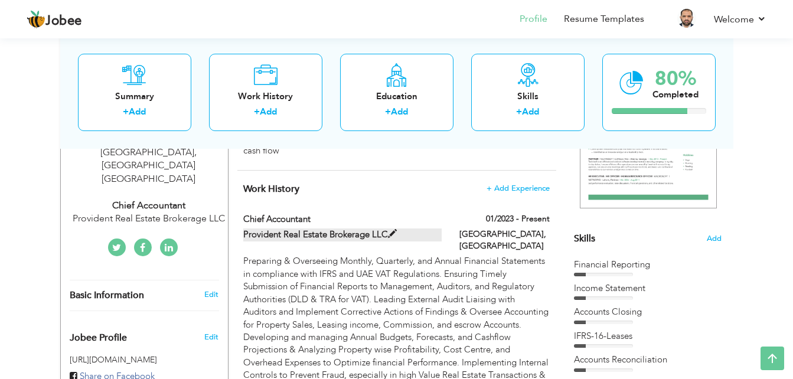
type input "[GEOGRAPHIC_DATA]"
checkbox input "true"
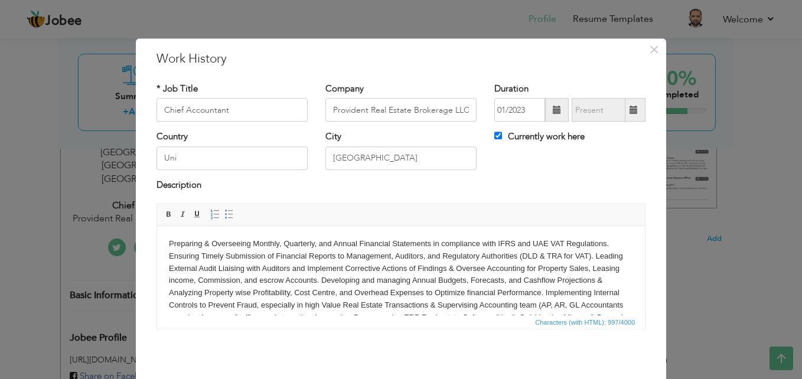
click at [163, 241] on html "Preparing & Overseeing Monthly, Quarterly, and Annual Financial Statements in c…" at bounding box center [401, 287] width 488 height 122
click at [224, 213] on span at bounding box center [228, 214] width 9 height 9
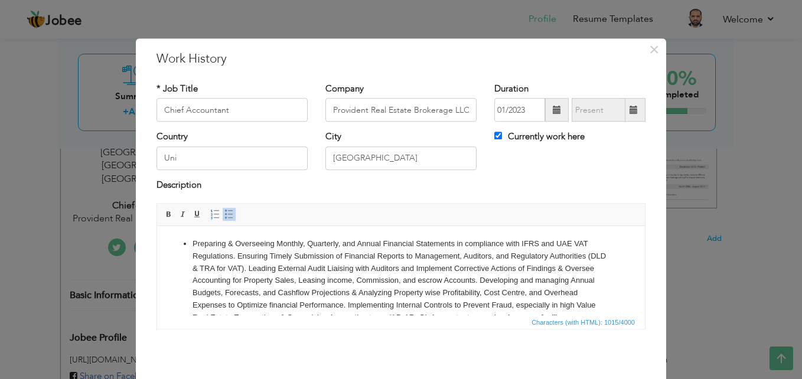
click at [268, 268] on li "Preparing & Overseeing Monthly, Quarterly, and Annual Financial Statements in c…" at bounding box center [400, 293] width 417 height 110
click at [224, 215] on span at bounding box center [228, 214] width 9 height 9
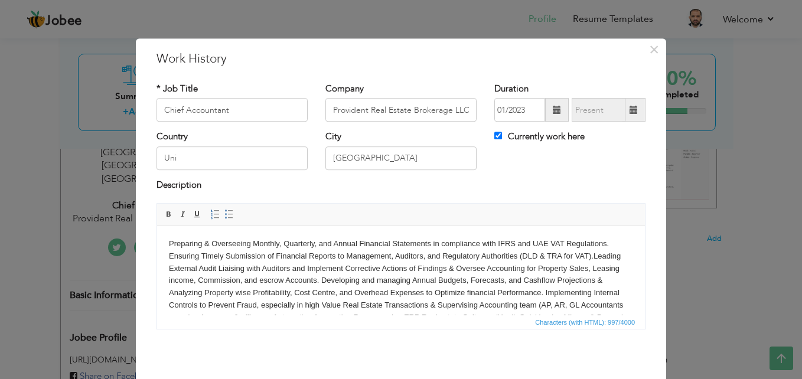
click at [165, 241] on html "Preparing & Overseeing Monthly, Quarterly, and Annual Financial Statements in c…" at bounding box center [401, 287] width 488 height 122
click at [225, 208] on link "Insert/Remove Bulleted List" at bounding box center [229, 214] width 13 height 13
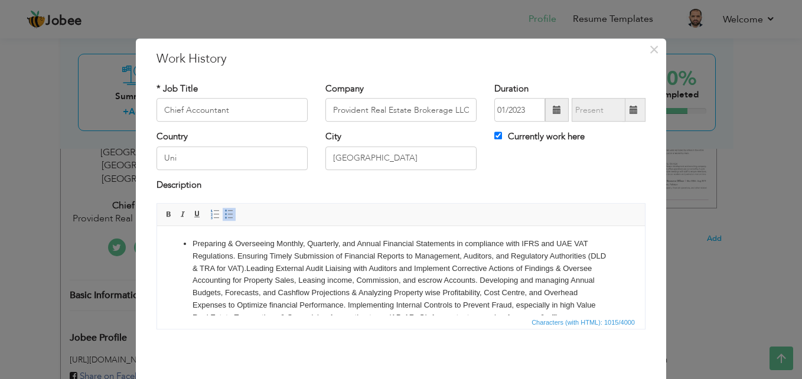
click at [267, 269] on li "Preparing & Overseeing Monthly, Quarterly, and Annual Financial Statements in c…" at bounding box center [400, 293] width 417 height 110
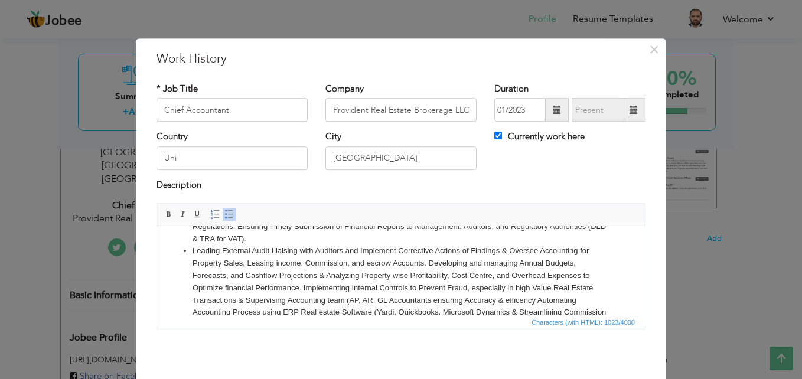
scroll to position [31, 0]
click at [427, 263] on li "Leading External Audit Liaising with Auditors and Implement Corrective Actions …" at bounding box center [400, 286] width 417 height 86
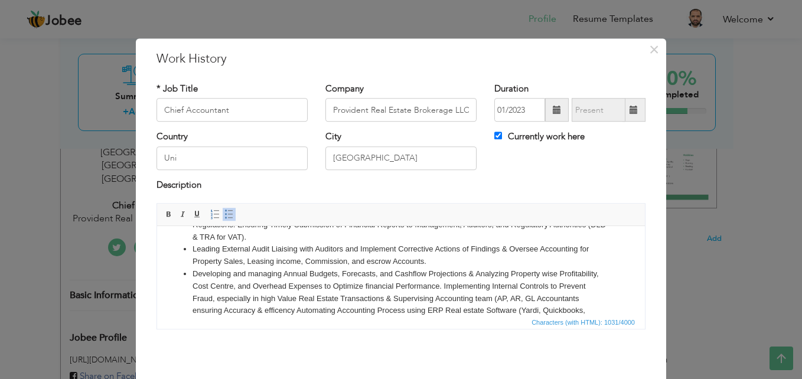
click at [443, 287] on li "Developing and managing Annual Budgets, Forecasts, and Cashflow Projections & A…" at bounding box center [400, 298] width 417 height 61
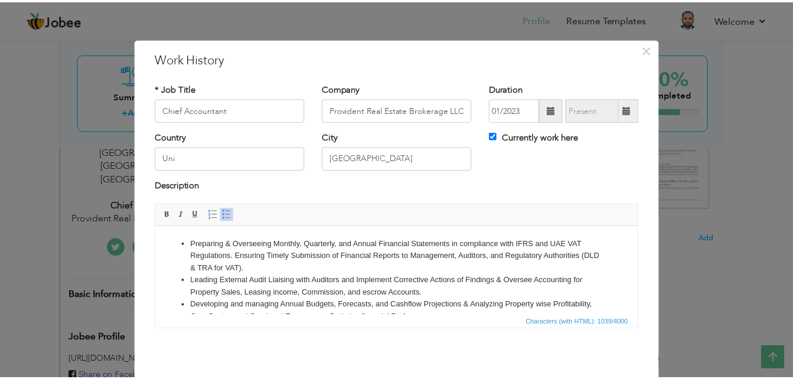
scroll to position [46, 0]
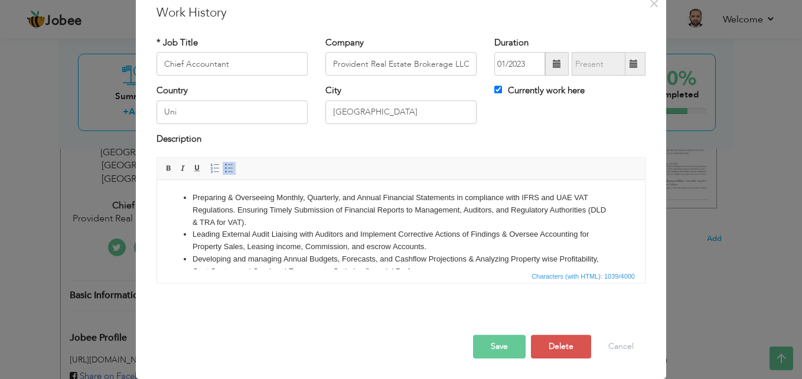
click at [484, 344] on button "Save" at bounding box center [499, 347] width 53 height 24
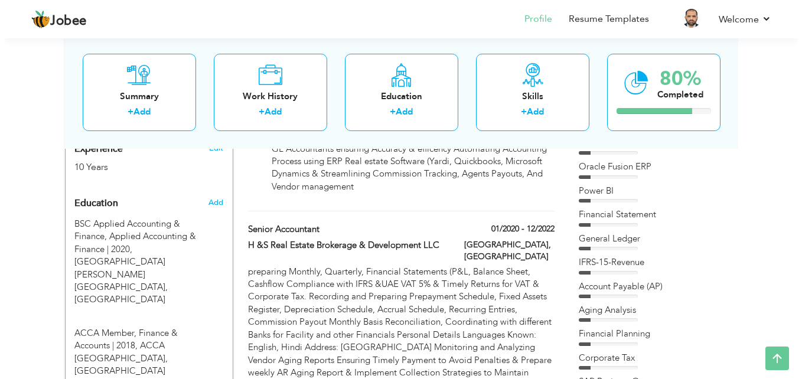
scroll to position [497, 0]
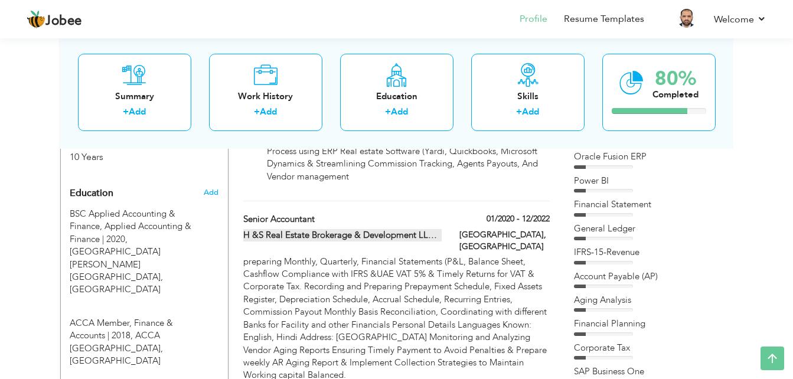
click at [435, 230] on span at bounding box center [439, 234] width 9 height 9
type input "Senior Accountant"
type input "H &S Real Estate Brokerage & Development LLC"
type input "01/2020"
type input "12/2022"
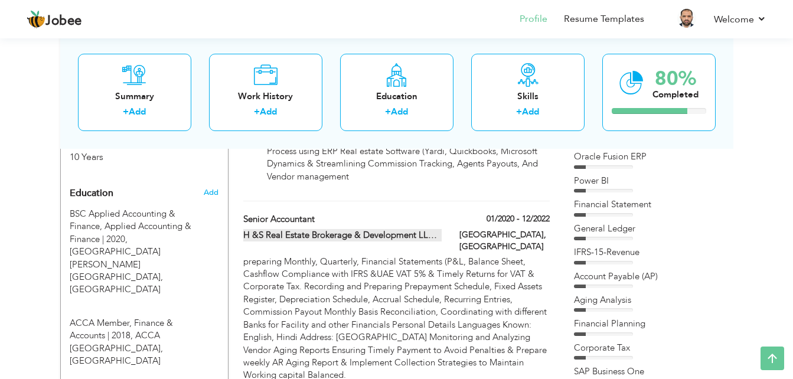
type input "[GEOGRAPHIC_DATA]"
checkbox input "false"
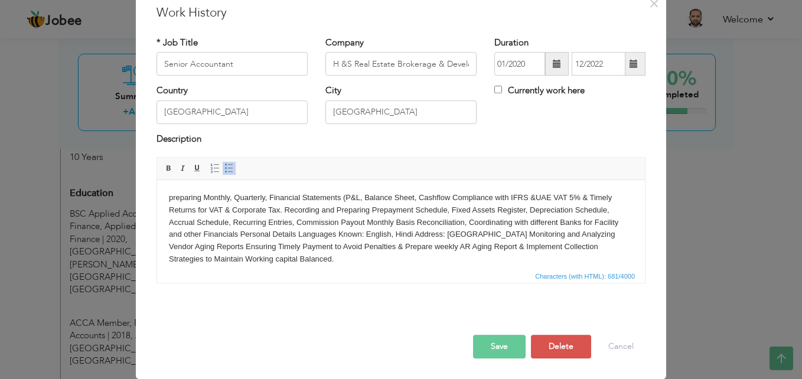
scroll to position [0, 0]
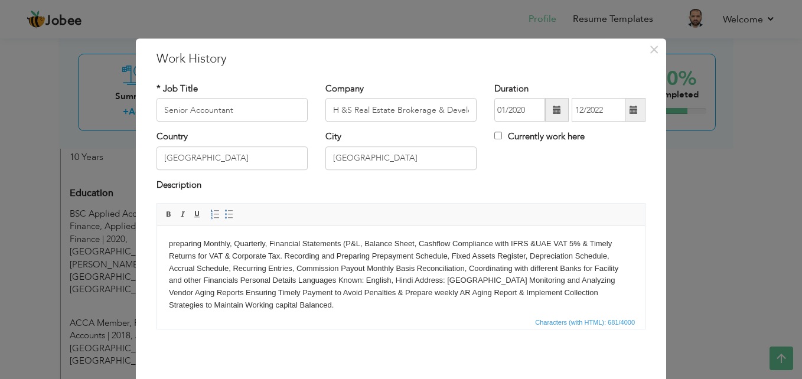
click at [169, 245] on body "preparing Monthly, Quarterly, Financial Statements (P&L, Balance Sheet, Cashflo…" at bounding box center [401, 275] width 464 height 74
click at [224, 213] on span at bounding box center [228, 214] width 9 height 9
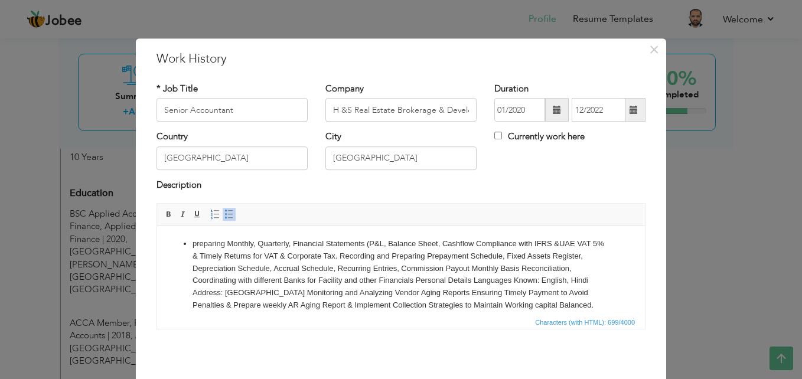
click at [351, 255] on li "preparing Monthly, Quarterly, Financial Statements (P&L, Balance Sheet, Cashflo…" at bounding box center [400, 275] width 417 height 74
click at [428, 280] on li "Recording and Preparing Prepayment Schedule, Fixed Assets Register, Depreciatio…" at bounding box center [400, 293] width 417 height 61
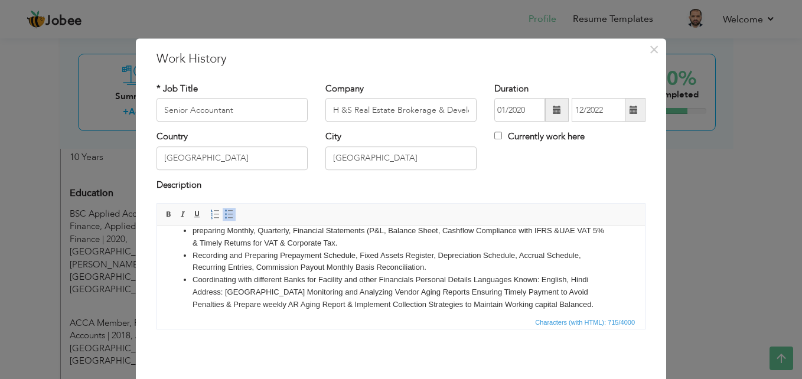
scroll to position [16, 0]
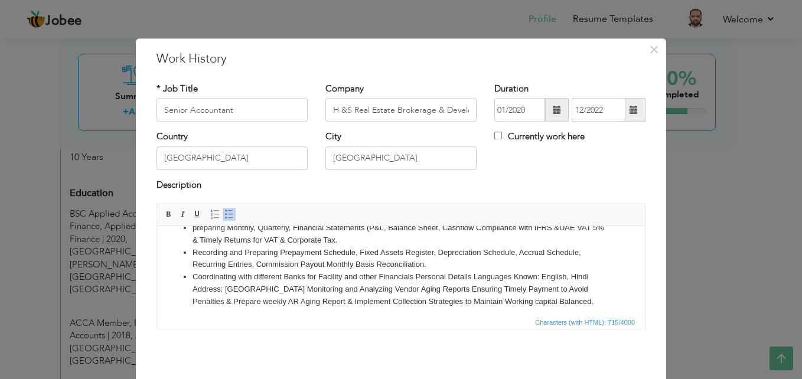
click at [245, 288] on li "Coordinating with different Banks for Facility and other Financials Personal De…" at bounding box center [400, 289] width 417 height 37
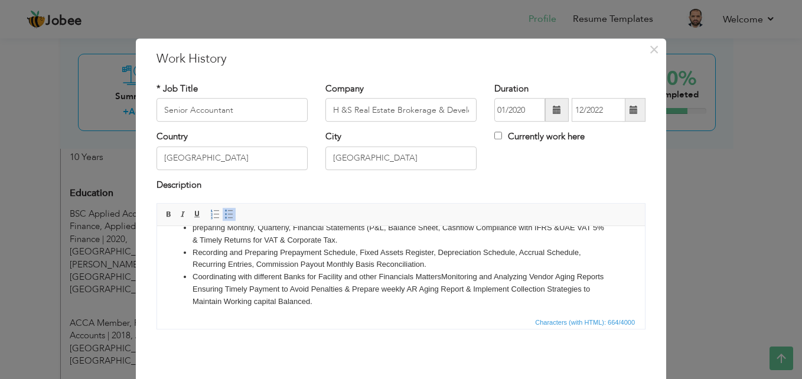
click at [245, 288] on li "Coordinating with different Banks for Facility and other Financials Matters Mon…" at bounding box center [400, 289] width 417 height 37
click at [369, 299] on li "Coordinating with different Banks for Facility and other Financials Matters Mon…" at bounding box center [400, 289] width 417 height 37
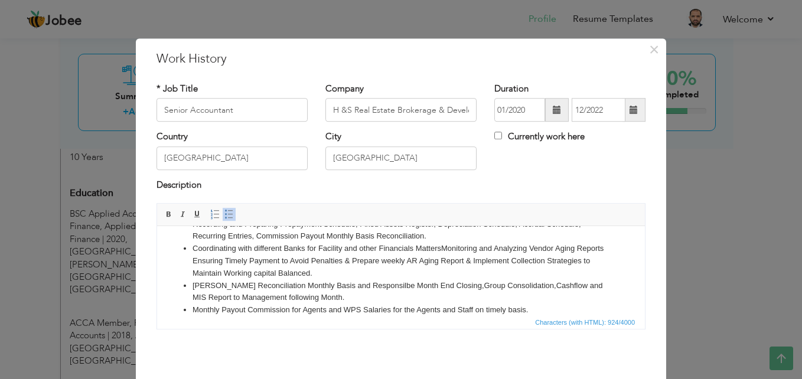
scroll to position [43, 0]
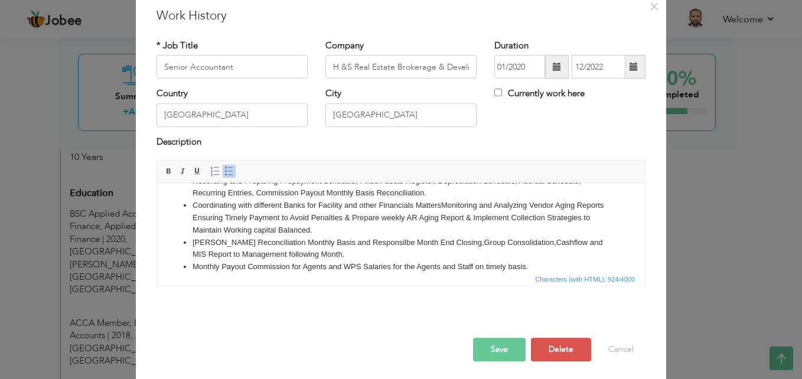
click at [502, 346] on button "Save" at bounding box center [499, 350] width 53 height 24
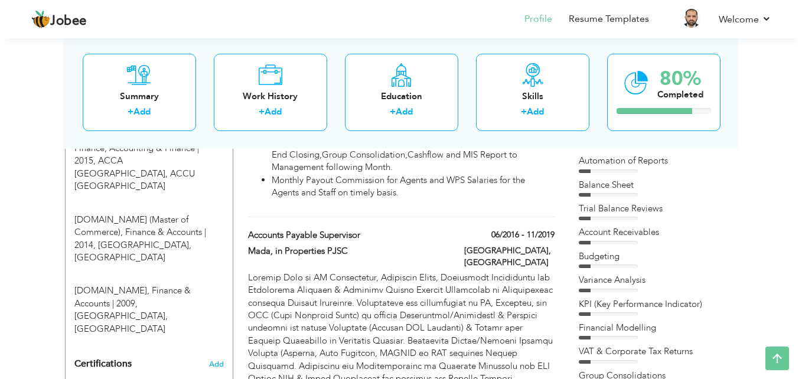
scroll to position [759, 0]
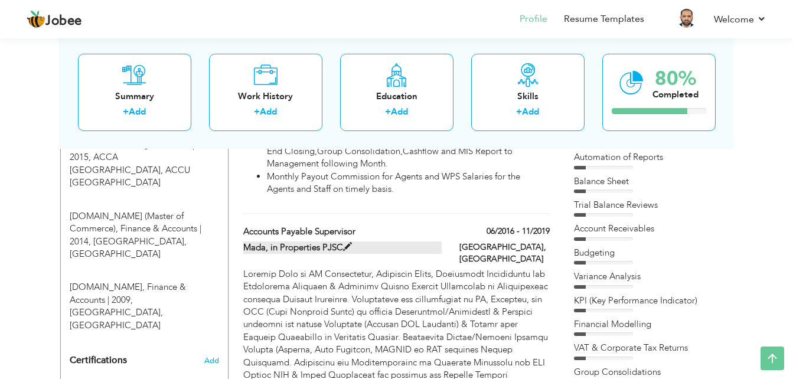
click at [346, 243] on span at bounding box center [347, 247] width 9 height 9
type input "Accounts Payable Supervisor"
type input "Mada, in Properties PJSC"
type input "06/2016"
type input "11/2019"
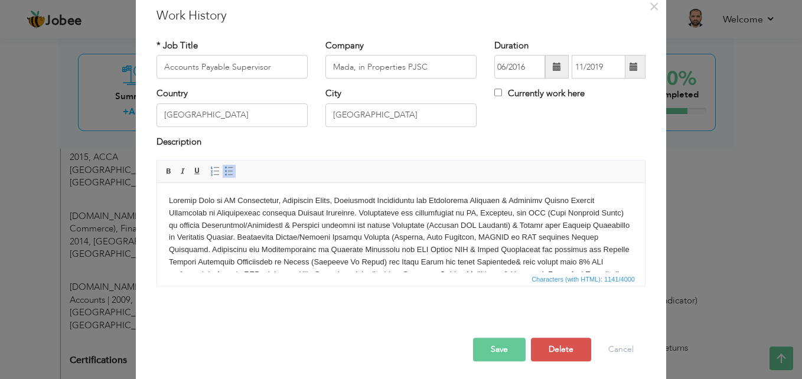
scroll to position [0, 0]
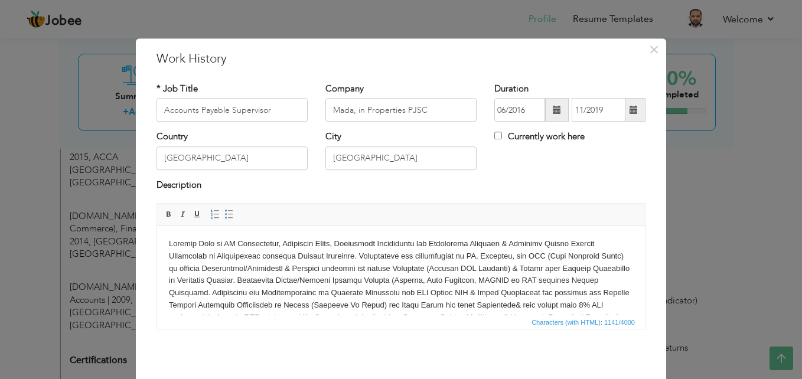
click at [166, 246] on html at bounding box center [401, 293] width 488 height 134
click at [224, 212] on span at bounding box center [228, 214] width 9 height 9
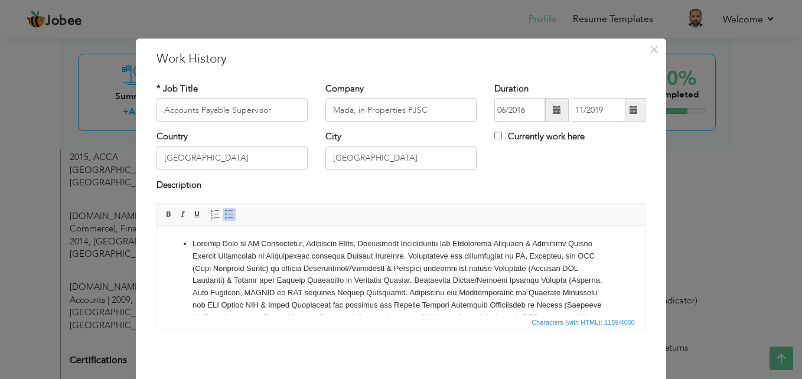
click at [437, 254] on li at bounding box center [400, 299] width 417 height 123
click at [190, 288] on ul "Leading Team of AP Accountants, Assigning Tasks, Monitoring Performance and Con…" at bounding box center [401, 305] width 464 height 135
click at [224, 213] on span at bounding box center [228, 214] width 9 height 9
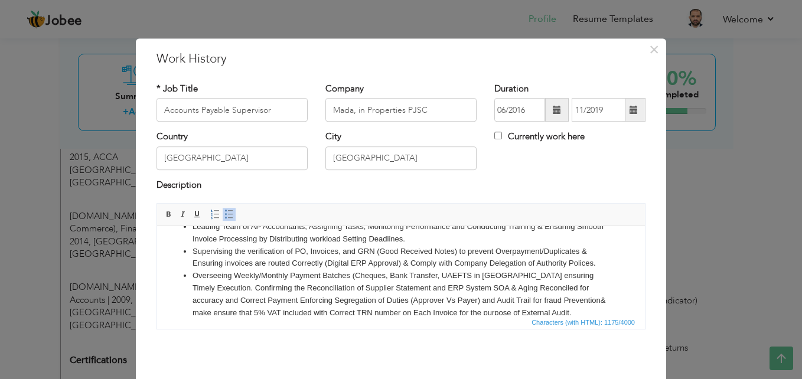
scroll to position [24, 0]
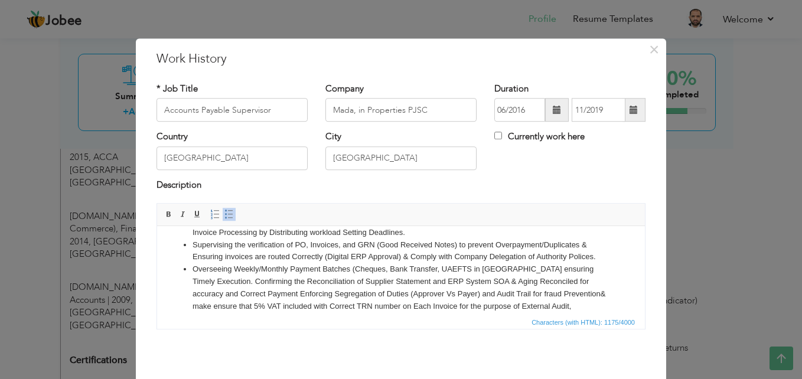
click at [189, 279] on ul "Leading Team of AP Accountants, Assigning Tasks, Monitoring Performance and Con…" at bounding box center [401, 281] width 464 height 135
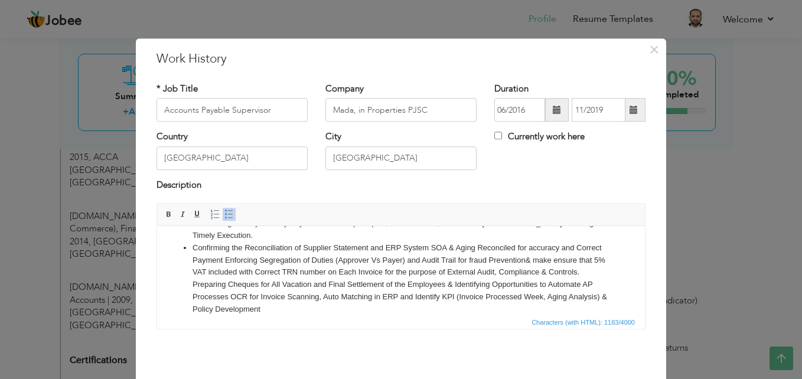
scroll to position [70, 0]
click at [225, 269] on li "Confirming the Reconciliation of Supplier Statement and ERP System SOA & Aging …" at bounding box center [400, 278] width 417 height 74
click at [274, 305] on li "Preparing Cheques for All Vacation and Final Settlement of the Employees & Iden…" at bounding box center [400, 296] width 417 height 37
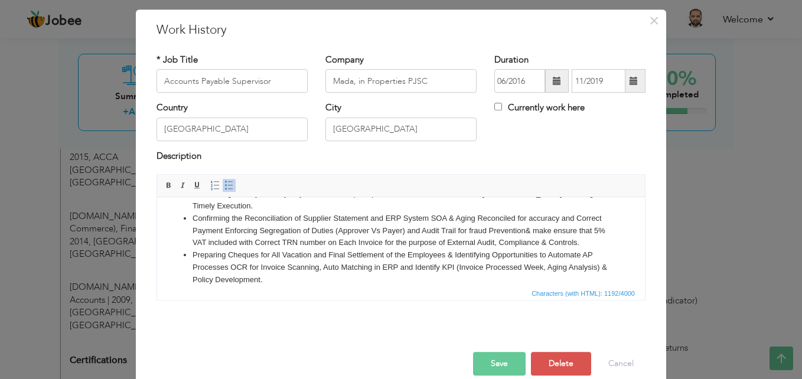
scroll to position [46, 0]
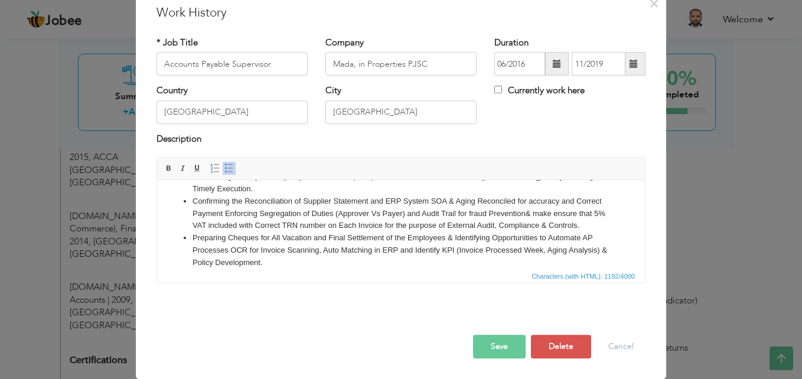
click at [501, 345] on button "Save" at bounding box center [499, 347] width 53 height 24
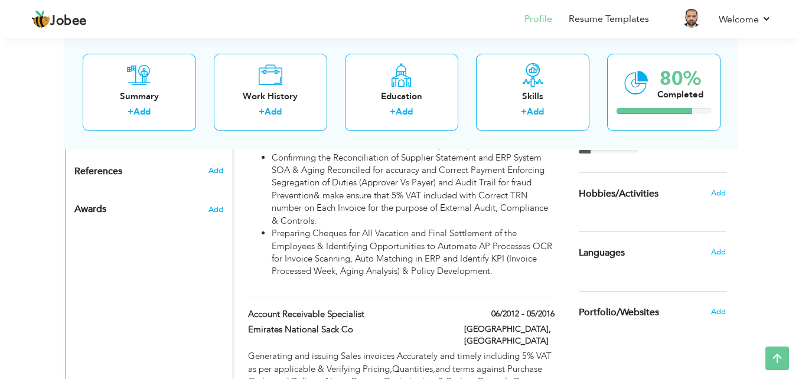
scroll to position [1071, 0]
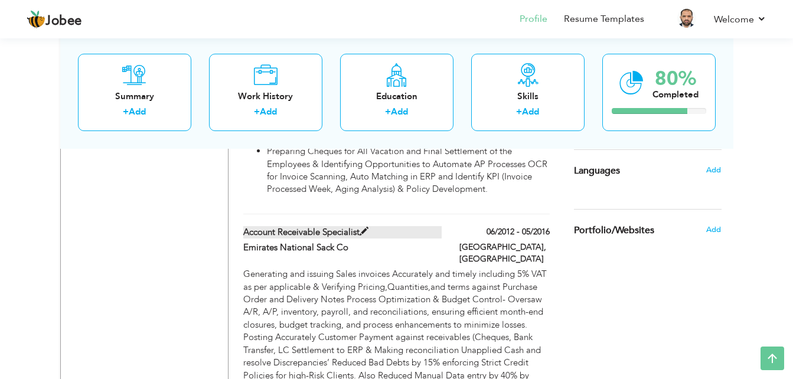
click at [362, 227] on span at bounding box center [364, 231] width 9 height 9
type input "Account Receivable Specialist"
type input "Emirates National Sack Co"
type input "06/2012"
type input "05/2016"
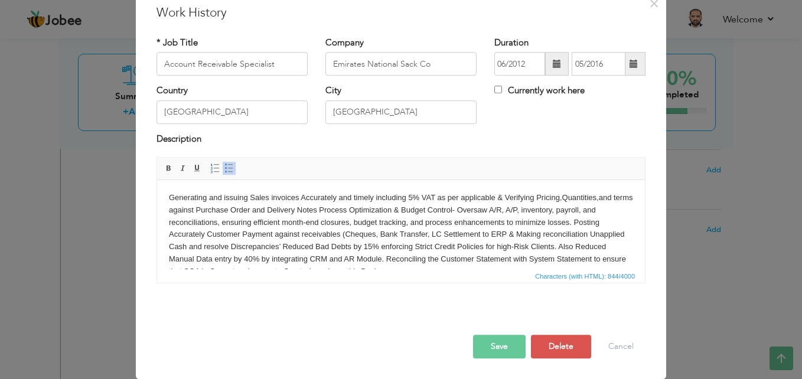
scroll to position [0, 0]
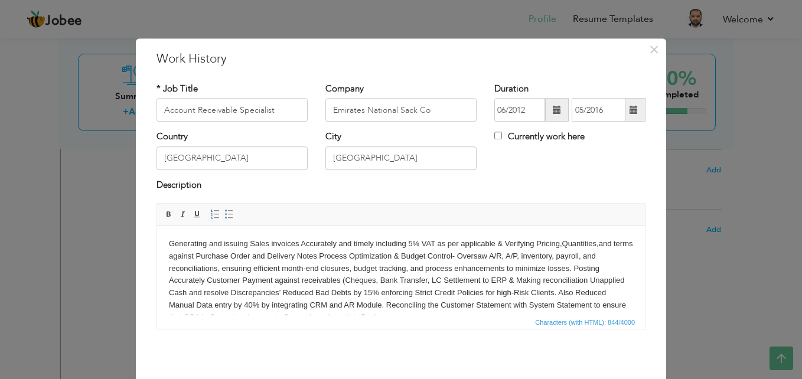
click at [167, 246] on html "Generating and issuing Sales invoices Accurately and timely including 5% VAT as…" at bounding box center [401, 281] width 488 height 110
click at [224, 213] on span at bounding box center [228, 214] width 9 height 9
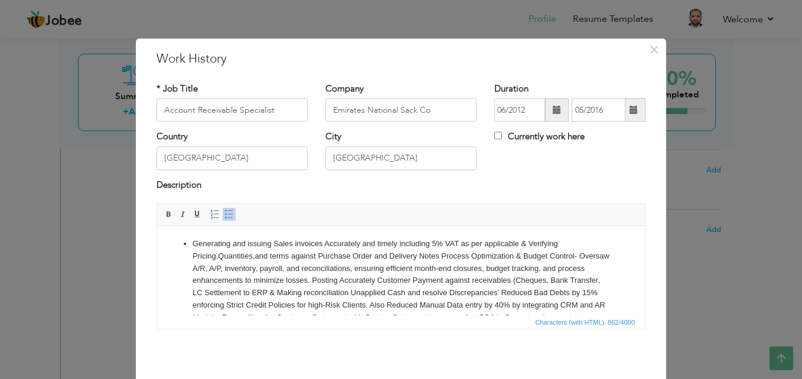
click at [579, 254] on li "Generating and issuing Sales invoices Accurately and timely including 5% VAT as…" at bounding box center [400, 287] width 417 height 98
click at [252, 265] on li "Generating and issuing Sales invoices Accurately and timely including 5% VAT as…" at bounding box center [400, 287] width 417 height 98
click at [222, 269] on li "Generating and issuing Sales invoices Accurately and timely including 5% VAT as…" at bounding box center [400, 287] width 417 height 98
click at [340, 280] on li "Overseeing A/R, A/P, inventory, payroll, and reconciliations, ensuring efficien…" at bounding box center [400, 300] width 417 height 74
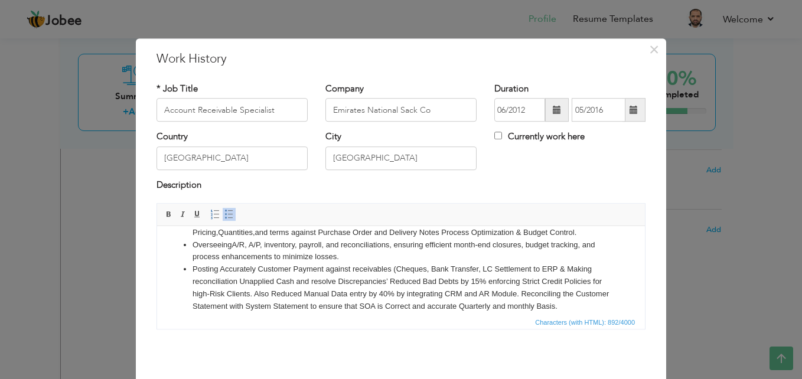
scroll to position [28, 0]
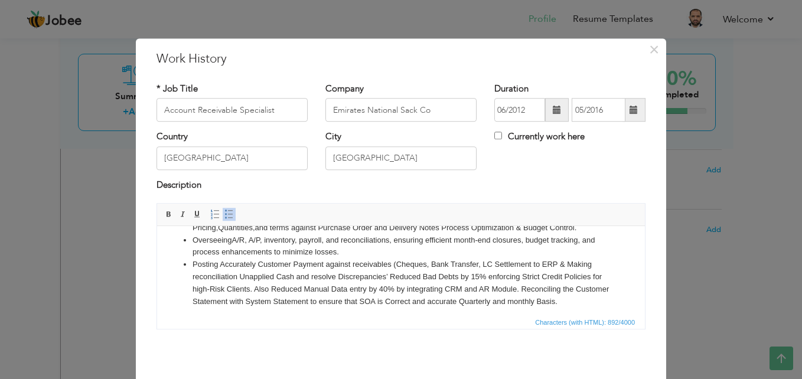
click at [390, 276] on li "Posting Accurately Customer Payment against receivables (Cheques, Bank Transfer…" at bounding box center [400, 283] width 417 height 49
click at [389, 277] on li "Posting Accurately Customer Payment against receivables (Cheques, Bank Transfer…" at bounding box center [400, 283] width 417 height 49
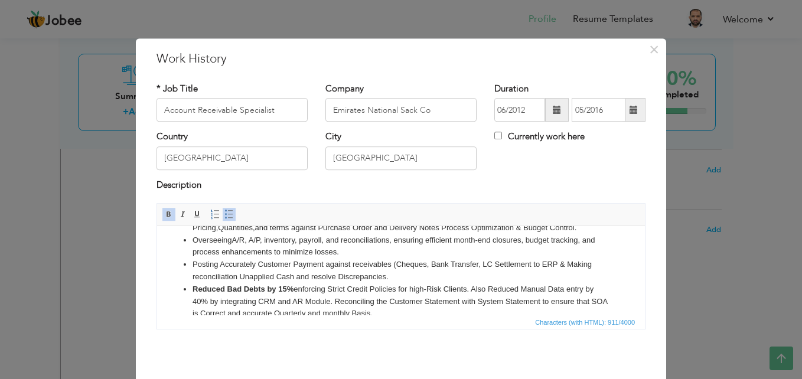
scroll to position [45, 0]
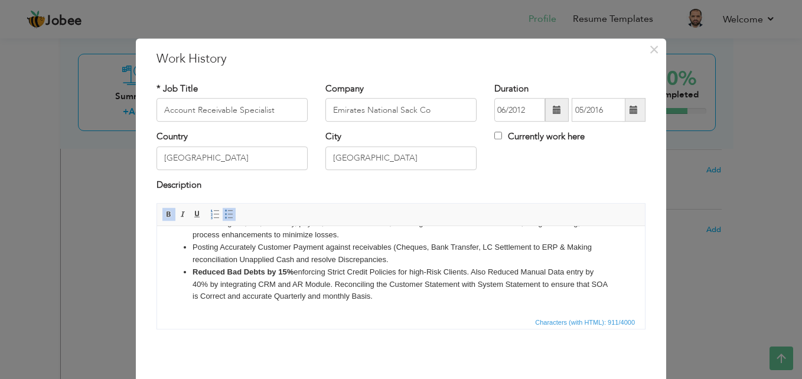
click at [334, 283] on li "Reduced Bad Debts by 15% enforcing Strict Credit Policies for high-Risk Clients…" at bounding box center [400, 284] width 417 height 37
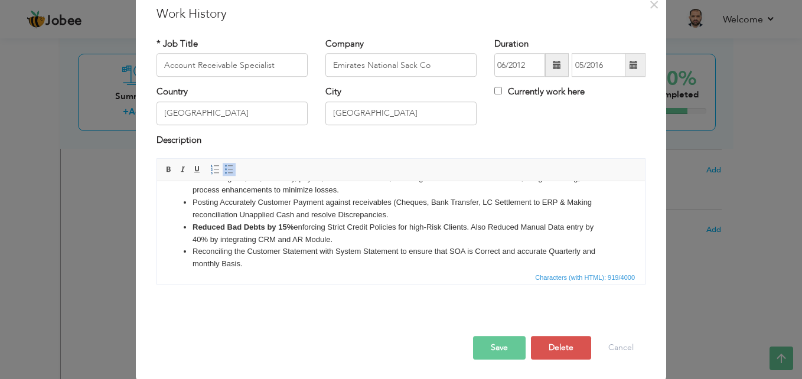
scroll to position [46, 0]
click at [490, 342] on button "Save" at bounding box center [499, 347] width 53 height 24
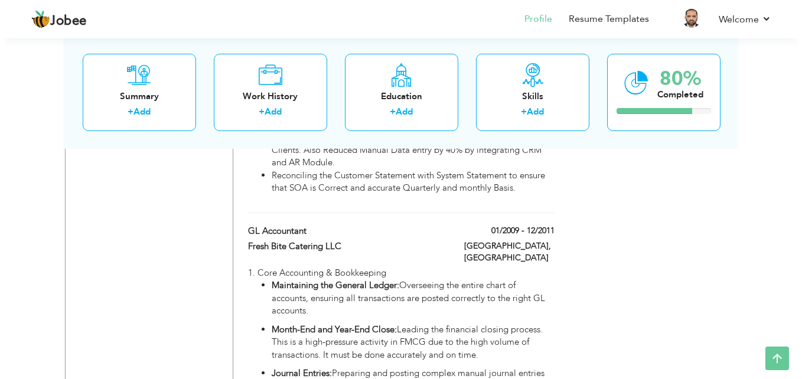
scroll to position [1362, 0]
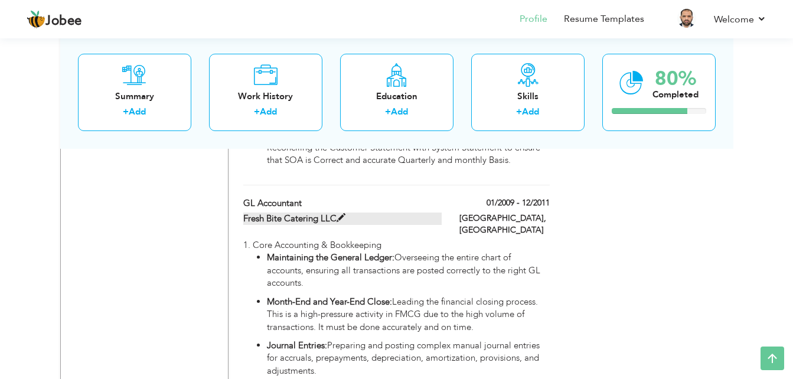
click at [341, 214] on span at bounding box center [341, 218] width 9 height 9
type input "GL Accountant"
type input "Fresh Bite Catering LLC"
type input "01/2009"
type input "12/2011"
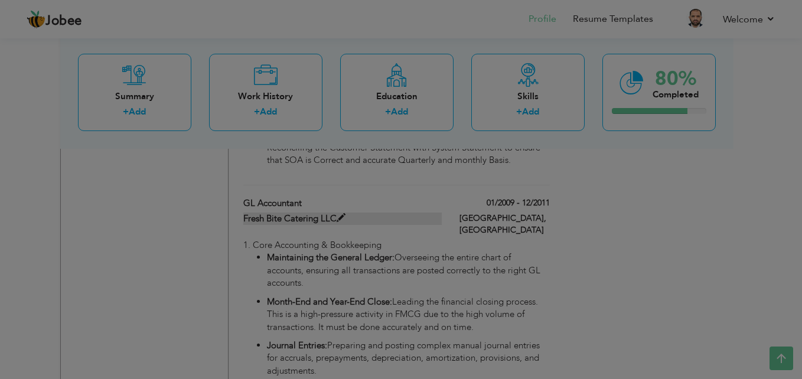
scroll to position [0, 0]
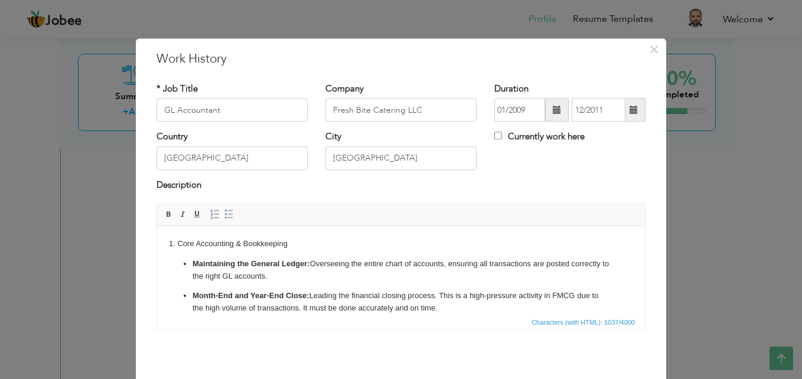
click at [309, 265] on strong "Maintaining the General Ledger:" at bounding box center [251, 263] width 118 height 9
click at [309, 296] on p "Month-End and Year-End Close: Leading the financial closing process. This is a …" at bounding box center [400, 302] width 417 height 25
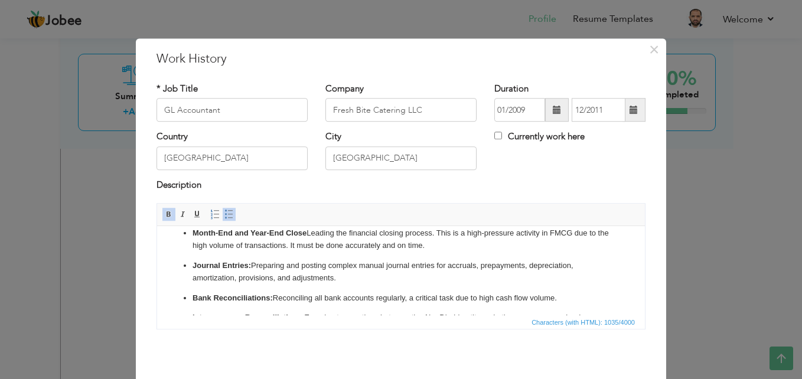
click at [251, 265] on p "Journal Entries: Preparing and posting complex manual journal entries for accru…" at bounding box center [400, 272] width 417 height 25
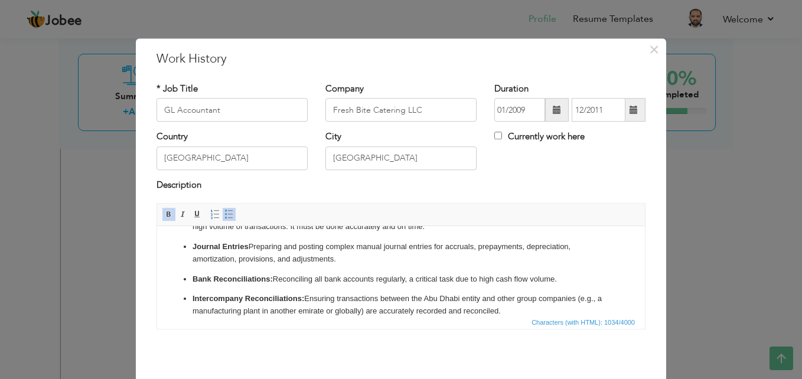
scroll to position [86, 0]
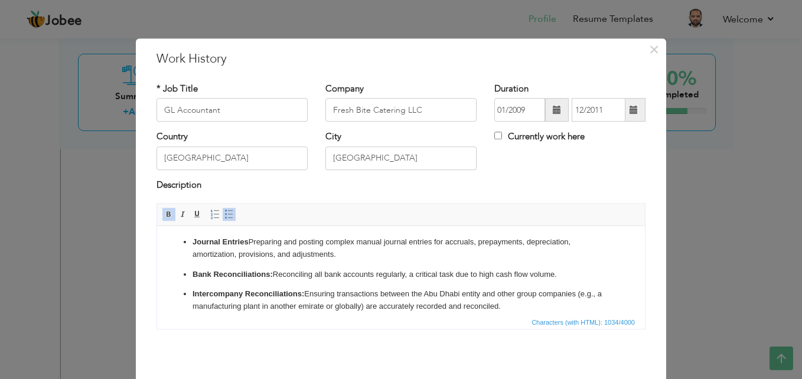
click at [273, 273] on p "Bank Reconciliations: Reconciling all bank accounts regularly, a critical task …" at bounding box center [400, 275] width 417 height 12
click at [305, 293] on p "Intercompany Reconciliations: Ensuring transactions between the Abu Dhabi entit…" at bounding box center [400, 300] width 417 height 25
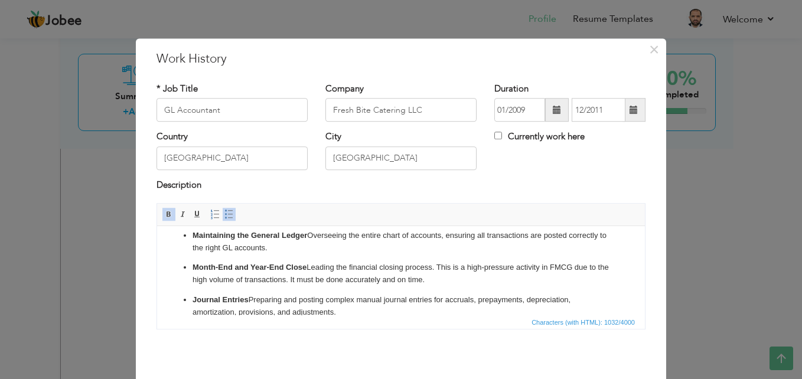
scroll to position [0, 0]
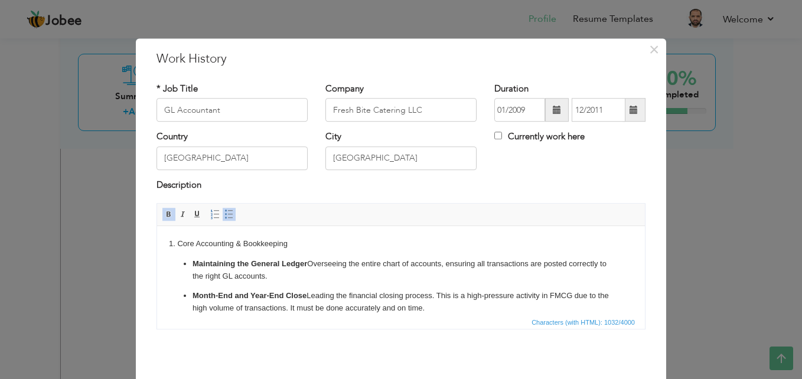
click at [284, 279] on p "Maintaining the General Ledger Overseeing the entire chart of accounts, ensurin…" at bounding box center [400, 270] width 417 height 25
click at [174, 293] on ul "Maintaining the General Ledger Overseeing the entire chart of accounts, ensurin…" at bounding box center [401, 328] width 464 height 141
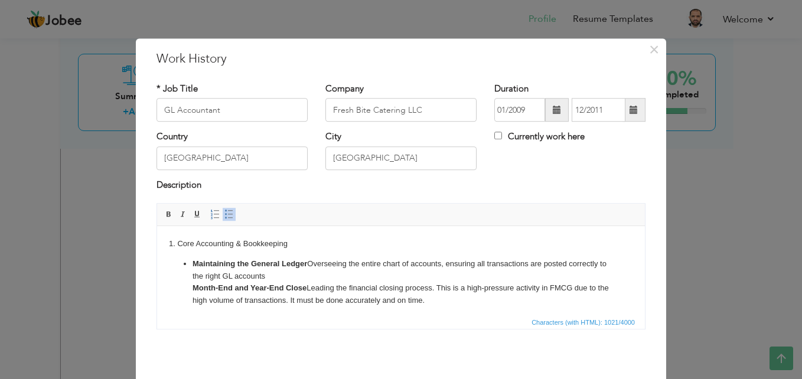
click at [224, 213] on span at bounding box center [228, 214] width 9 height 9
click at [169, 262] on strong "Maintaining the General Ledger" at bounding box center [226, 263] width 115 height 9
click at [294, 231] on html "1. Core Accounting & Bookkeeping Maintaining the General Ledger Overseeing the …" at bounding box center [401, 314] width 488 height 177
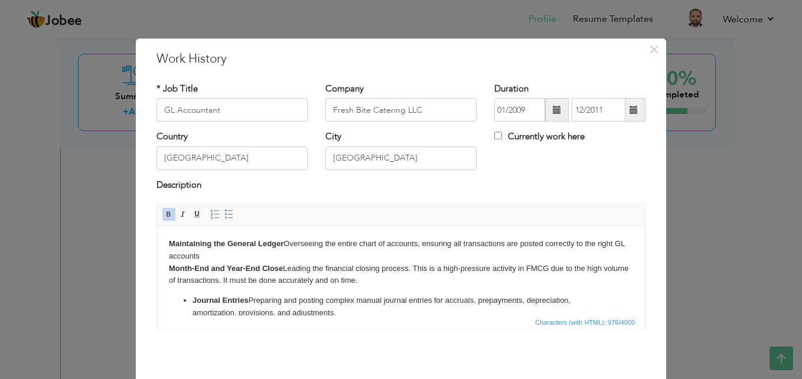
click at [243, 258] on p "Maintaining the General Ledger Overseeing the entire chart of accounts, ensurin…" at bounding box center [401, 262] width 464 height 49
drag, startPoint x: 165, startPoint y: 243, endPoint x: 417, endPoint y: 280, distance: 254.3
click at [417, 280] on p "Maintaining the General Ledger Overseeing the entire chart of accounts, ensurin…" at bounding box center [401, 262] width 464 height 49
click at [165, 243] on html "Maintaining the General Ledger Overseeing the entire chart of accounts, ensurin…" at bounding box center [401, 304] width 488 height 157
click at [224, 211] on span at bounding box center [228, 214] width 9 height 9
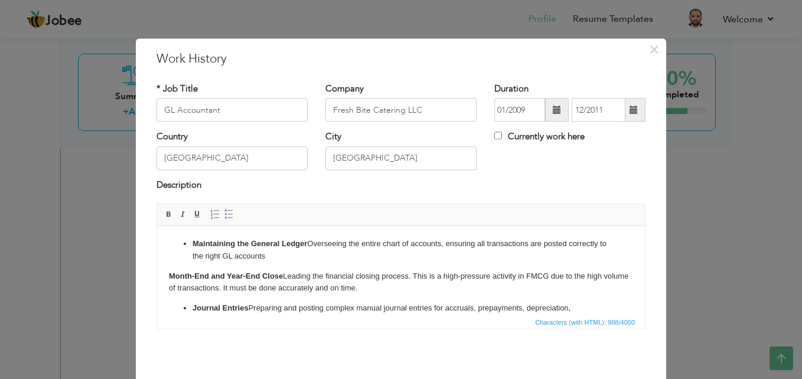
click at [162, 275] on html "Maintaining the General Ledger Overseeing the entire chart of accounts, ensurin…" at bounding box center [401, 308] width 488 height 165
click at [224, 208] on link "Insert/Remove Bulleted List" at bounding box center [229, 214] width 13 height 13
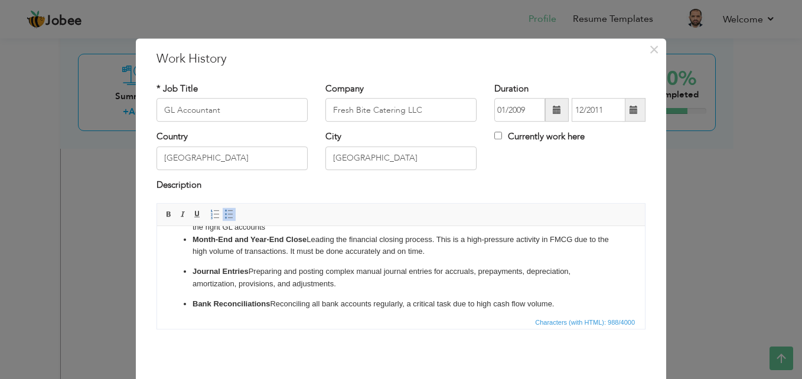
scroll to position [46, 0]
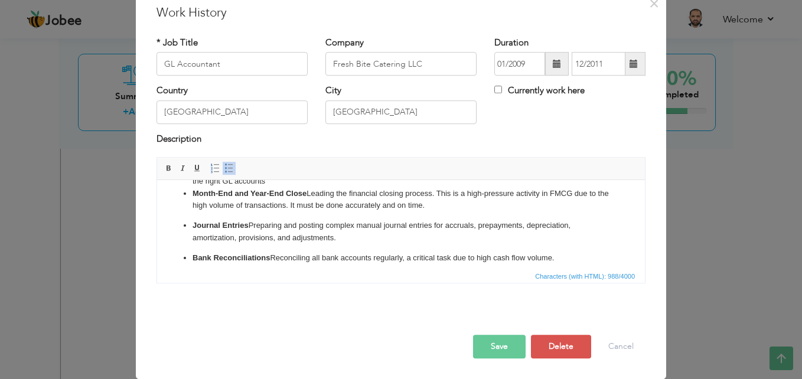
click at [489, 344] on button "Save" at bounding box center [499, 347] width 53 height 24
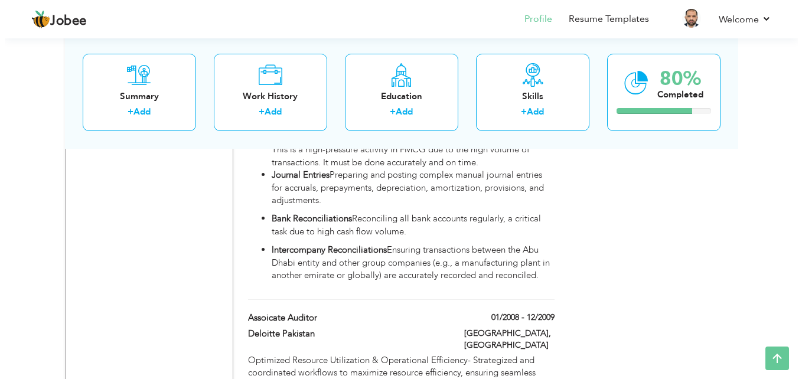
scroll to position [1611, 0]
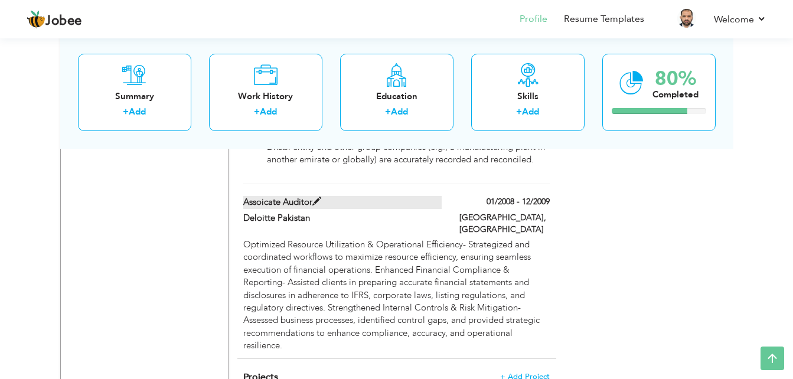
click at [318, 203] on span at bounding box center [316, 201] width 9 height 9
type input "Assoicate Auditor"
type input "Deloitte Pakistan"
type input "01/2008"
type input "12/2009"
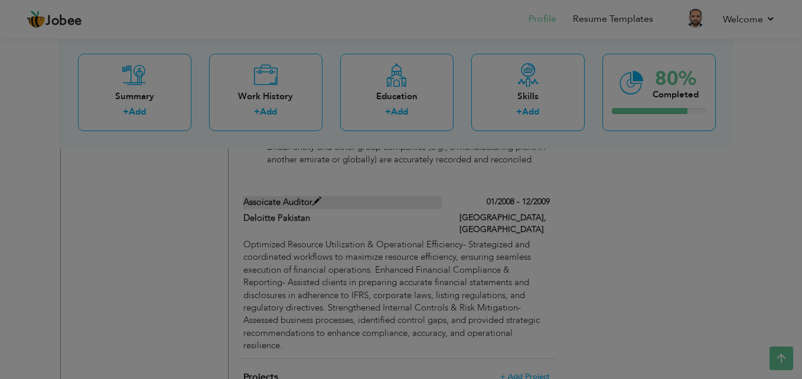
scroll to position [0, 0]
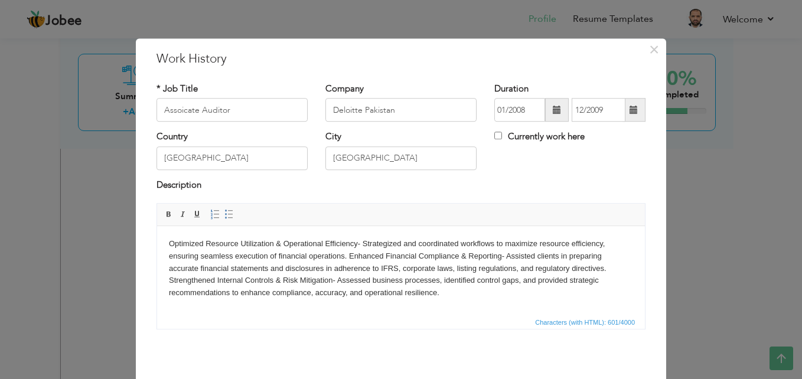
click at [167, 243] on html "Optimized Resource Utilization & Operational Efficiency- Strategized and coordi…" at bounding box center [401, 268] width 488 height 85
click at [223, 209] on link "Insert/Remove Bulleted List" at bounding box center [229, 214] width 13 height 13
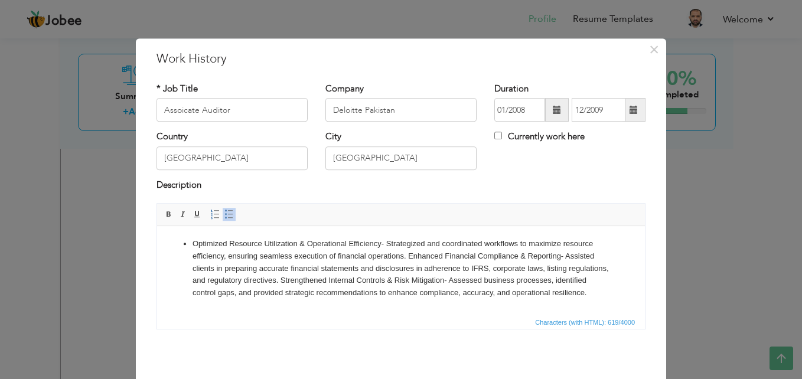
click at [407, 257] on li "Optimized Resource Utilization & Operational Efficiency- Strategized and coordi…" at bounding box center [400, 268] width 417 height 61
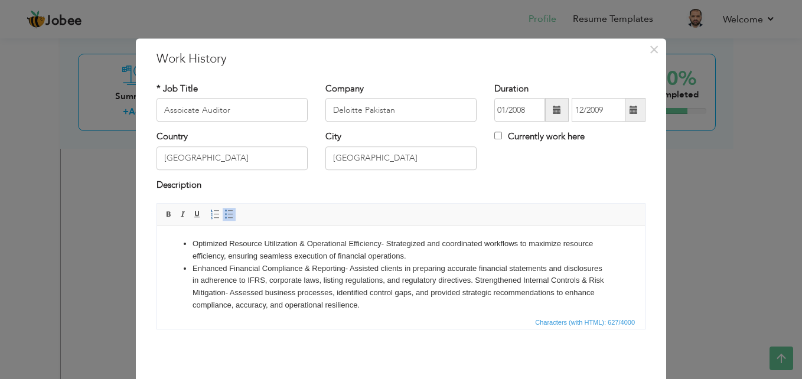
click at [516, 280] on li "Enhanced Financial Compliance & Reporting- Assisted clients in preparing accura…" at bounding box center [400, 287] width 417 height 49
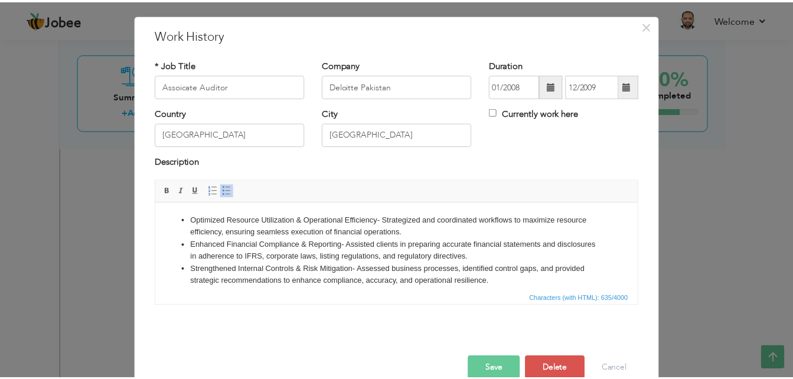
scroll to position [46, 0]
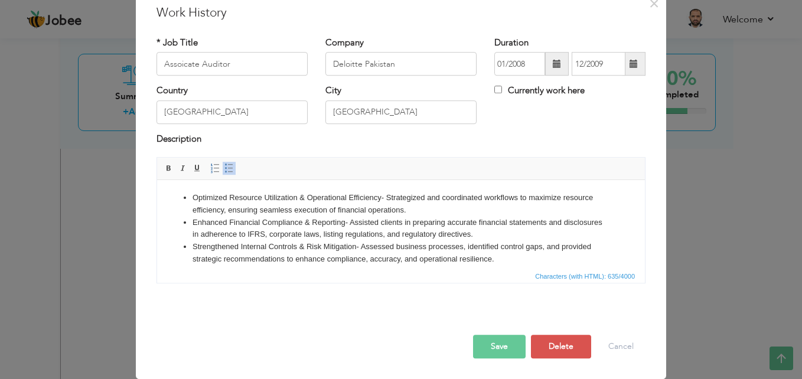
click at [487, 347] on button "Save" at bounding box center [499, 347] width 53 height 24
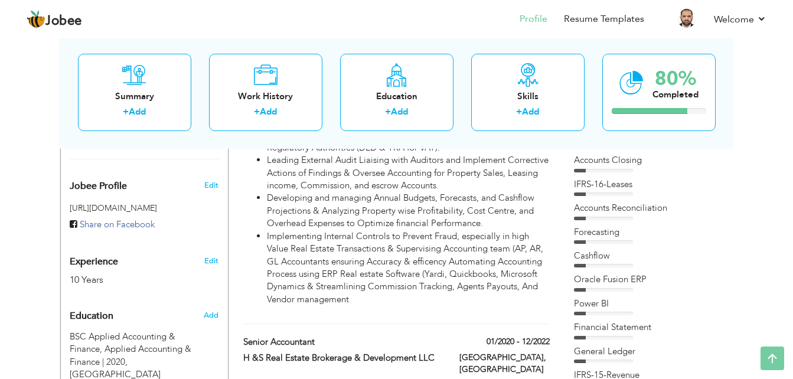
scroll to position [43, 0]
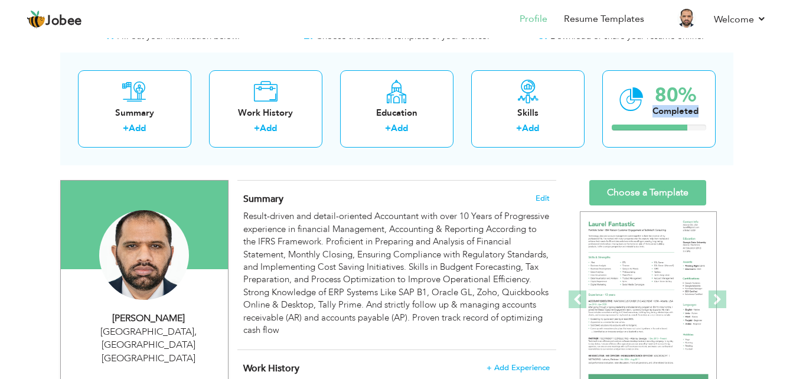
drag, startPoint x: 792, startPoint y: 76, endPoint x: 798, endPoint y: 120, distance: 44.6
click at [793, 120] on html "Jobee Profile Resume Templates Resume Templates Cover Letters About My Resume W…" at bounding box center [396, 146] width 793 height 379
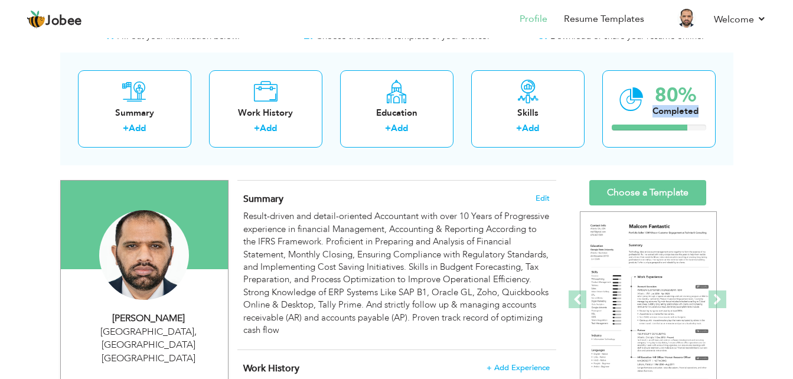
drag, startPoint x: 798, startPoint y: 120, endPoint x: 762, endPoint y: 126, distance: 36.5
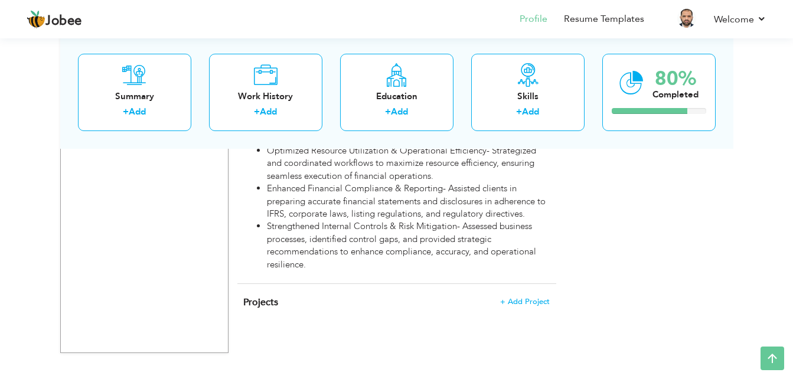
scroll to position [1646, 0]
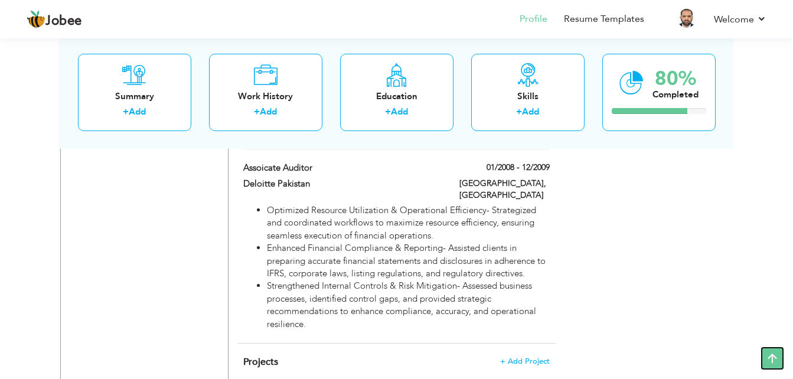
click at [771, 353] on icon at bounding box center [773, 359] width 24 height 24
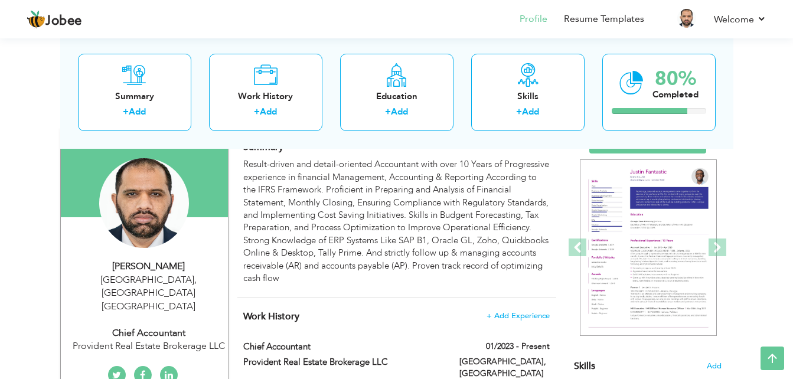
scroll to position [0, 0]
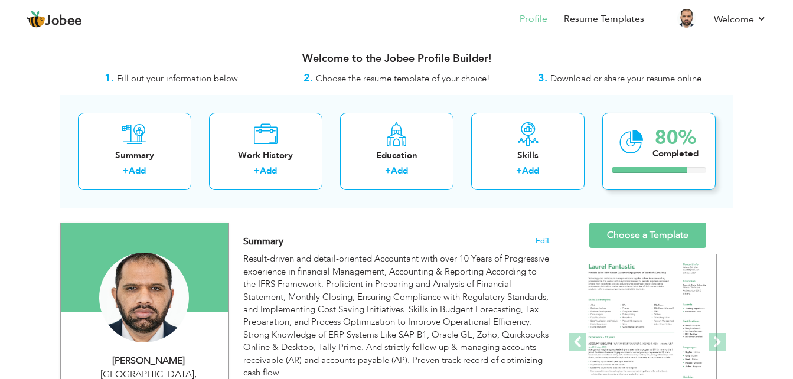
click at [651, 156] on div "80% Completed" at bounding box center [658, 151] width 113 height 77
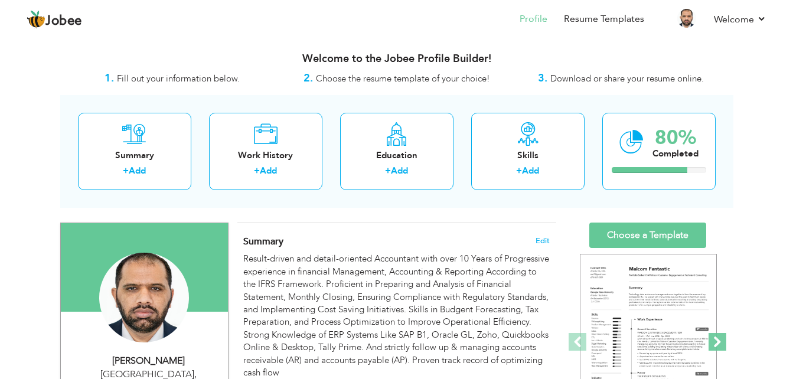
click at [717, 343] on span at bounding box center [718, 342] width 18 height 18
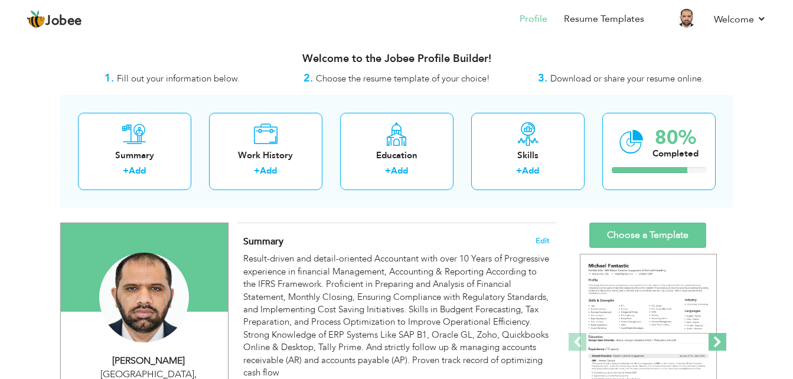
click at [717, 343] on span at bounding box center [718, 342] width 18 height 18
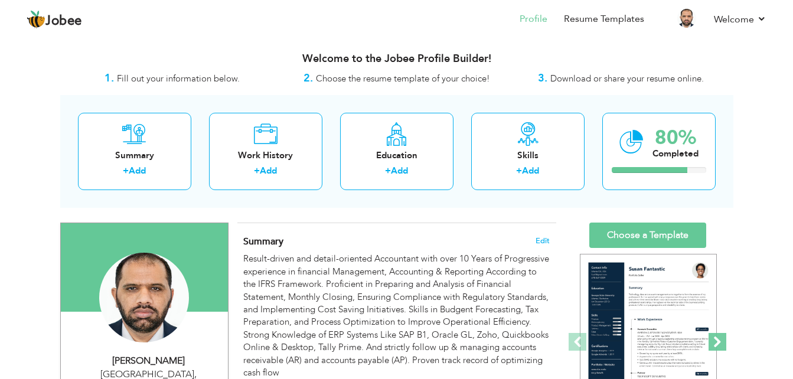
click at [717, 343] on span at bounding box center [718, 342] width 18 height 18
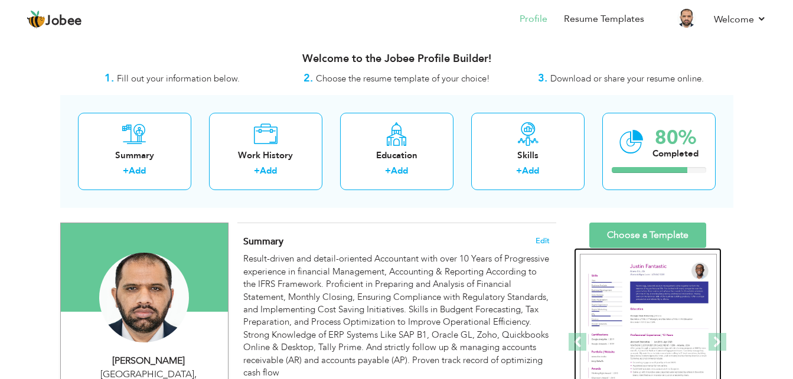
click at [582, 332] on img at bounding box center [648, 342] width 137 height 177
click at [577, 337] on span at bounding box center [578, 342] width 18 height 18
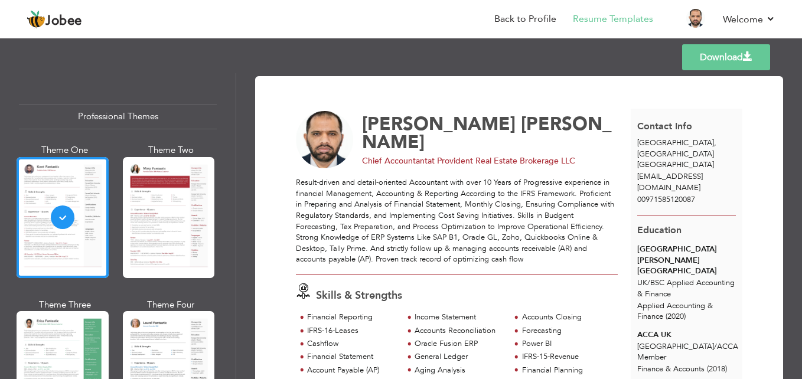
click at [703, 51] on link "Download" at bounding box center [726, 57] width 88 height 26
